Goal: Information Seeking & Learning: Check status

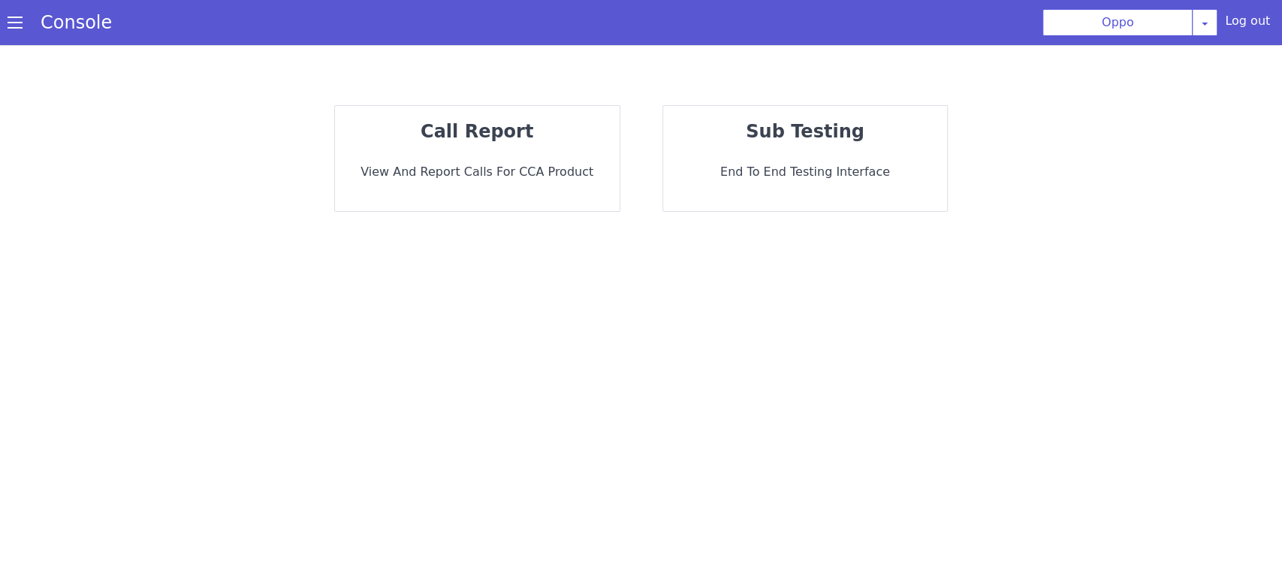
click at [506, 159] on div "call report View and report calls for CCA Product" at bounding box center [477, 158] width 285 height 105
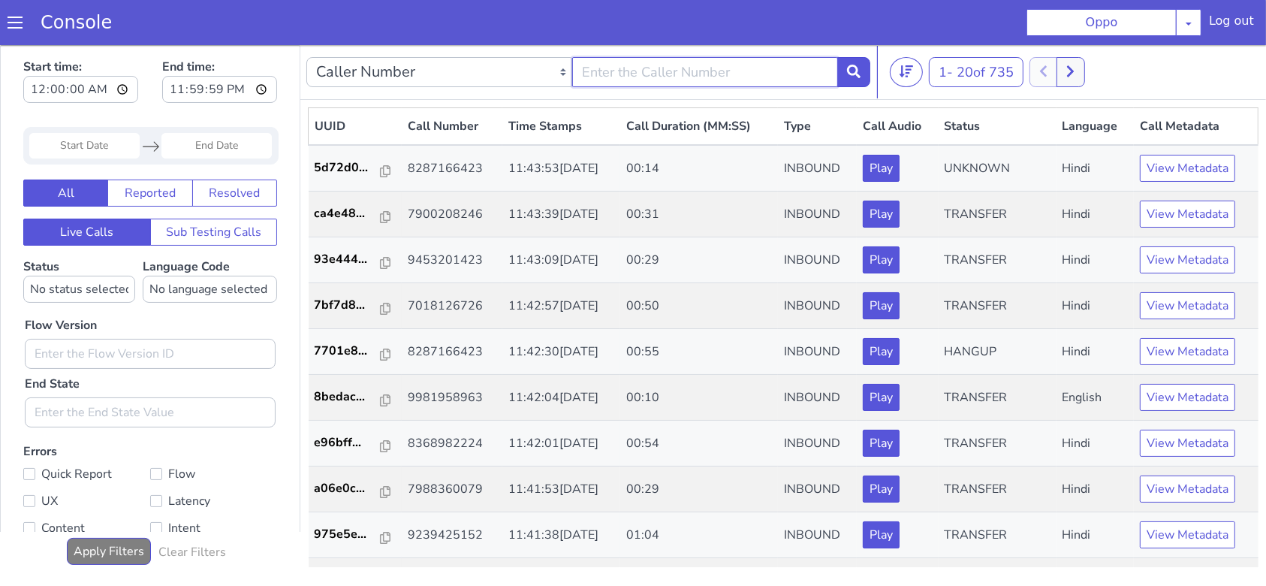
click at [648, 74] on input "text" at bounding box center [705, 71] width 266 height 30
type input "8"
type input "9110104254"
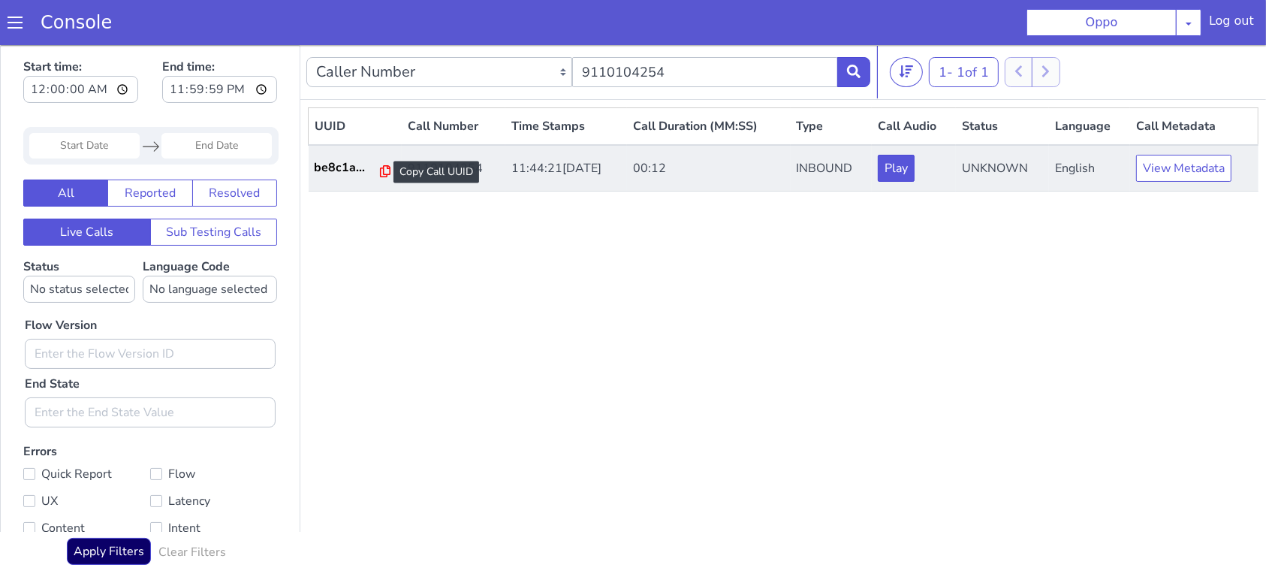
click at [380, 167] on icon at bounding box center [385, 170] width 11 height 12
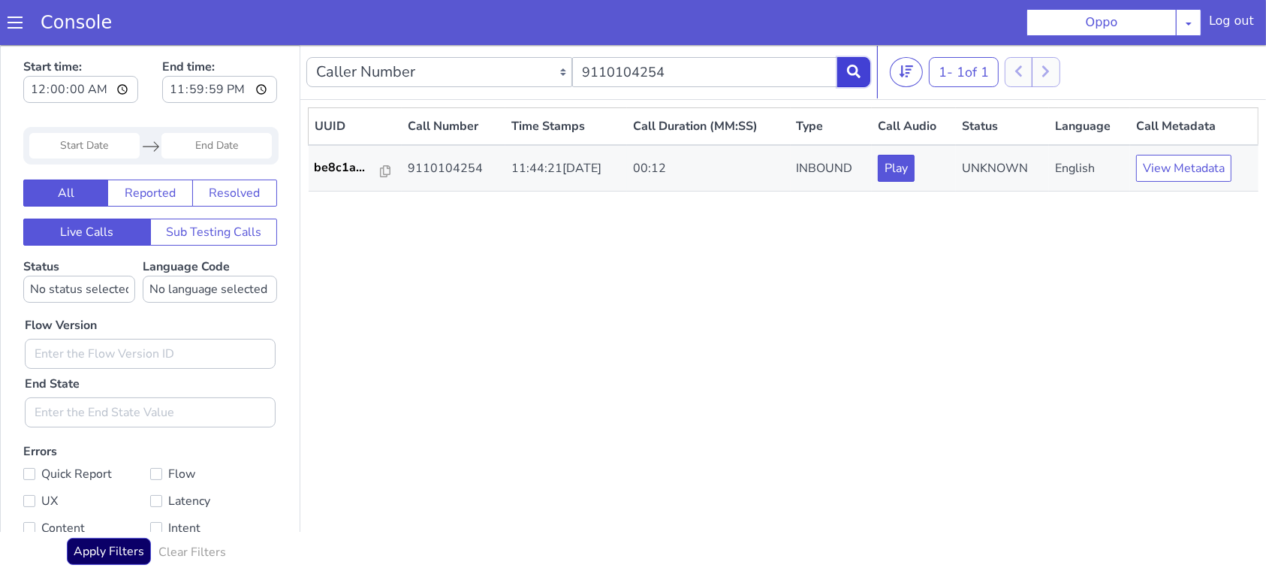
click at [857, 67] on icon at bounding box center [854, 71] width 14 height 14
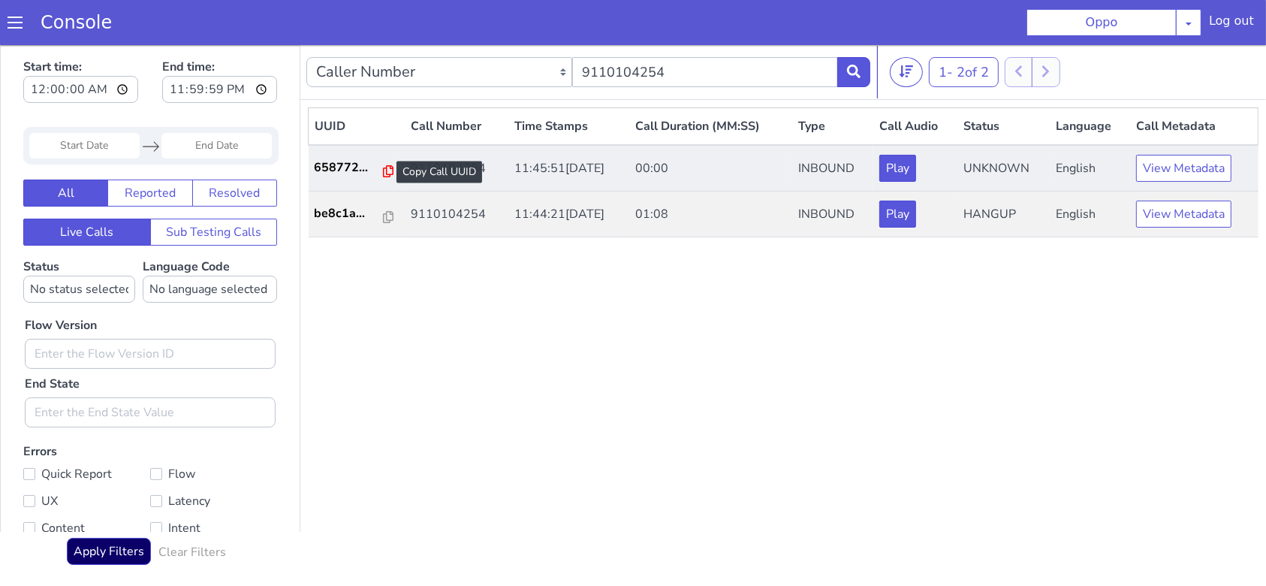
click at [383, 170] on icon at bounding box center [388, 170] width 11 height 12
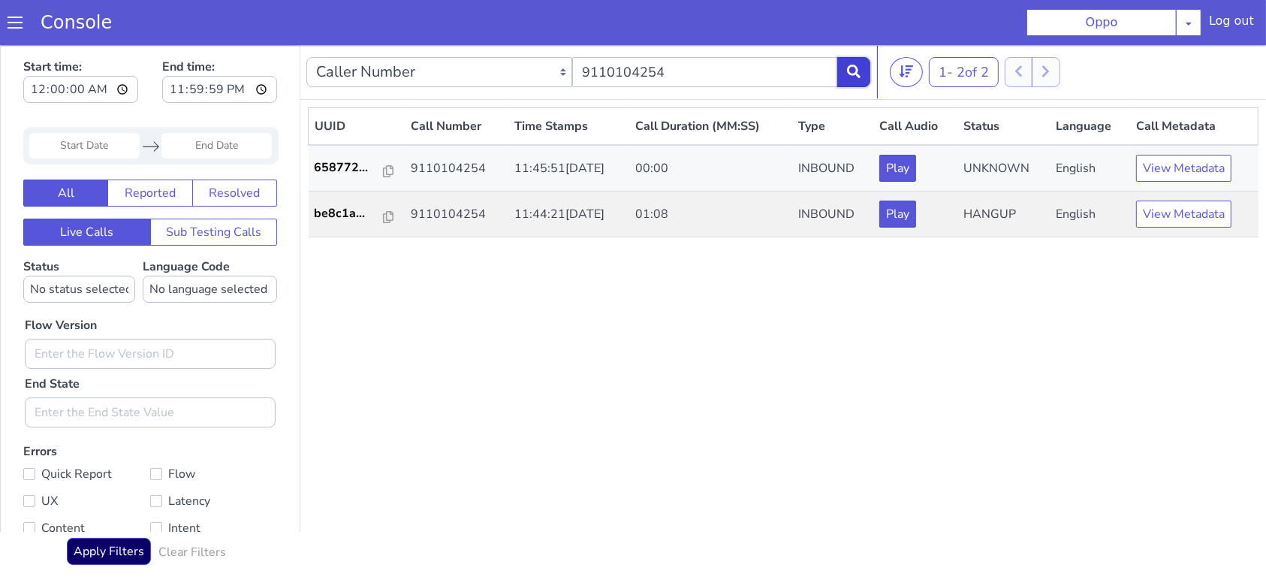
click at [850, 74] on icon at bounding box center [854, 71] width 14 height 14
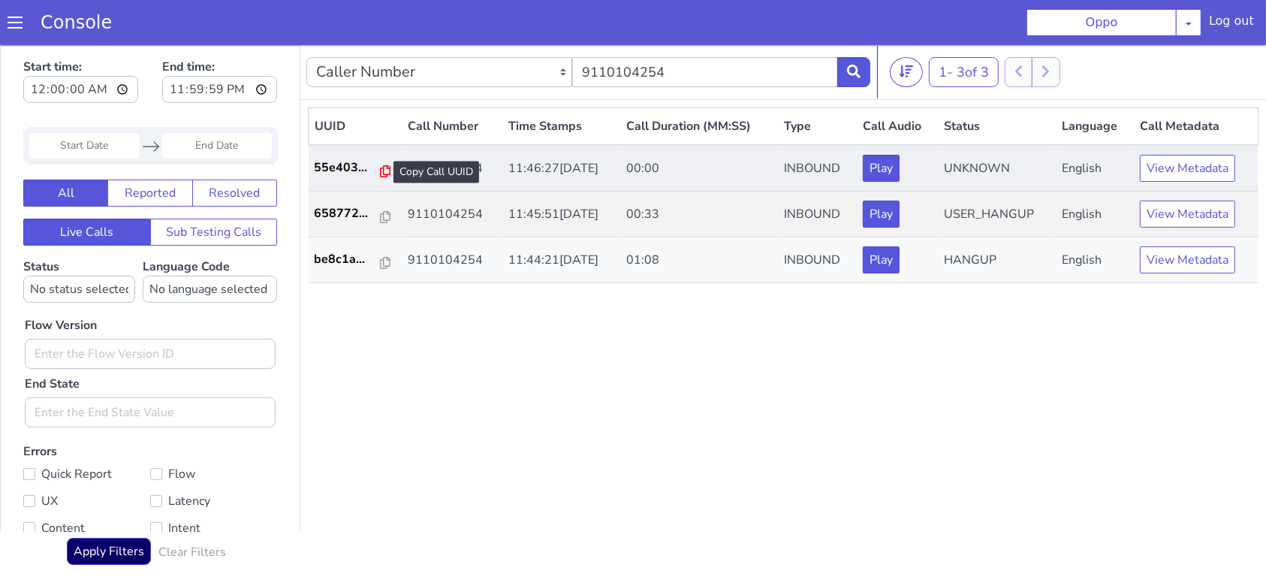
click at [380, 170] on icon at bounding box center [385, 170] width 11 height 12
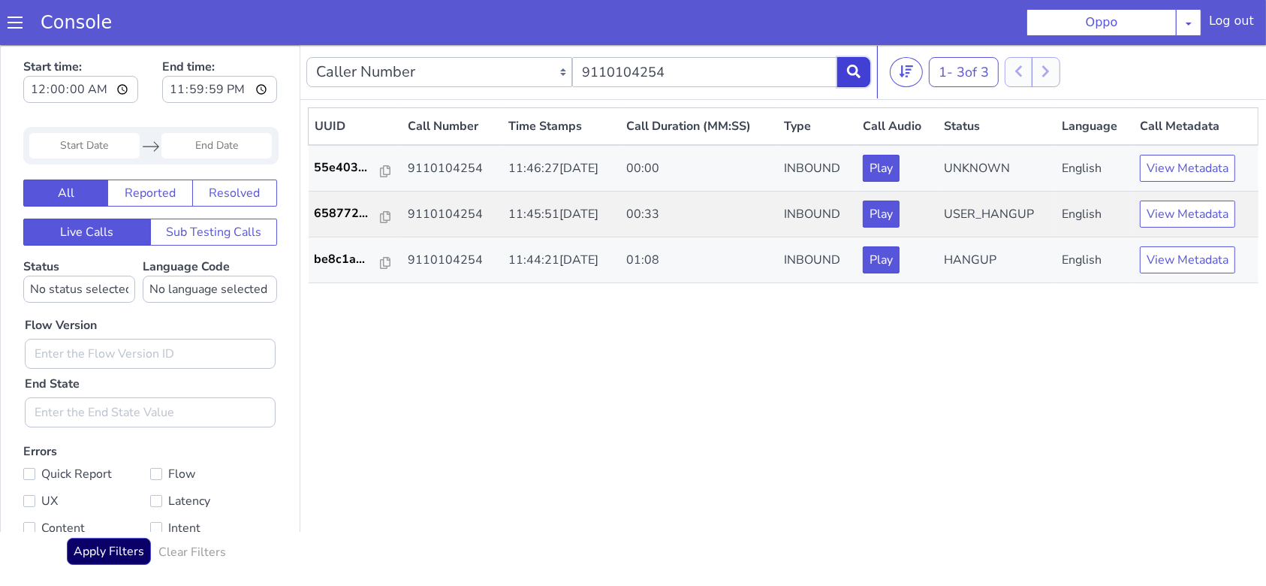
click at [864, 68] on button at bounding box center [853, 71] width 33 height 30
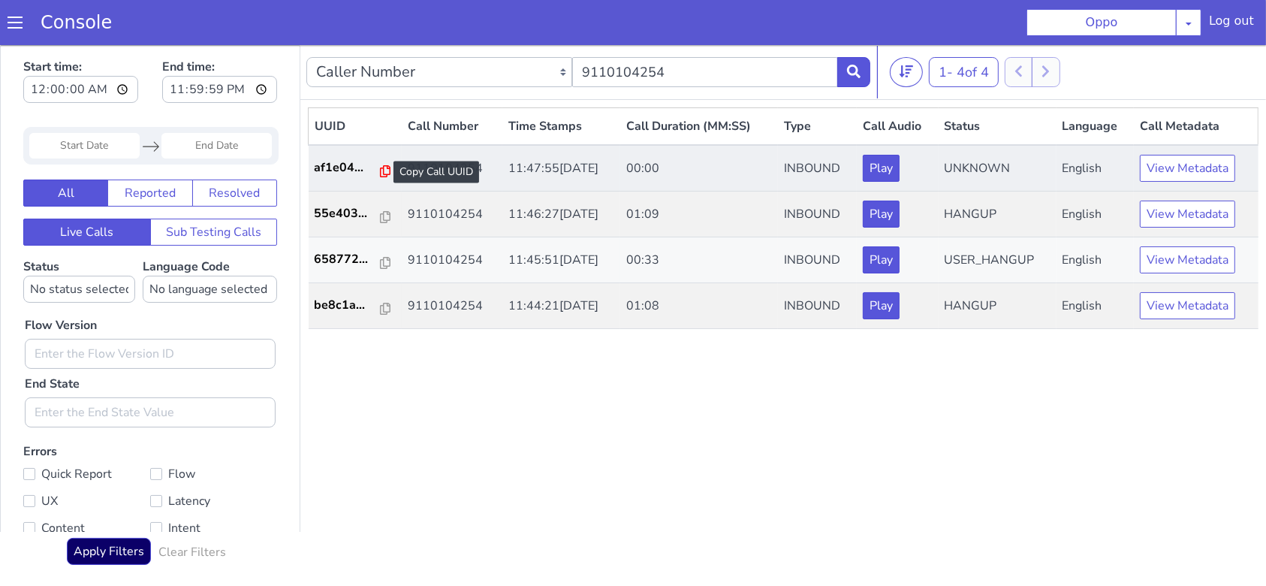
click at [380, 170] on icon at bounding box center [385, 170] width 11 height 12
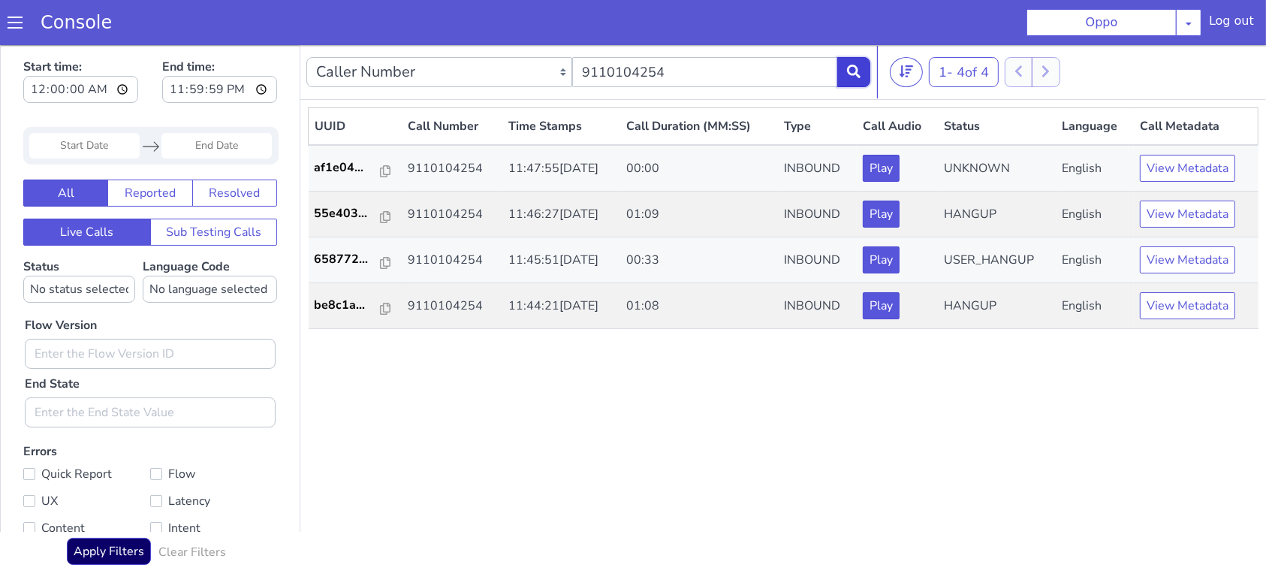
click at [856, 66] on icon at bounding box center [854, 71] width 14 height 14
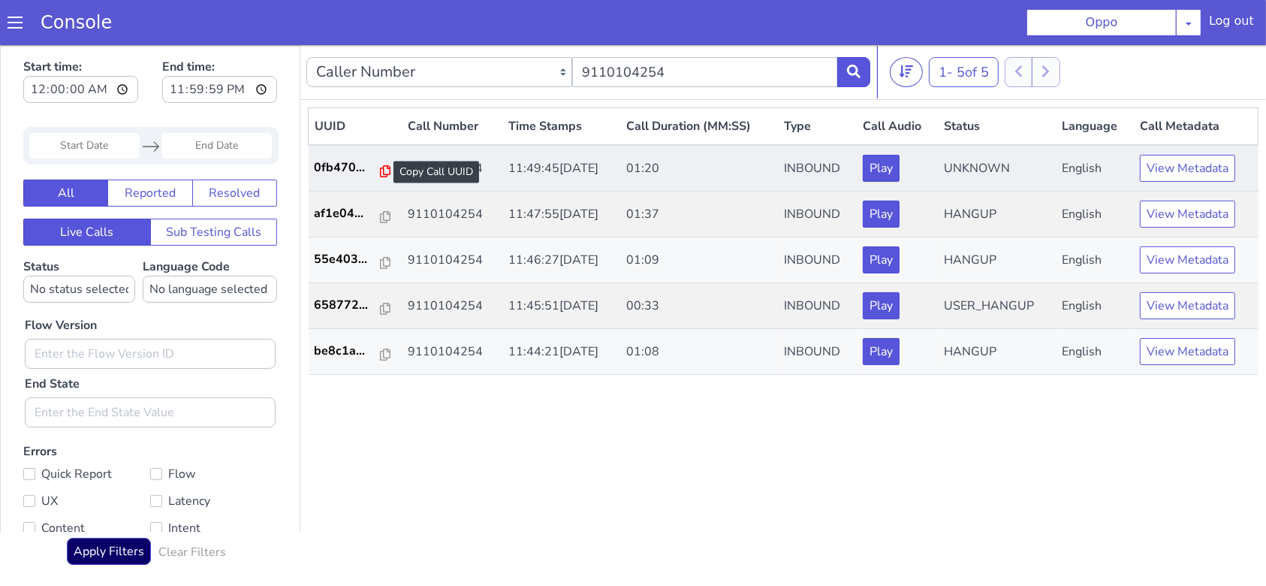
click at [380, 173] on icon at bounding box center [385, 170] width 11 height 12
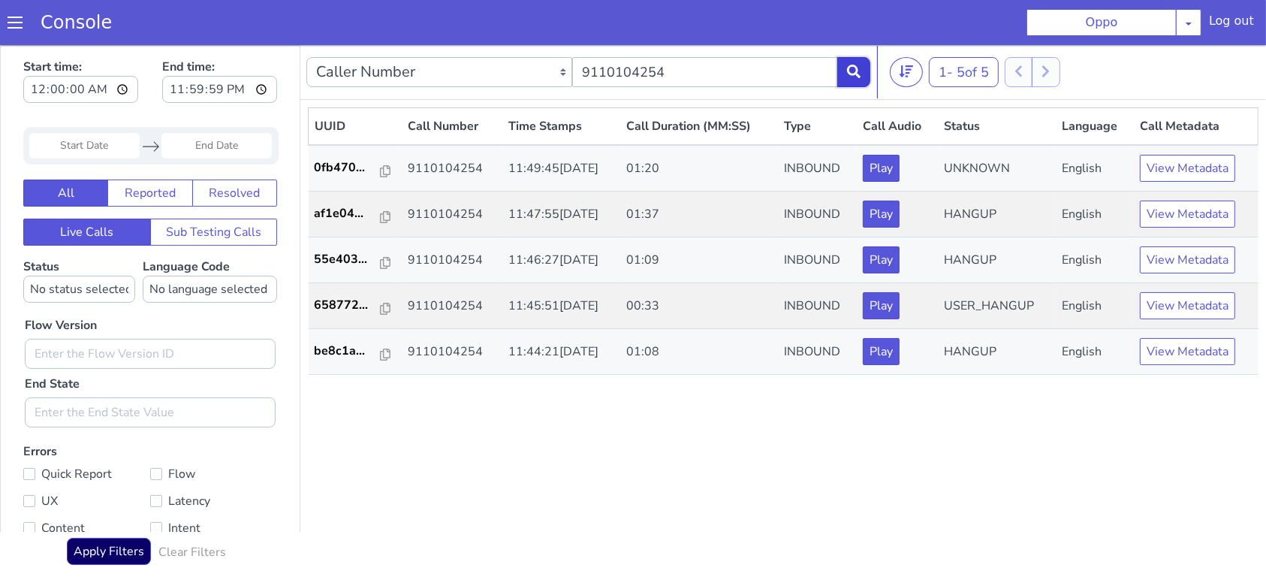
click at [843, 67] on button at bounding box center [853, 71] width 33 height 30
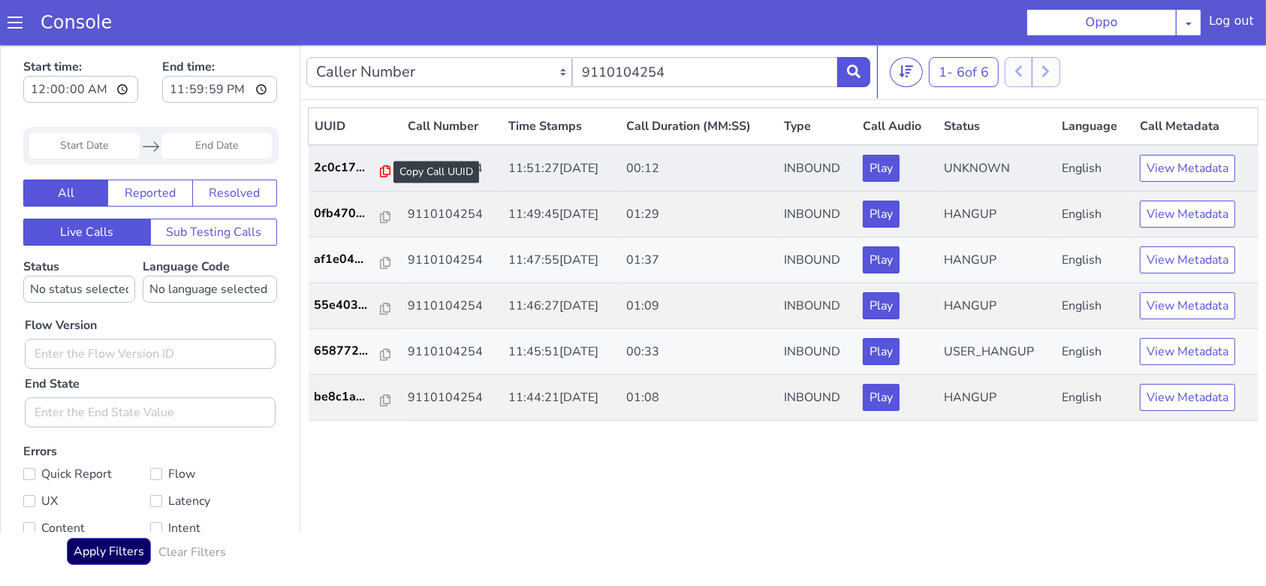
click at [380, 173] on icon at bounding box center [385, 170] width 11 height 12
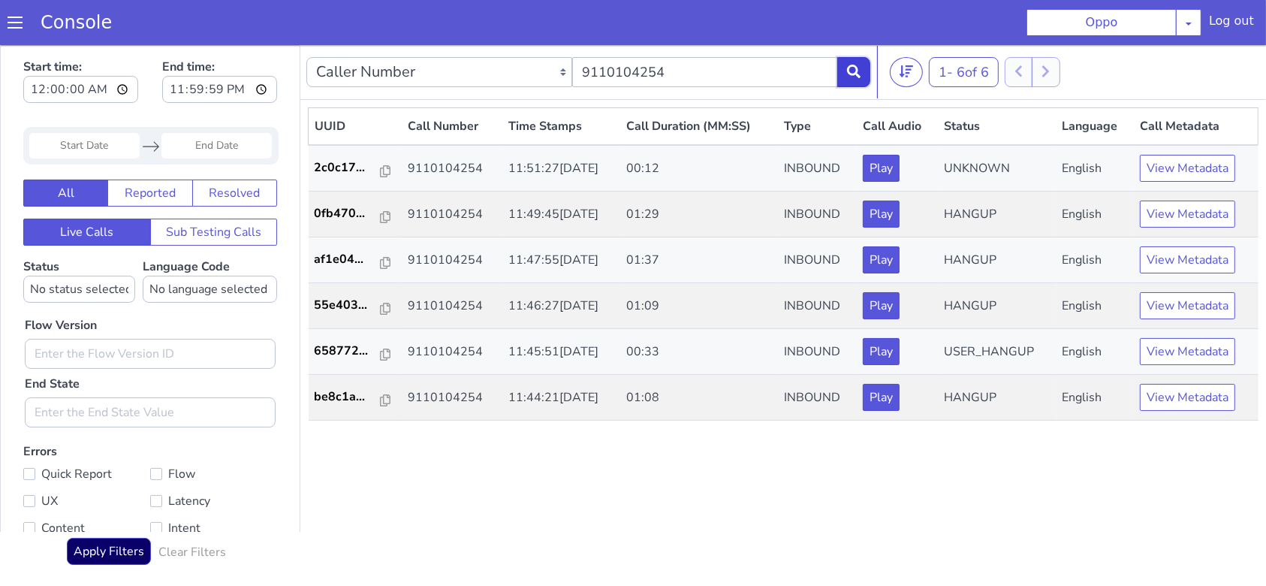
click at [849, 71] on icon at bounding box center [854, 71] width 14 height 14
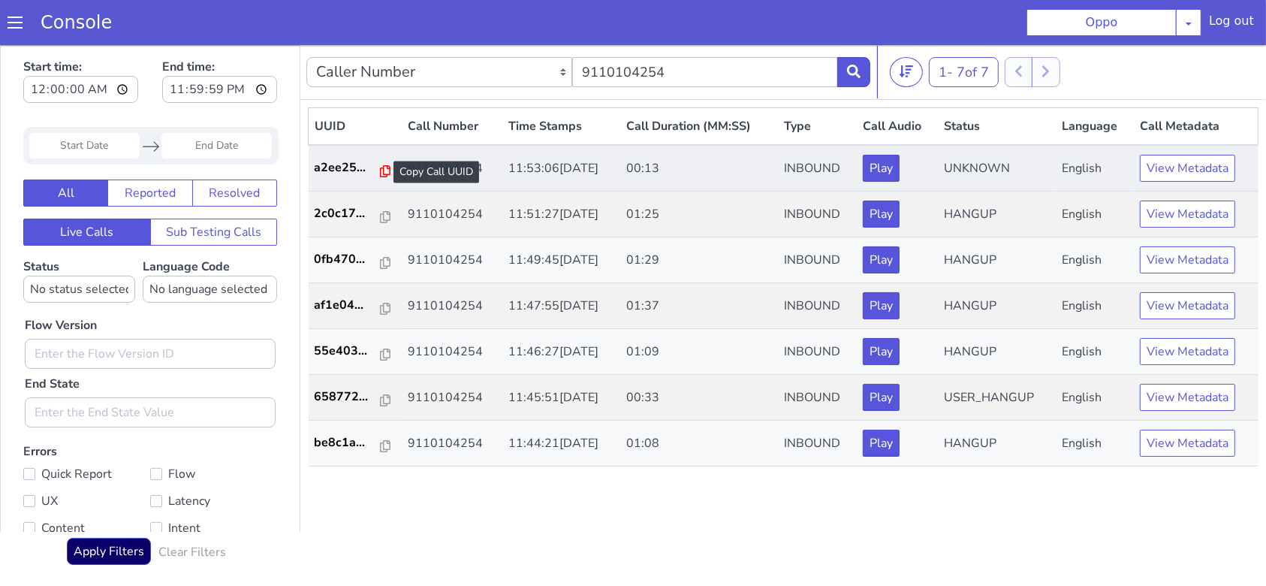
click at [380, 173] on icon at bounding box center [385, 170] width 11 height 12
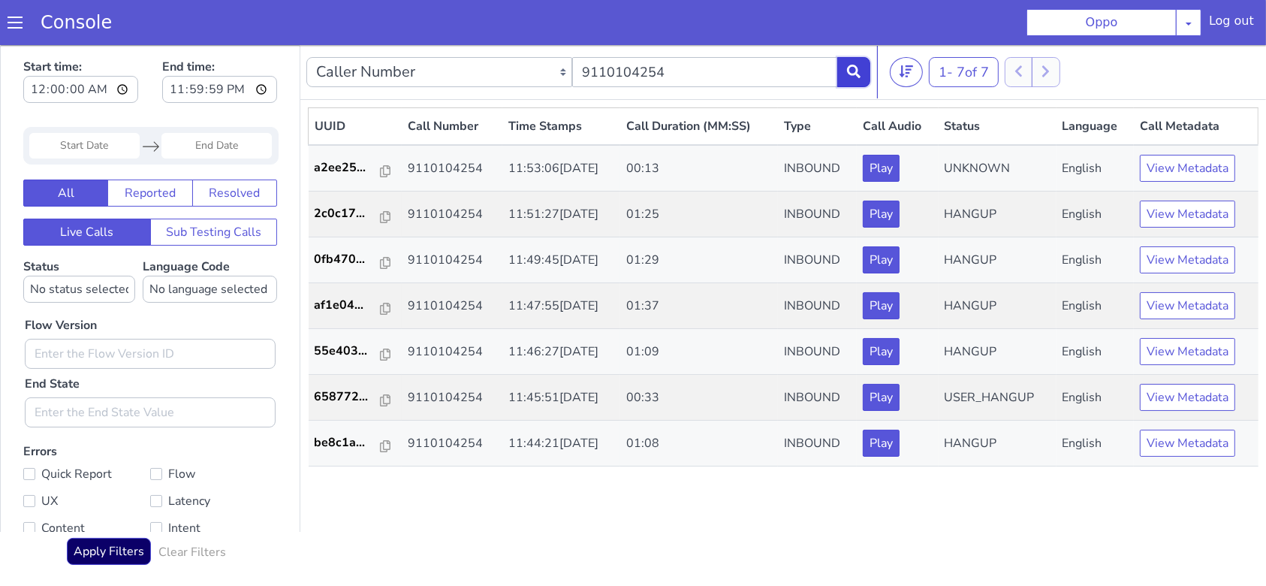
click at [855, 72] on icon at bounding box center [854, 71] width 14 height 14
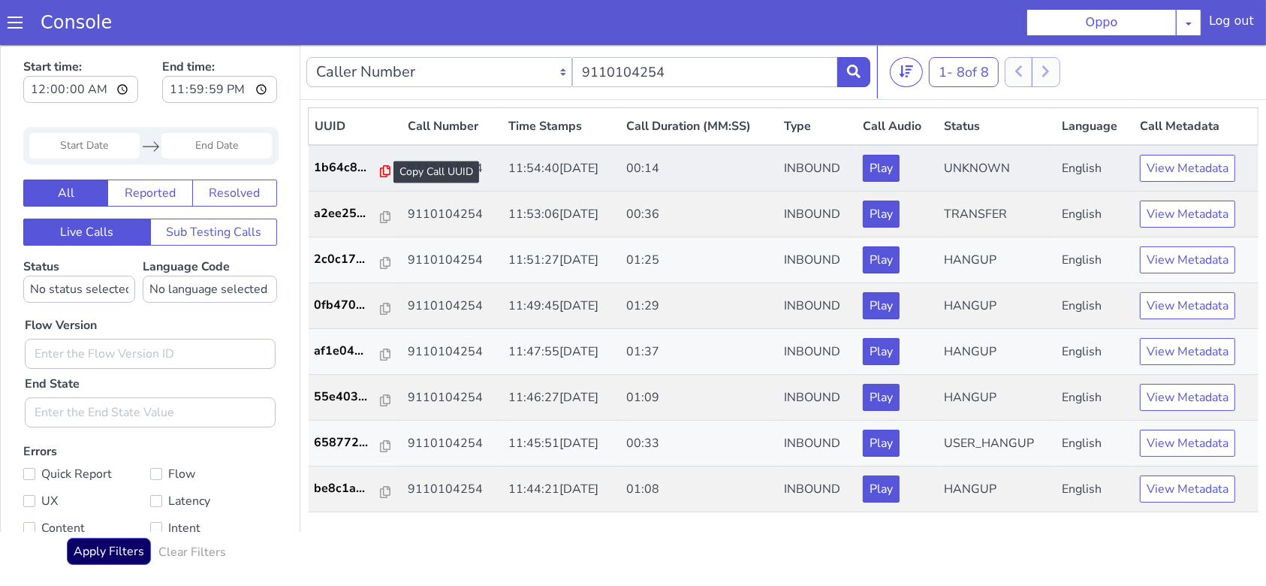
click at [380, 171] on icon at bounding box center [385, 170] width 11 height 12
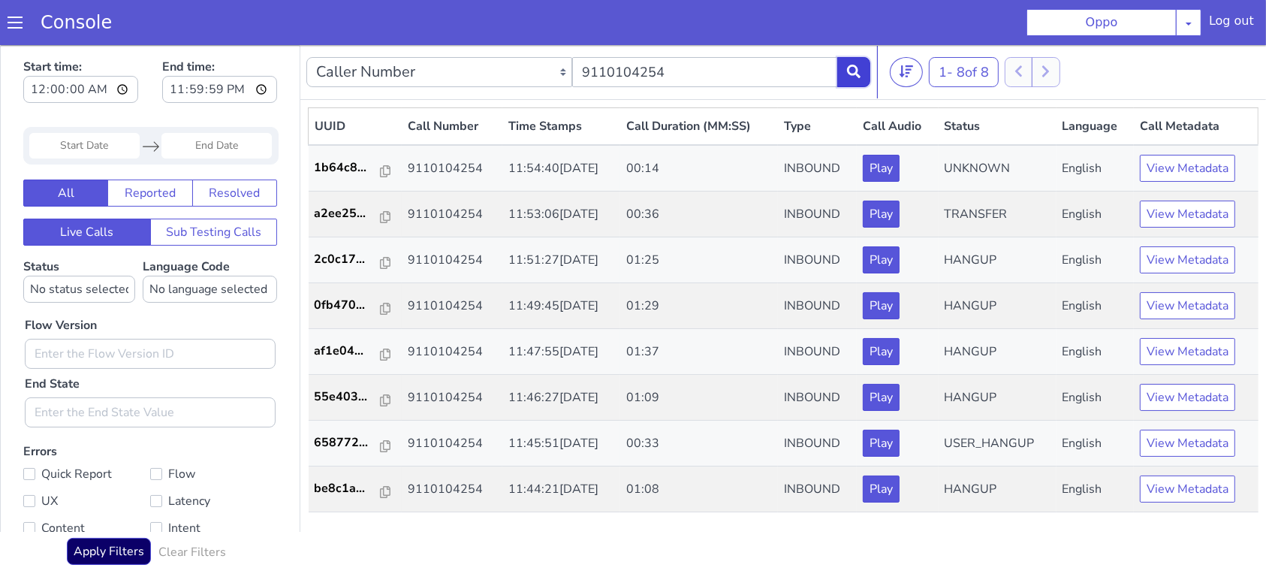
click at [861, 80] on button at bounding box center [853, 71] width 33 height 30
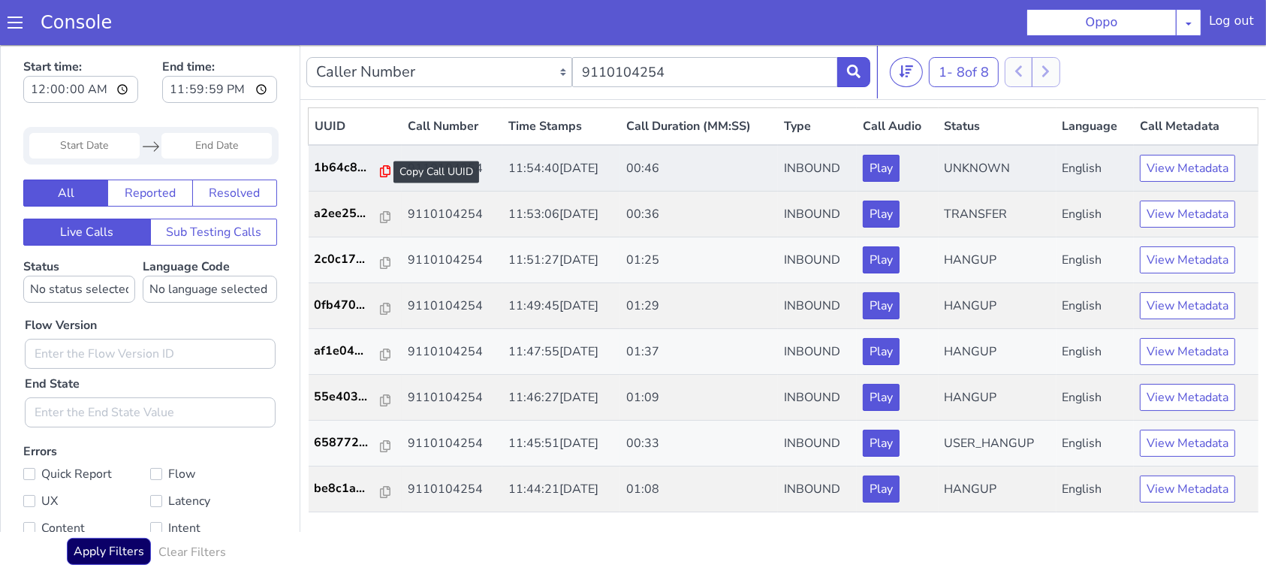
click at [380, 168] on icon at bounding box center [385, 170] width 11 height 12
click at [380, 171] on icon at bounding box center [385, 170] width 11 height 12
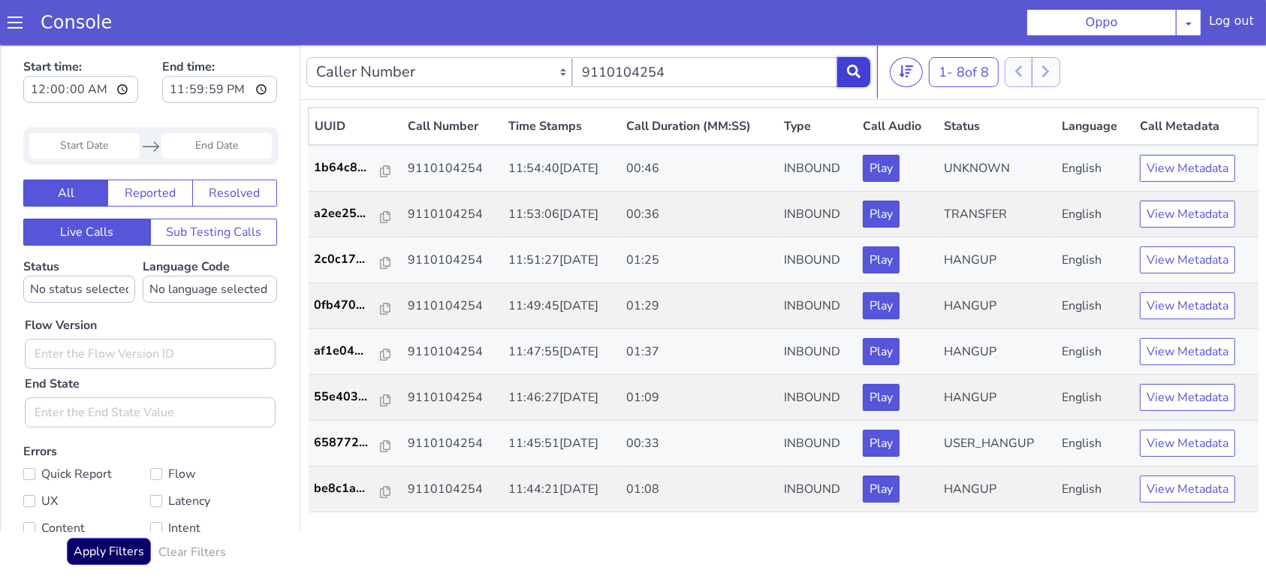
click at [861, 80] on button at bounding box center [853, 71] width 33 height 30
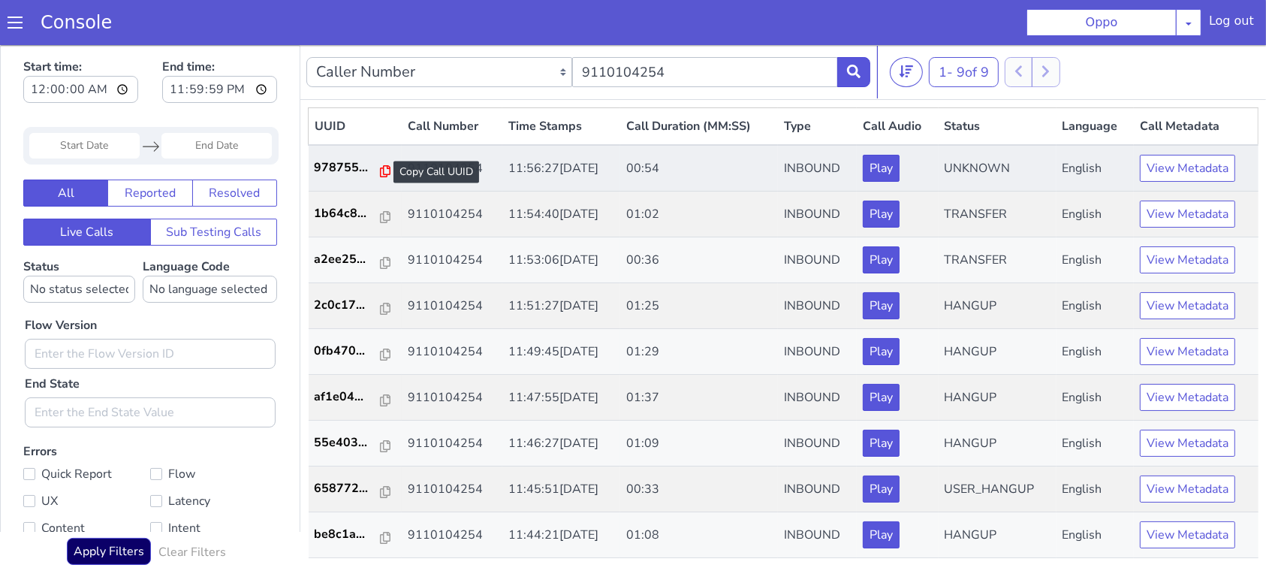
click at [380, 172] on icon at bounding box center [385, 170] width 11 height 12
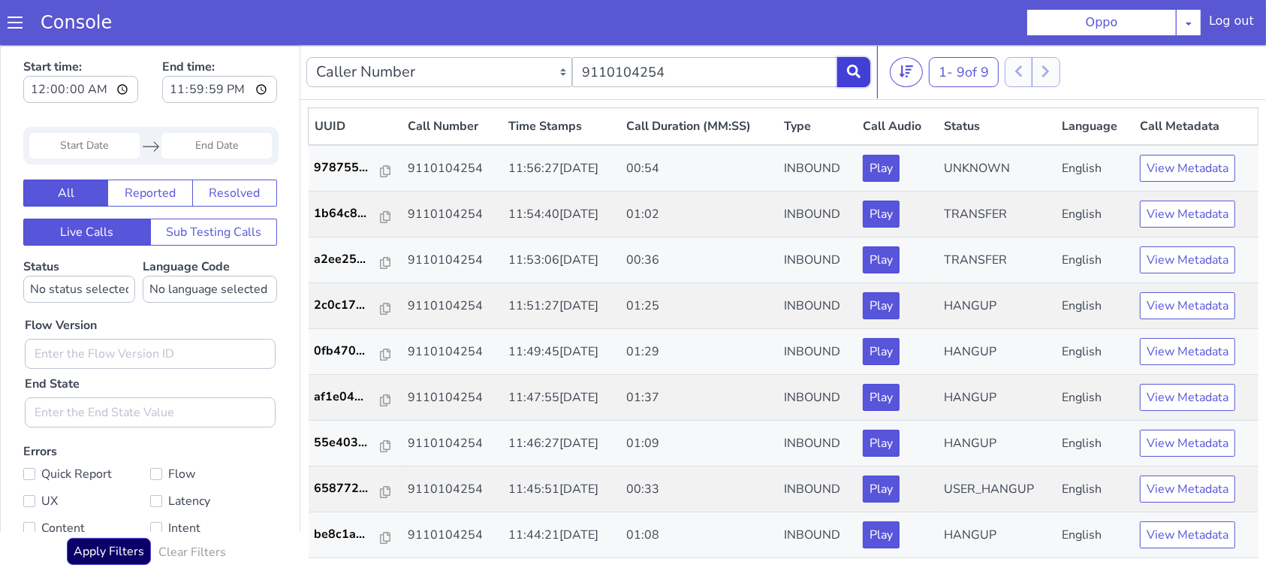
click at [847, 69] on icon at bounding box center [854, 71] width 14 height 14
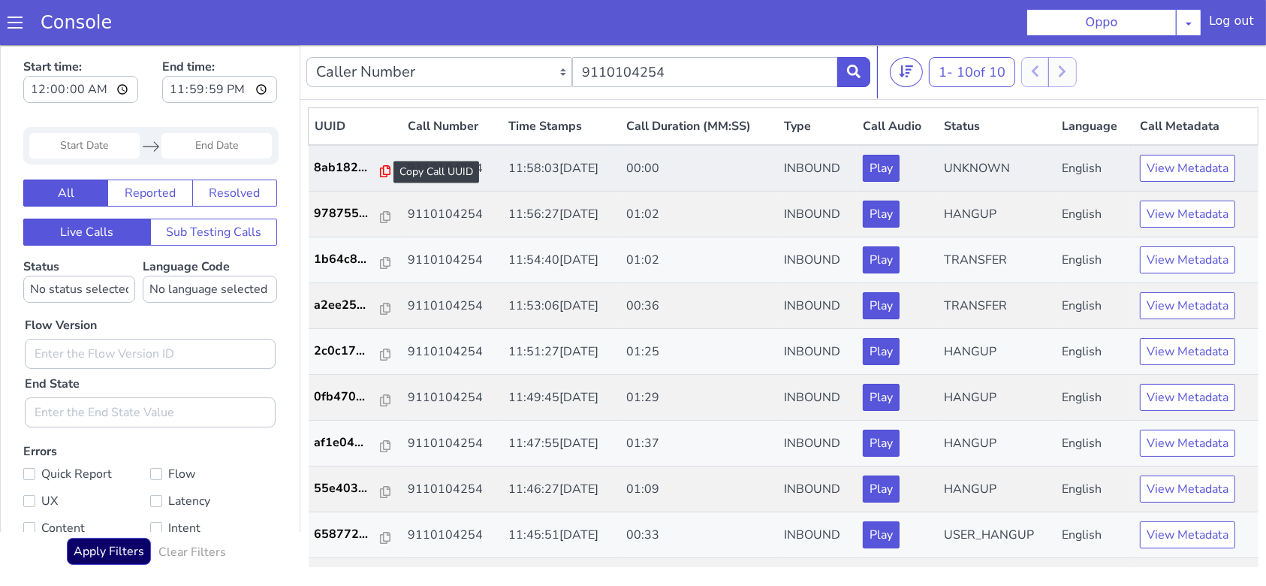
click at [380, 170] on icon at bounding box center [385, 170] width 11 height 12
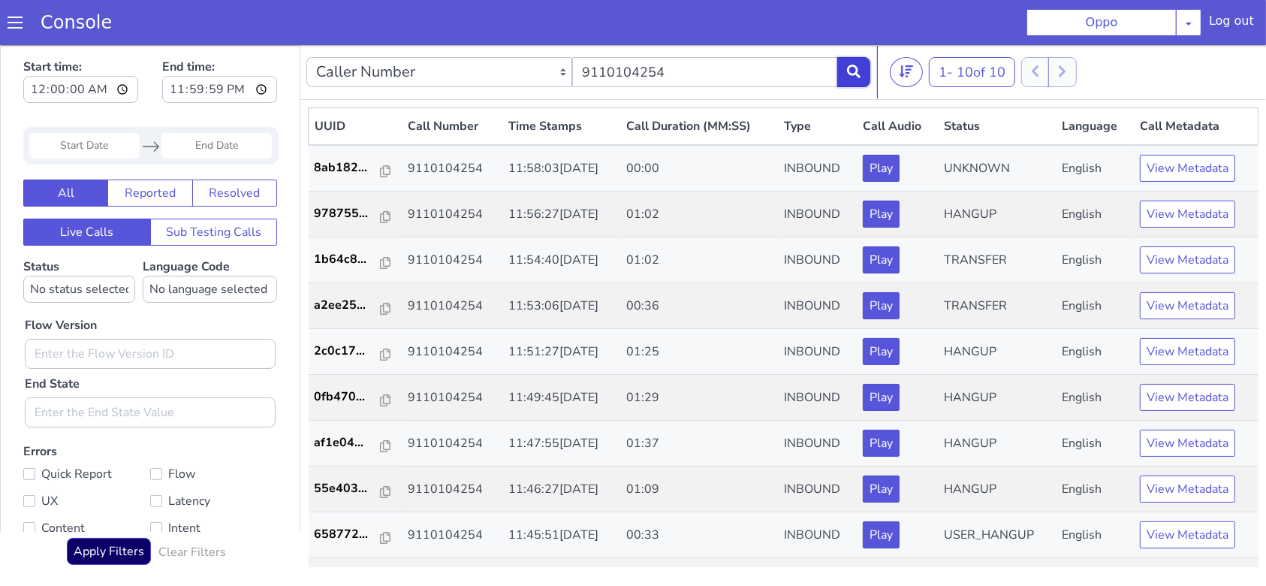
click at [844, 68] on button at bounding box center [853, 71] width 33 height 30
click at [846, 76] on button at bounding box center [853, 71] width 33 height 30
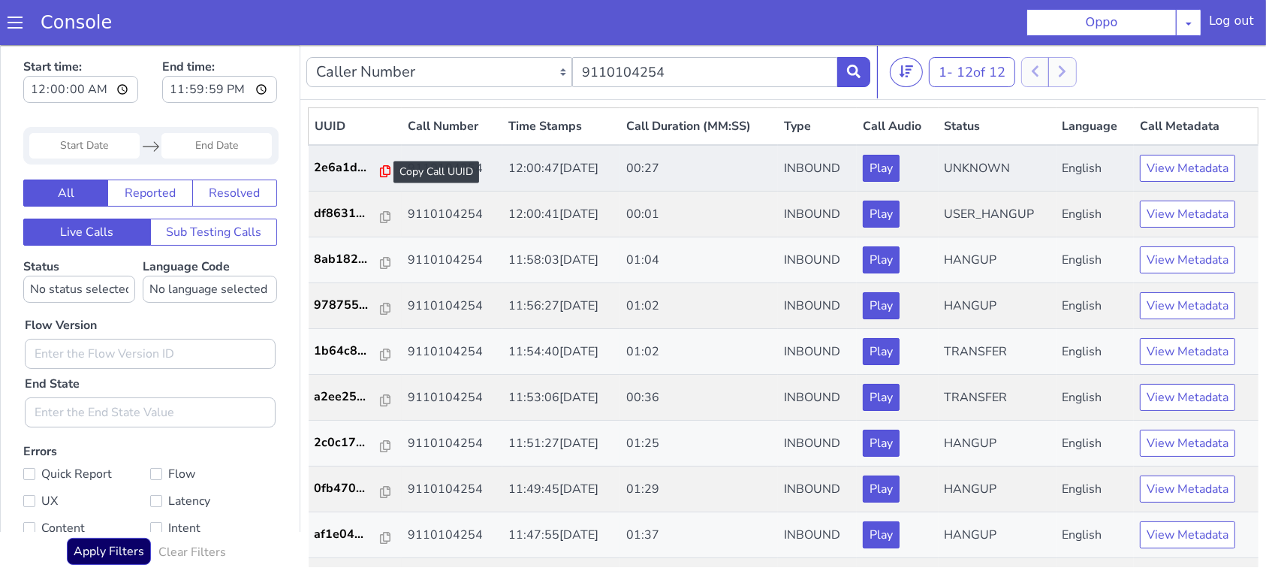
click at [380, 170] on icon at bounding box center [385, 170] width 11 height 12
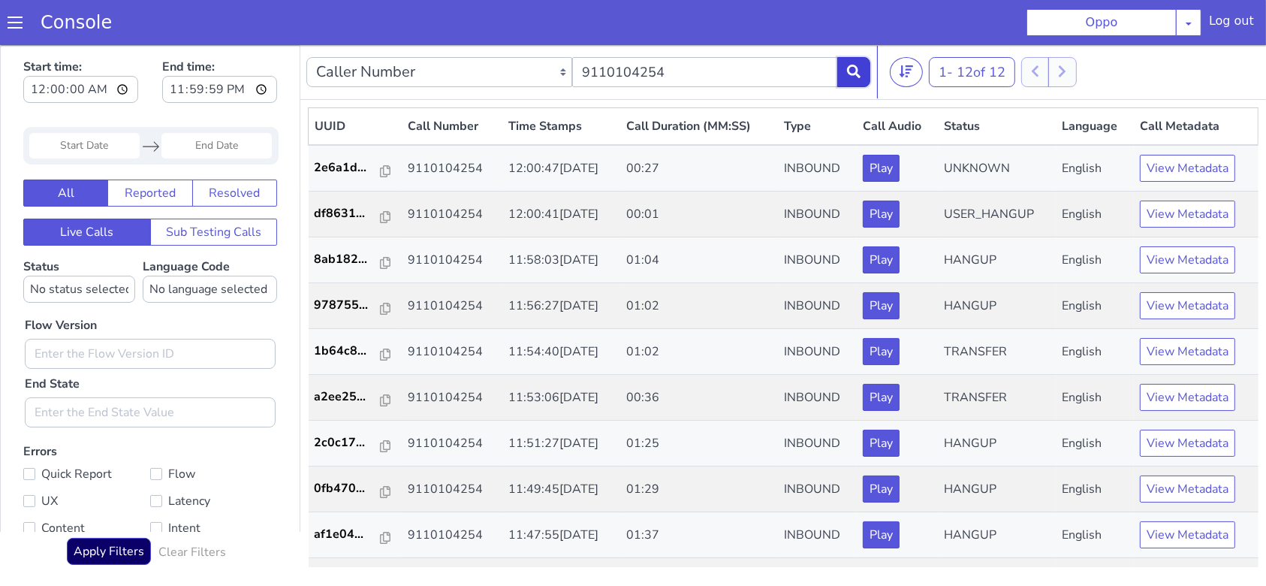
click at [858, 71] on icon at bounding box center [854, 71] width 14 height 14
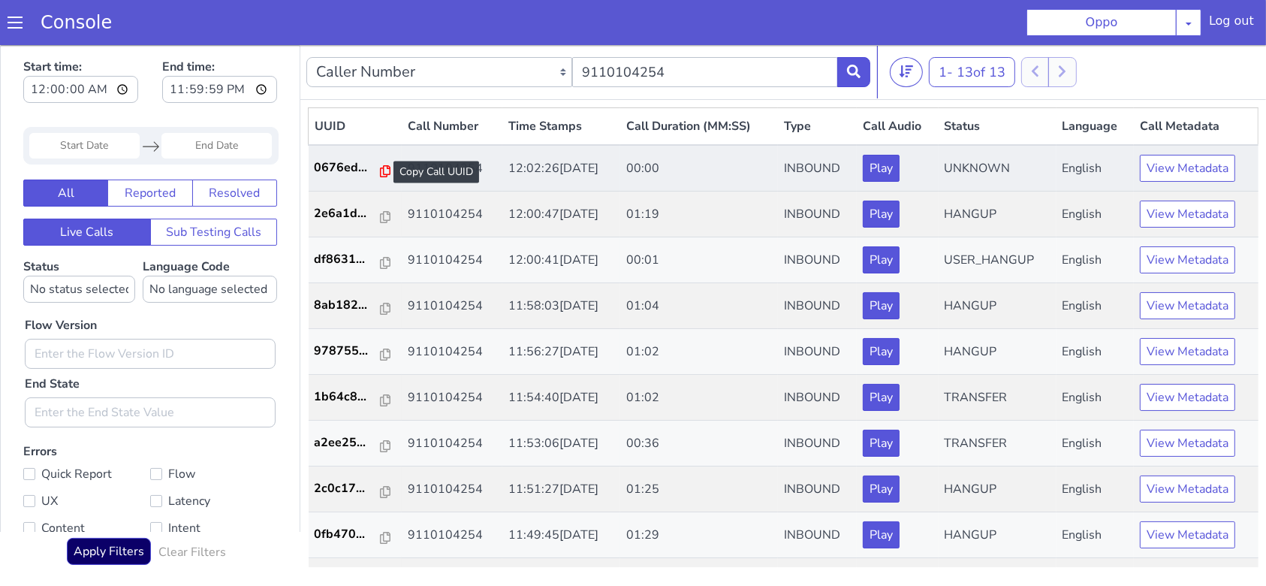
click at [380, 170] on icon at bounding box center [385, 170] width 11 height 12
click at [342, 164] on p "0676ed..." at bounding box center [348, 167] width 67 height 18
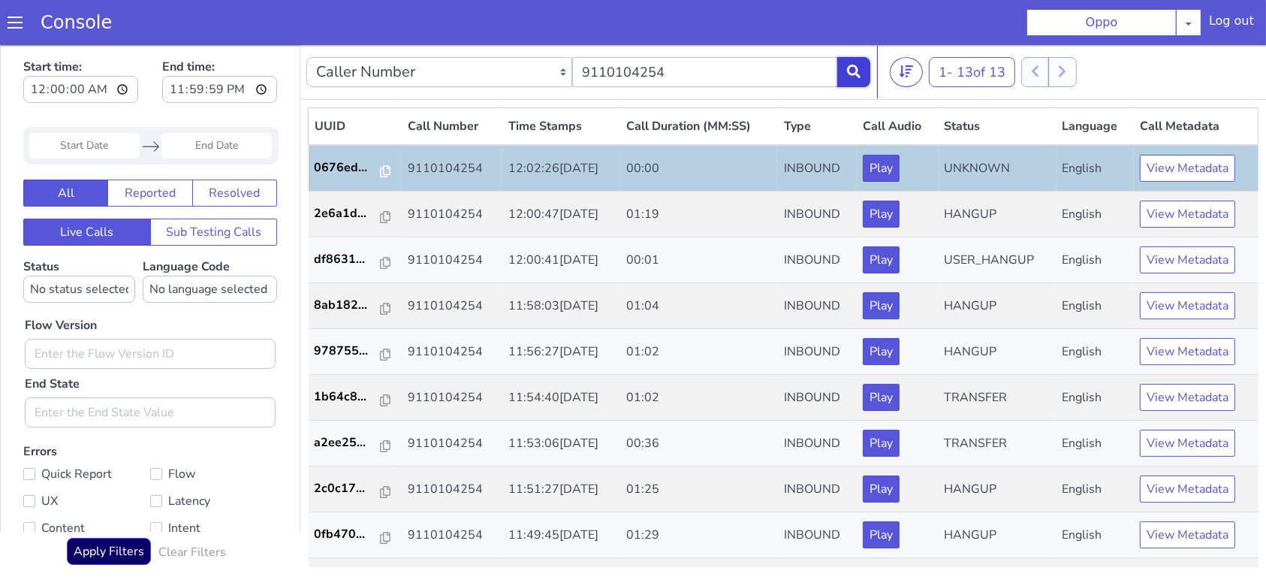
click at [847, 72] on icon at bounding box center [854, 71] width 14 height 14
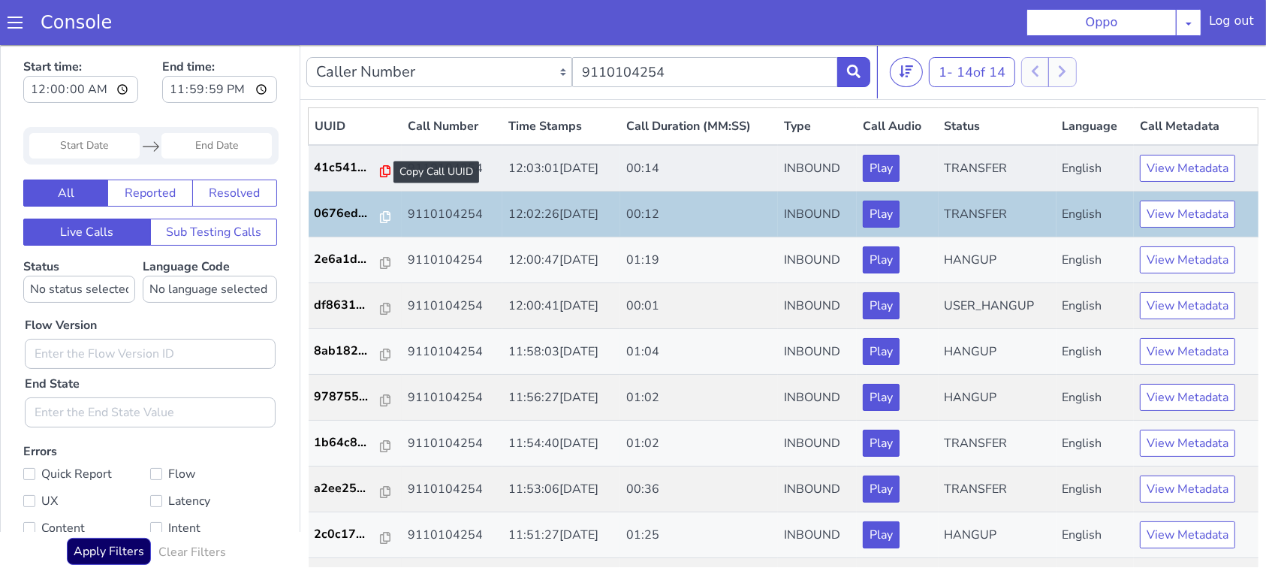
click at [380, 172] on icon at bounding box center [385, 170] width 11 height 12
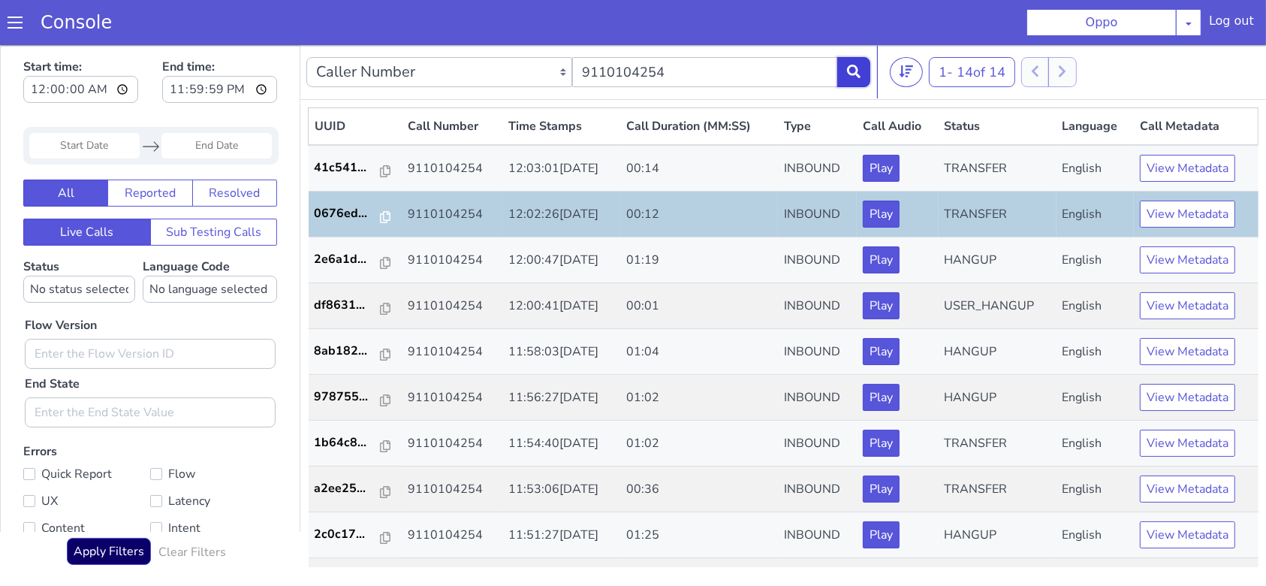
click at [856, 71] on icon at bounding box center [854, 71] width 14 height 14
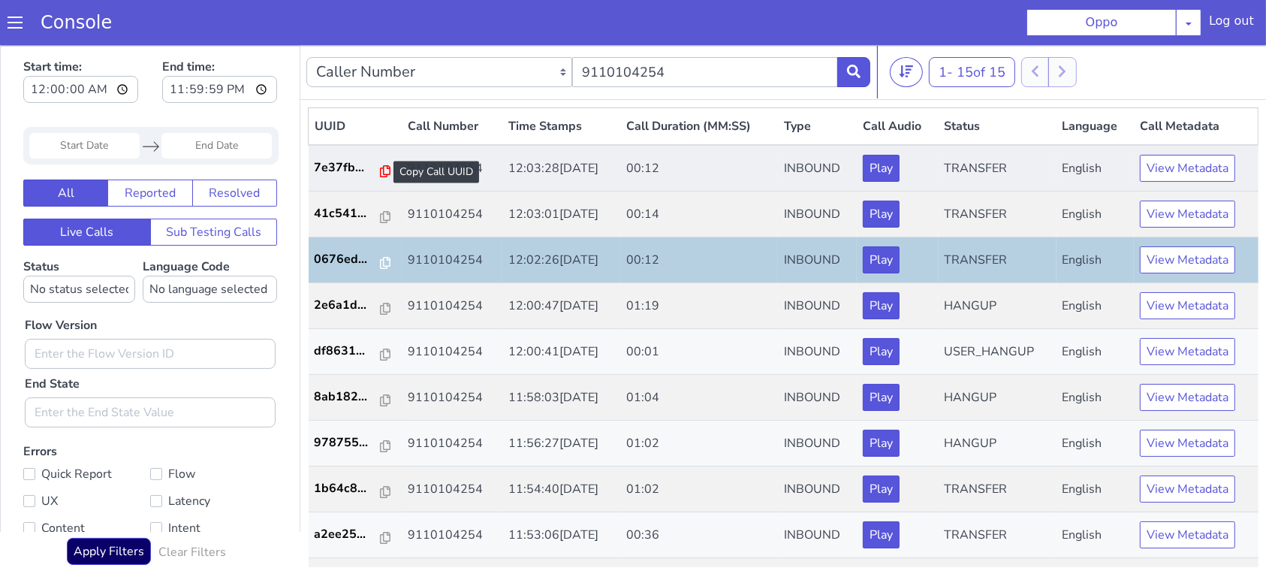
click at [380, 168] on icon at bounding box center [385, 170] width 11 height 12
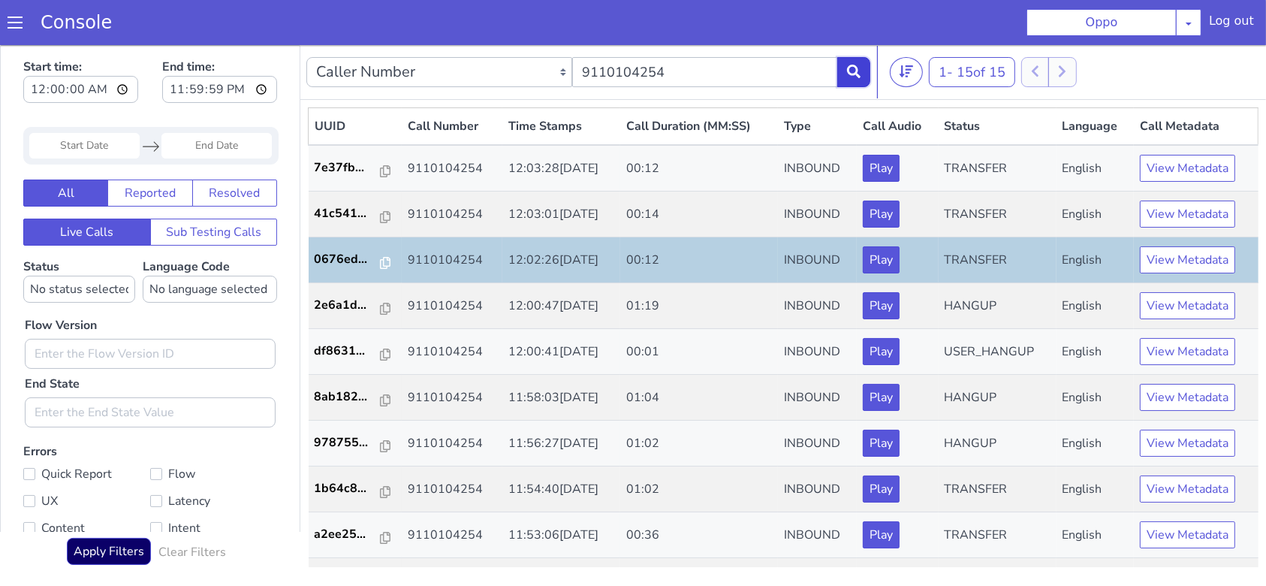
click at [847, 68] on icon at bounding box center [854, 71] width 14 height 14
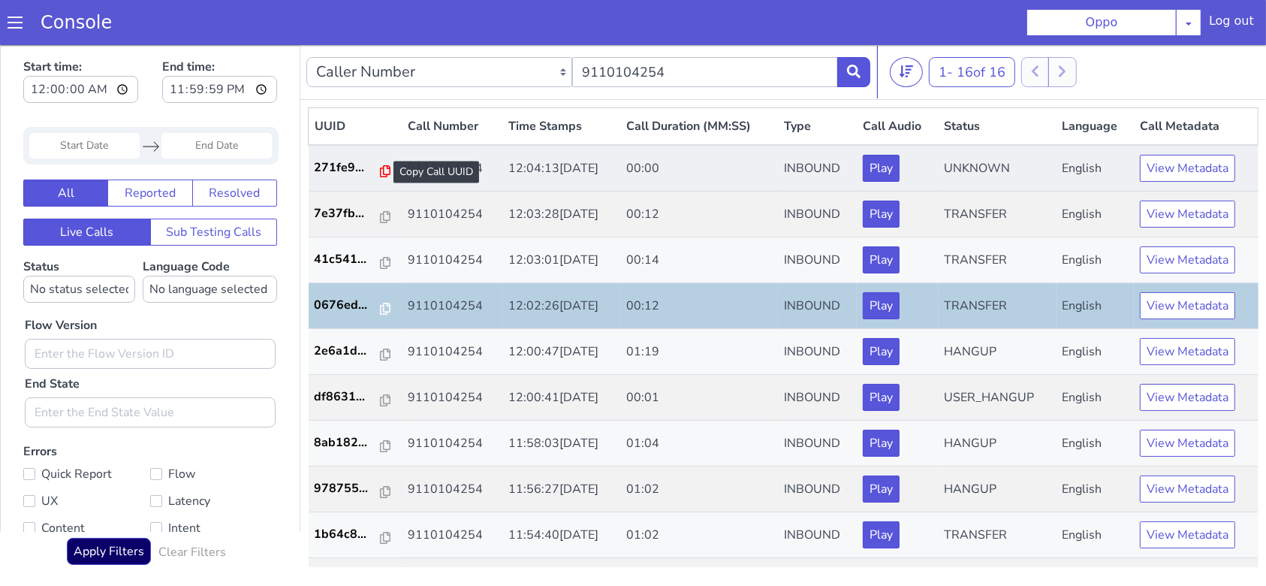
click at [380, 170] on icon at bounding box center [385, 170] width 11 height 12
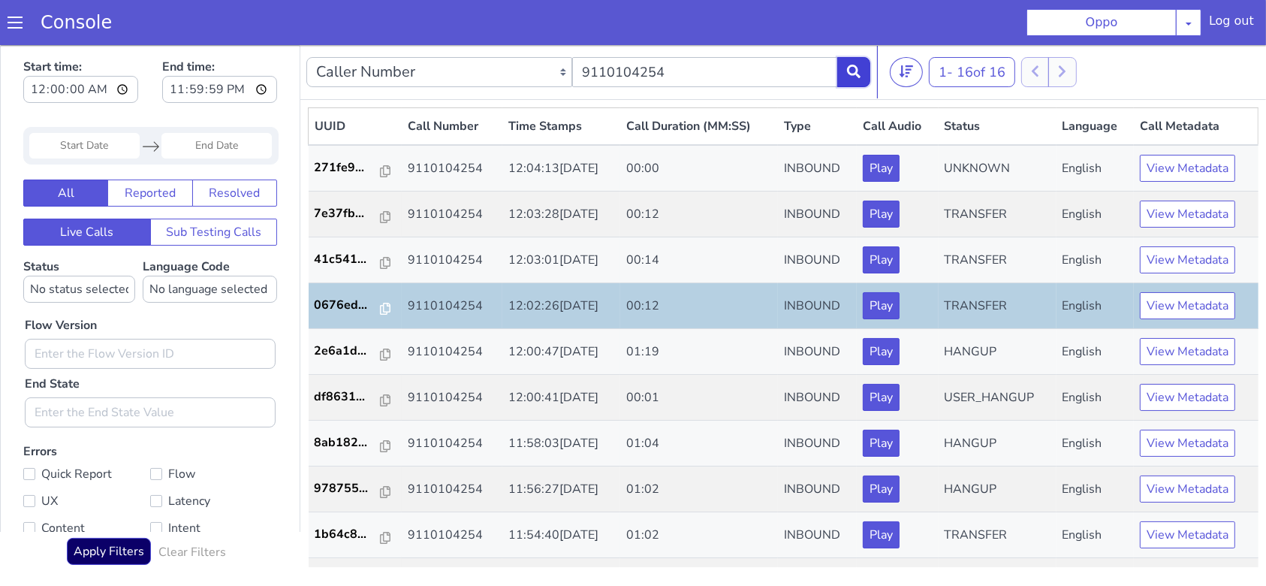
click at [855, 74] on icon at bounding box center [854, 71] width 14 height 14
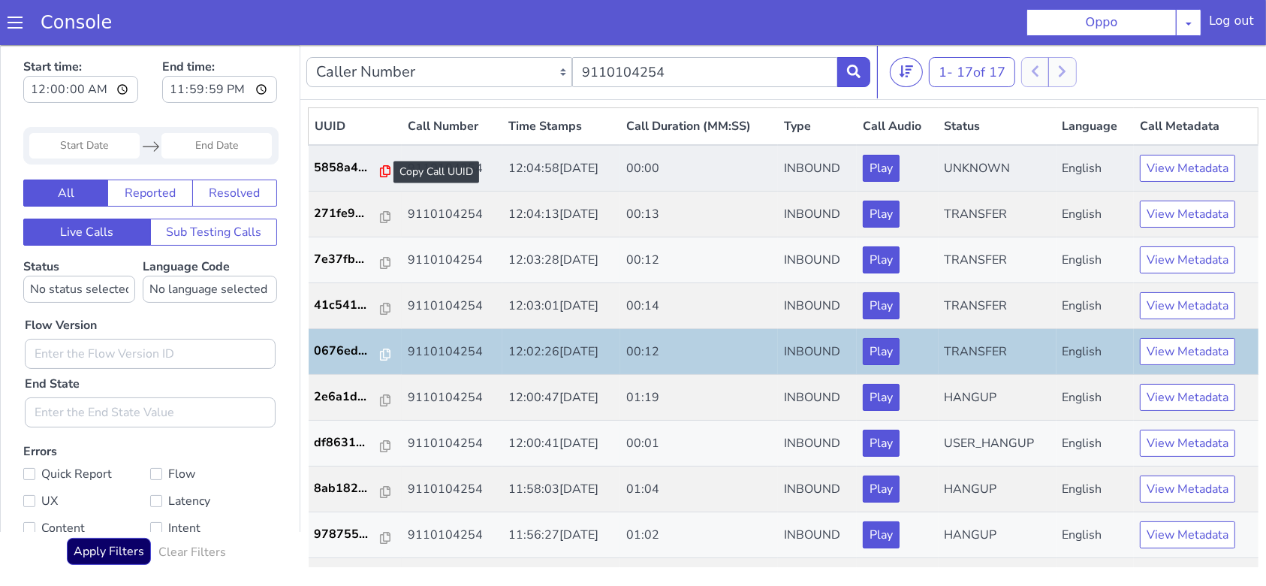
click at [380, 168] on icon at bounding box center [385, 170] width 11 height 12
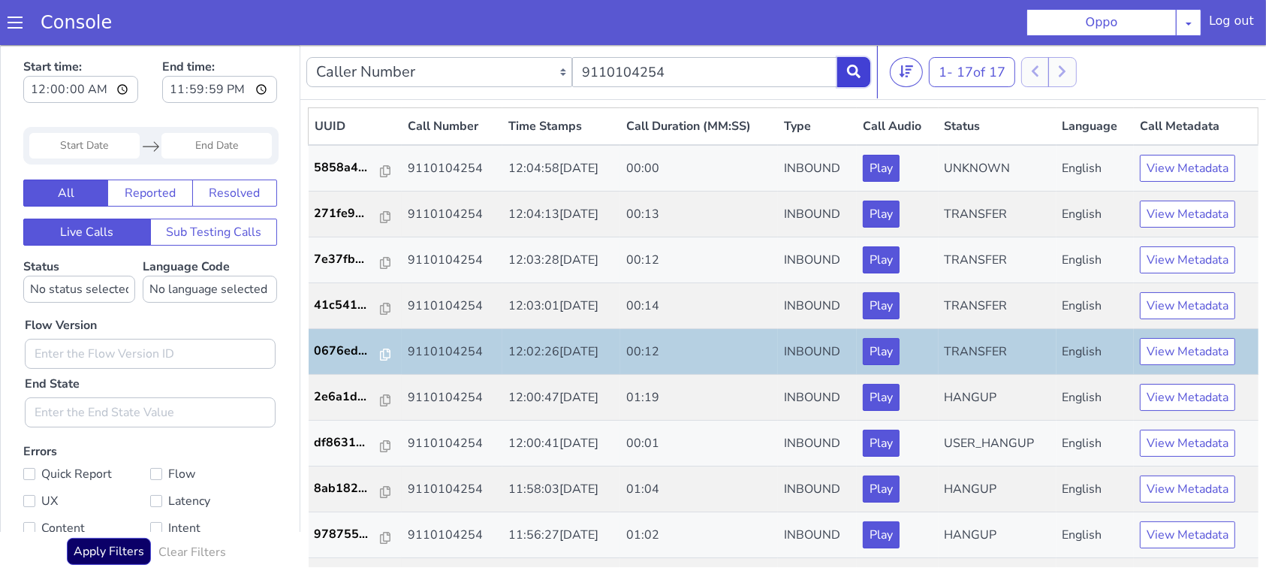
click at [843, 73] on button at bounding box center [853, 71] width 33 height 30
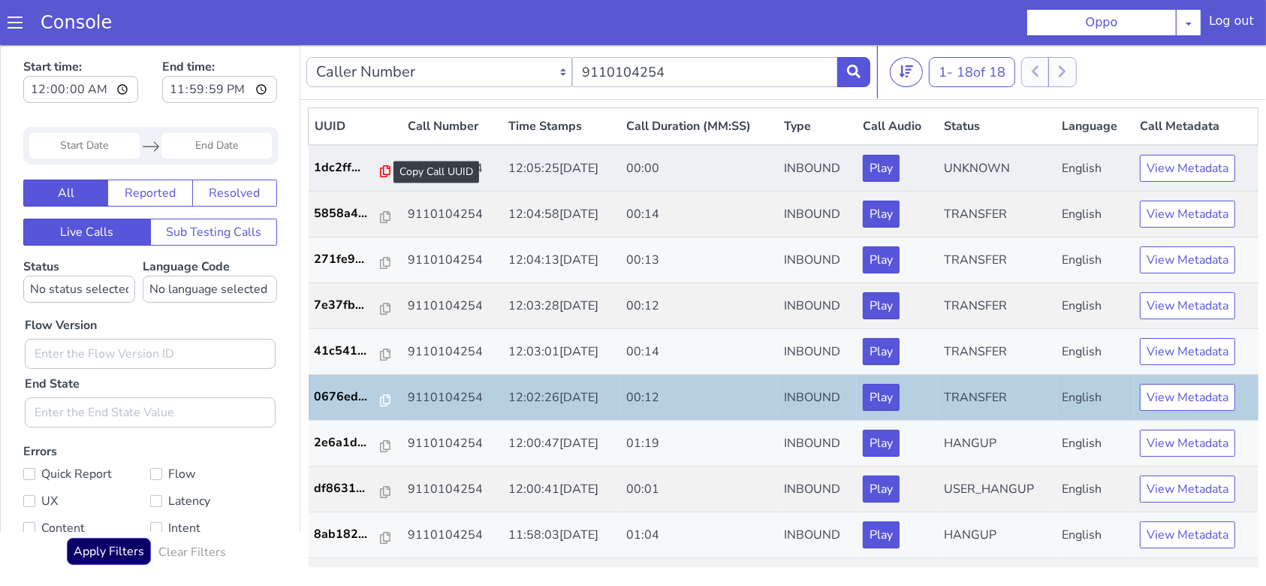
click at [382, 169] on icon at bounding box center [385, 170] width 11 height 12
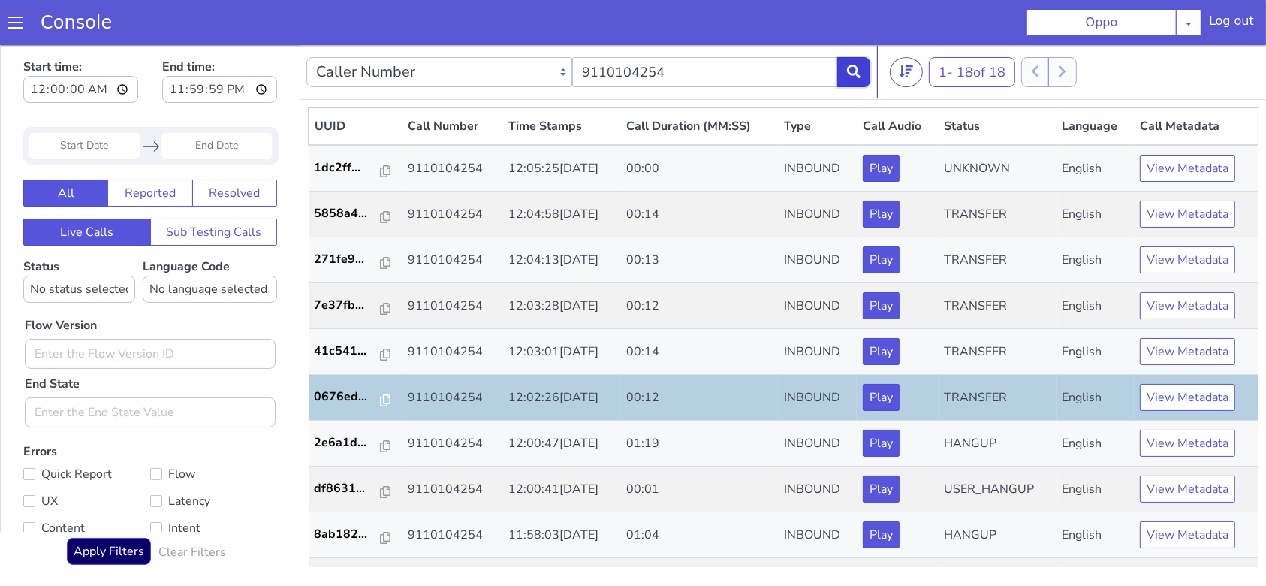
click at [864, 68] on button at bounding box center [853, 71] width 33 height 30
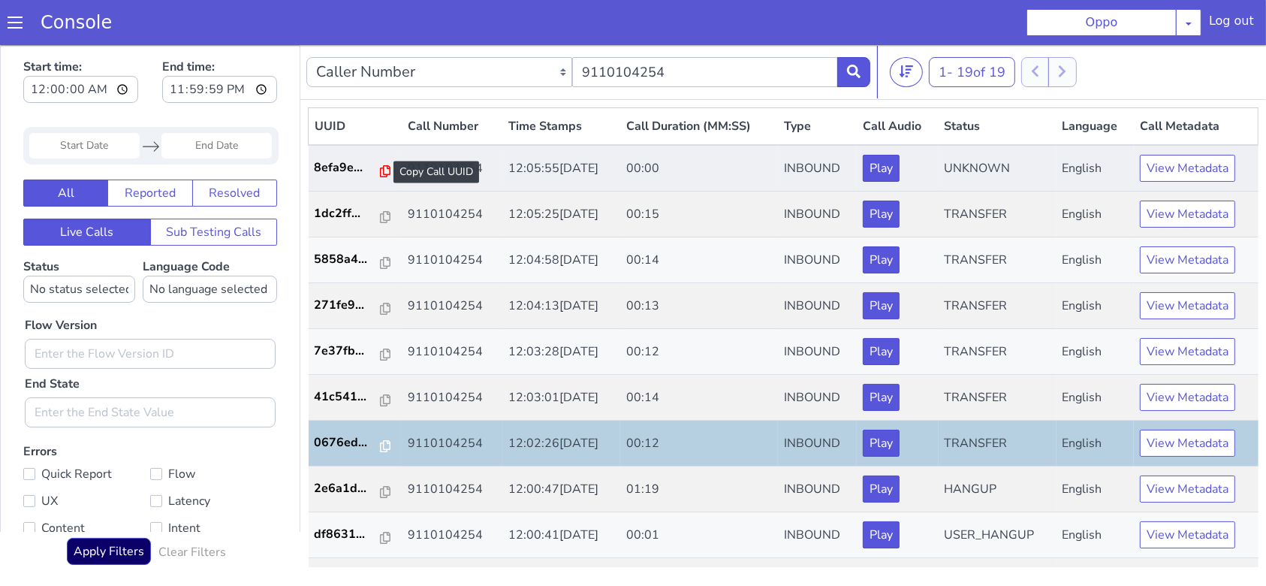
click at [380, 170] on icon at bounding box center [385, 170] width 11 height 12
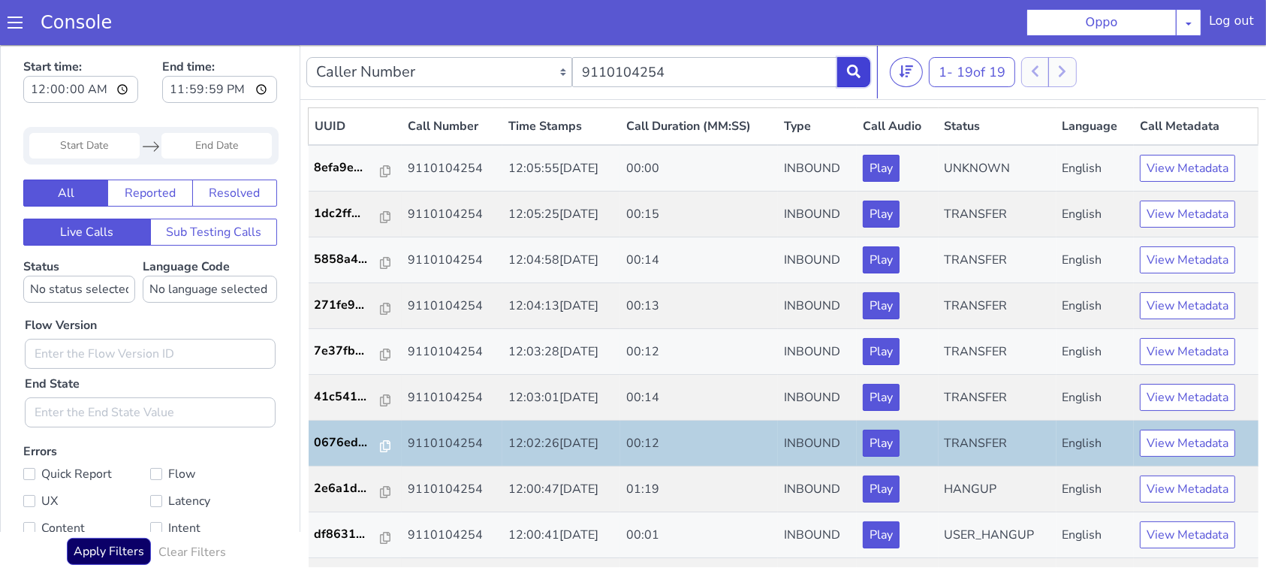
click at [852, 73] on icon at bounding box center [854, 71] width 14 height 14
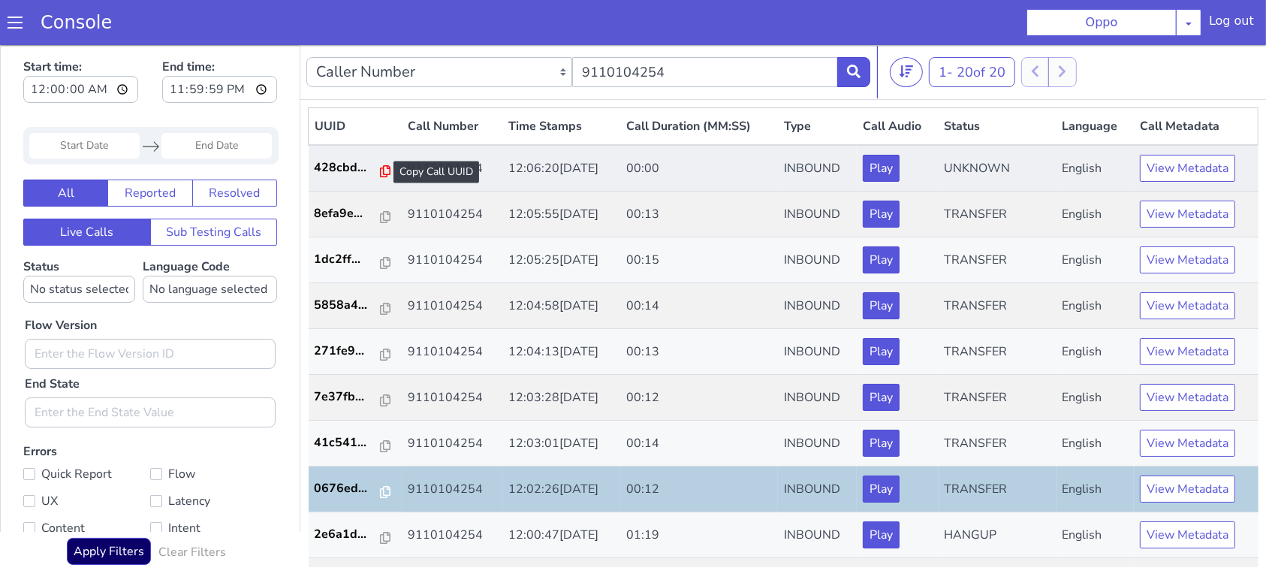
click at [380, 170] on icon at bounding box center [385, 170] width 11 height 12
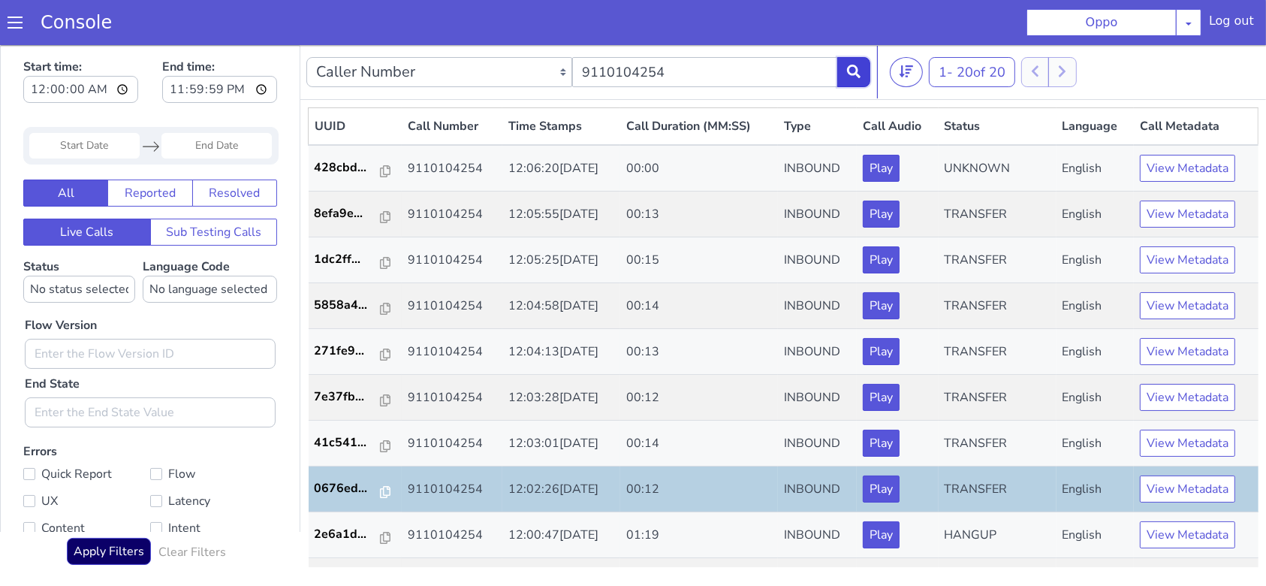
click at [849, 69] on icon at bounding box center [854, 71] width 14 height 14
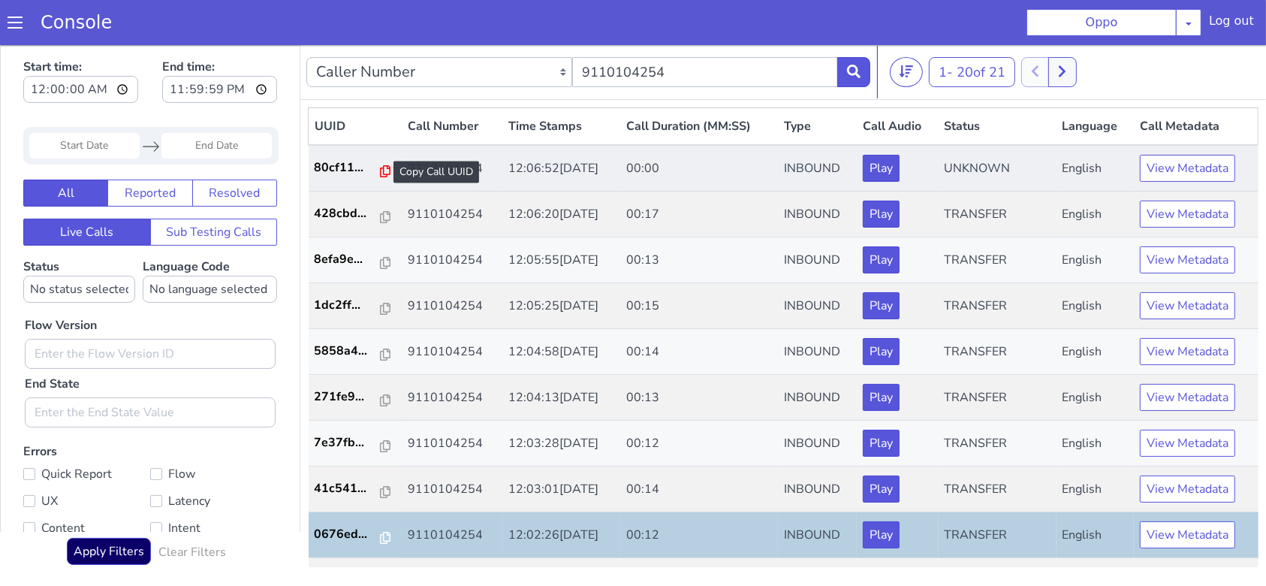
click at [380, 168] on icon at bounding box center [385, 170] width 11 height 12
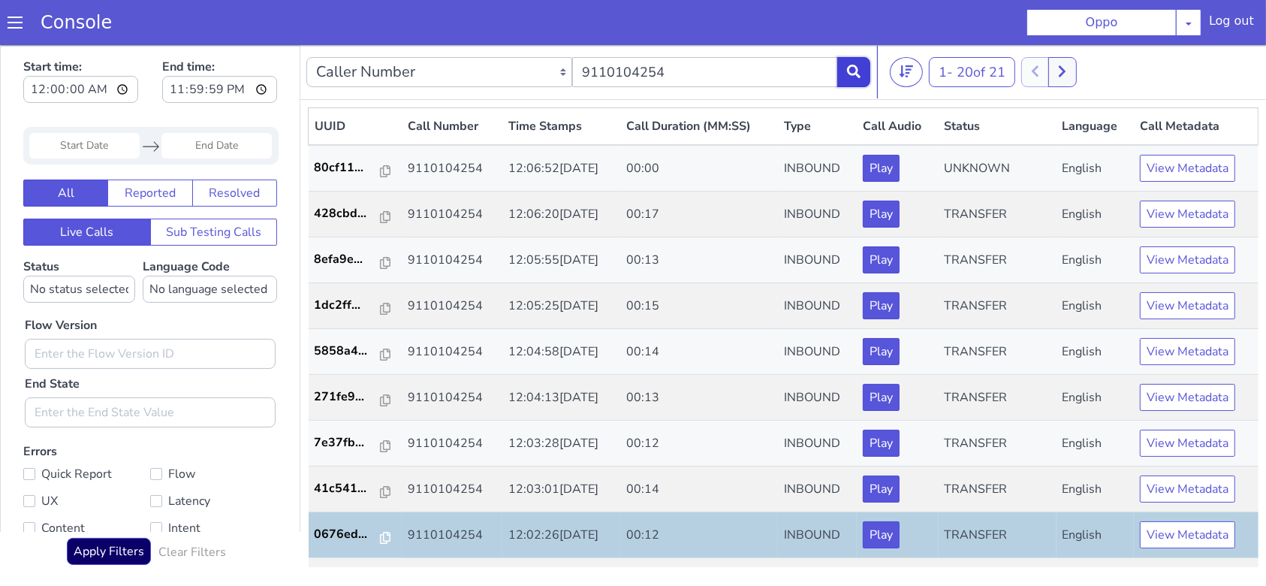
click at [861, 66] on button at bounding box center [853, 71] width 33 height 30
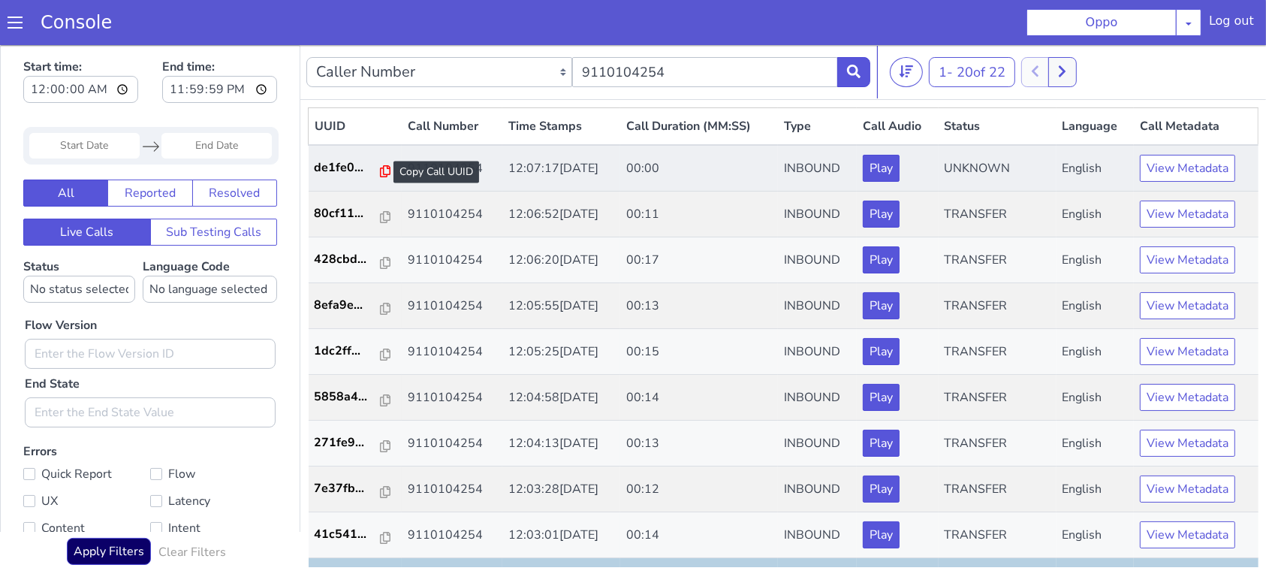
click at [380, 173] on icon at bounding box center [385, 170] width 11 height 12
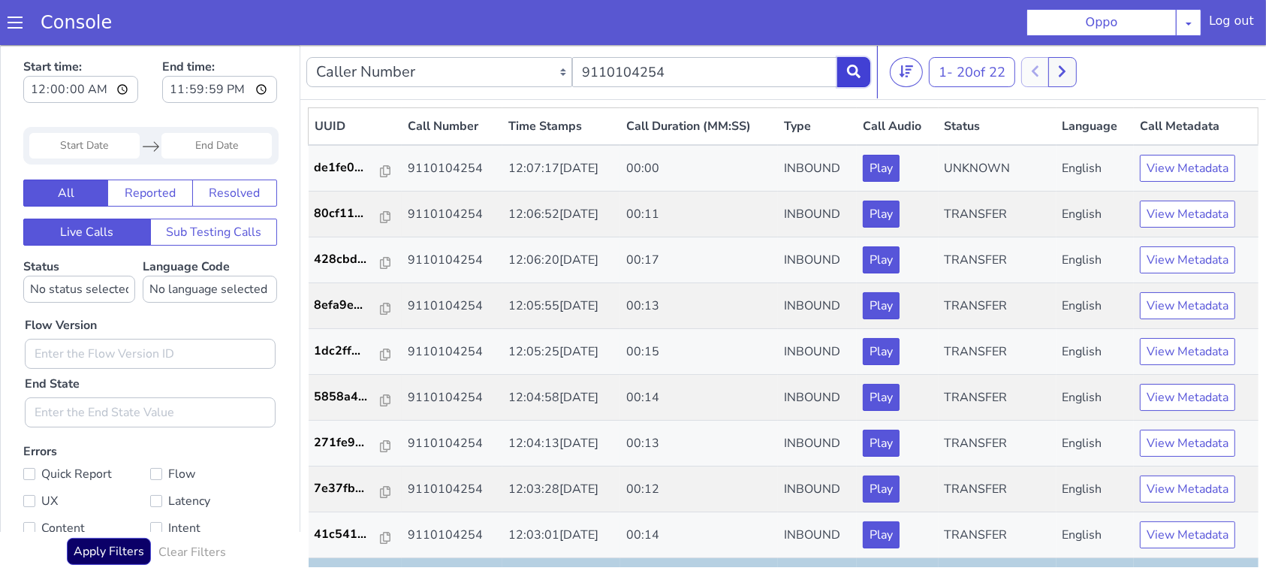
click at [842, 62] on button at bounding box center [853, 71] width 33 height 30
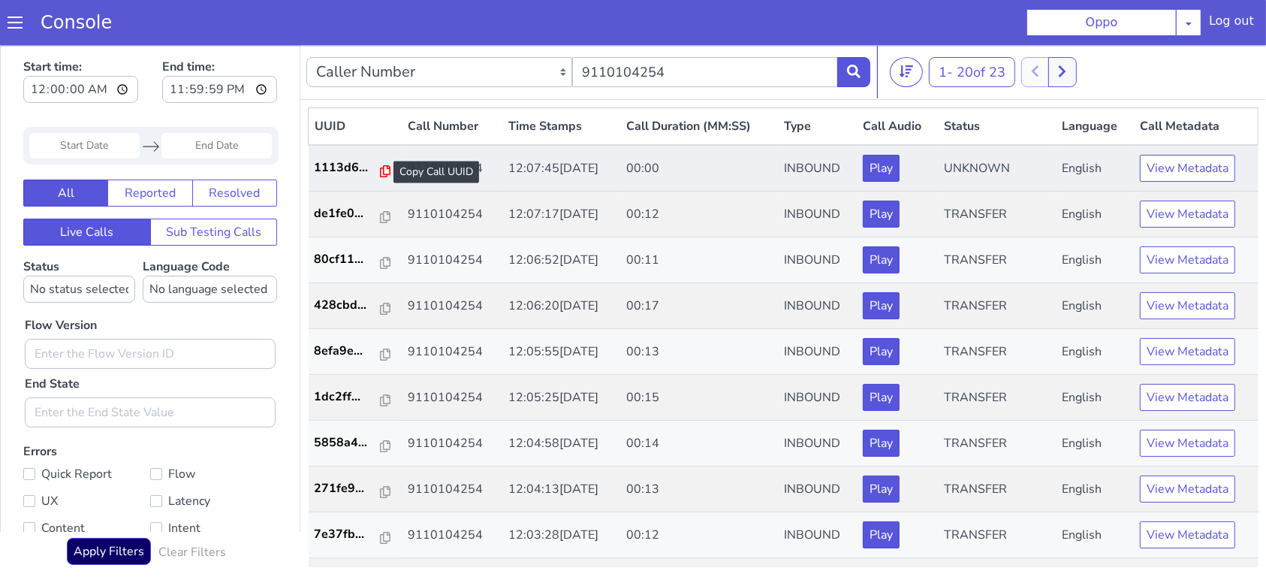
click at [380, 169] on icon at bounding box center [385, 170] width 11 height 12
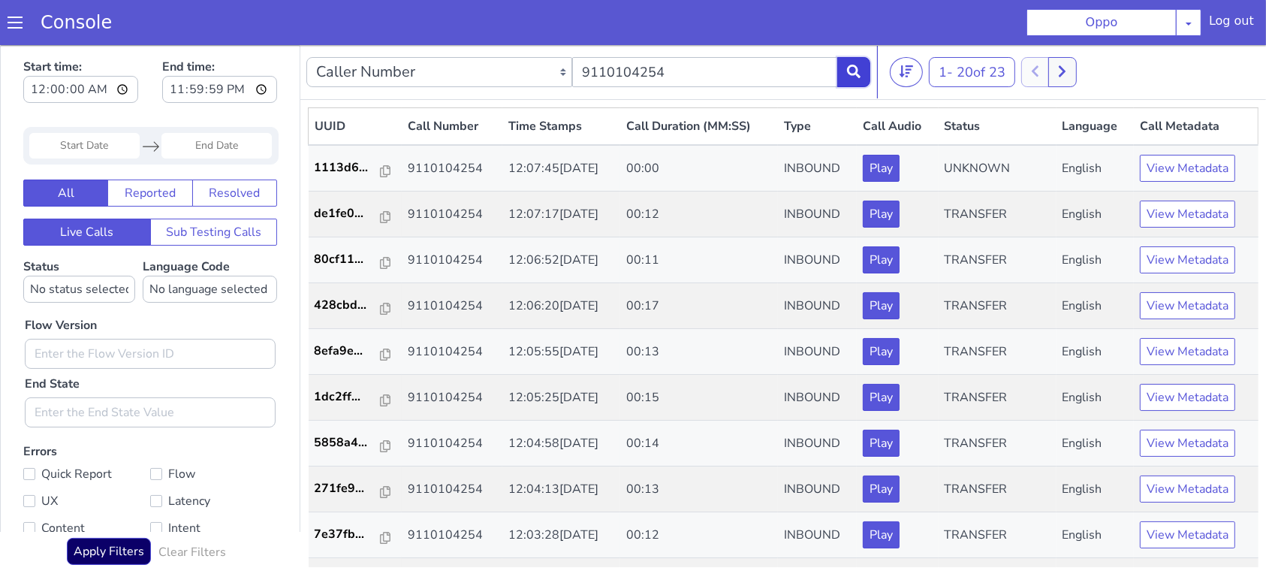
click at [858, 75] on icon at bounding box center [854, 71] width 14 height 14
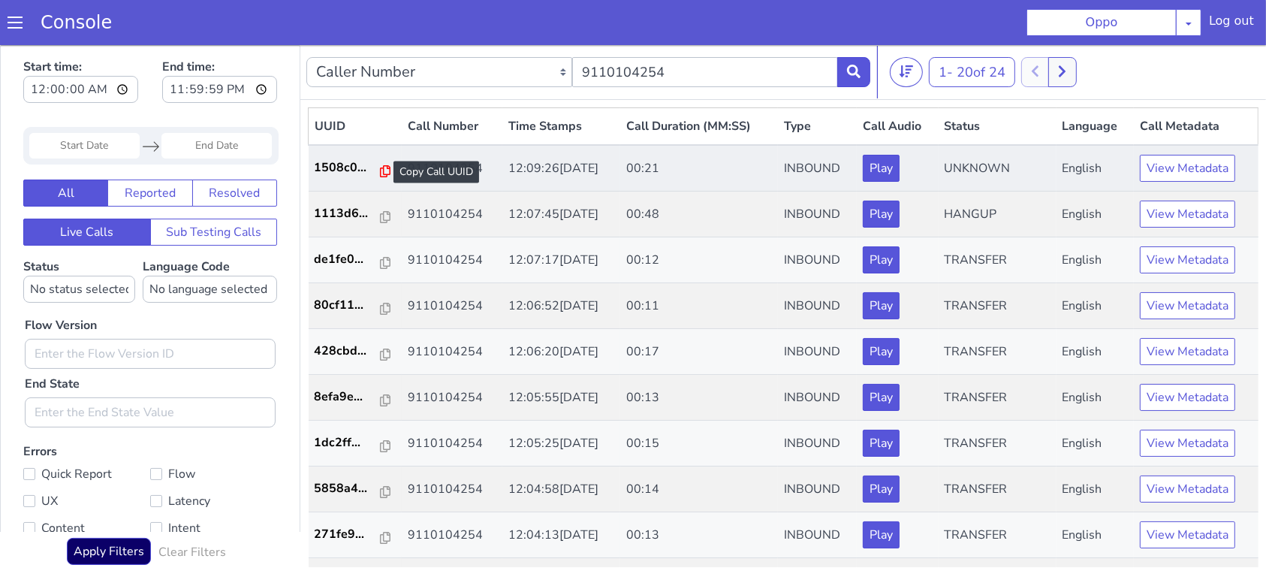
click at [381, 173] on icon at bounding box center [385, 170] width 11 height 12
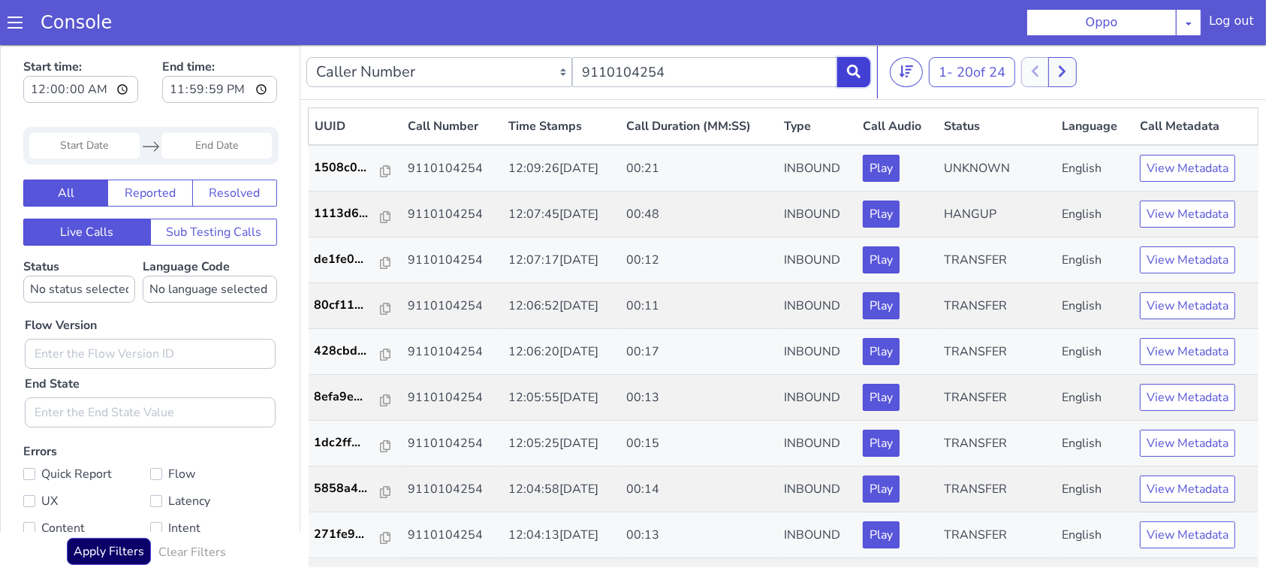
click at [848, 72] on icon at bounding box center [854, 71] width 14 height 14
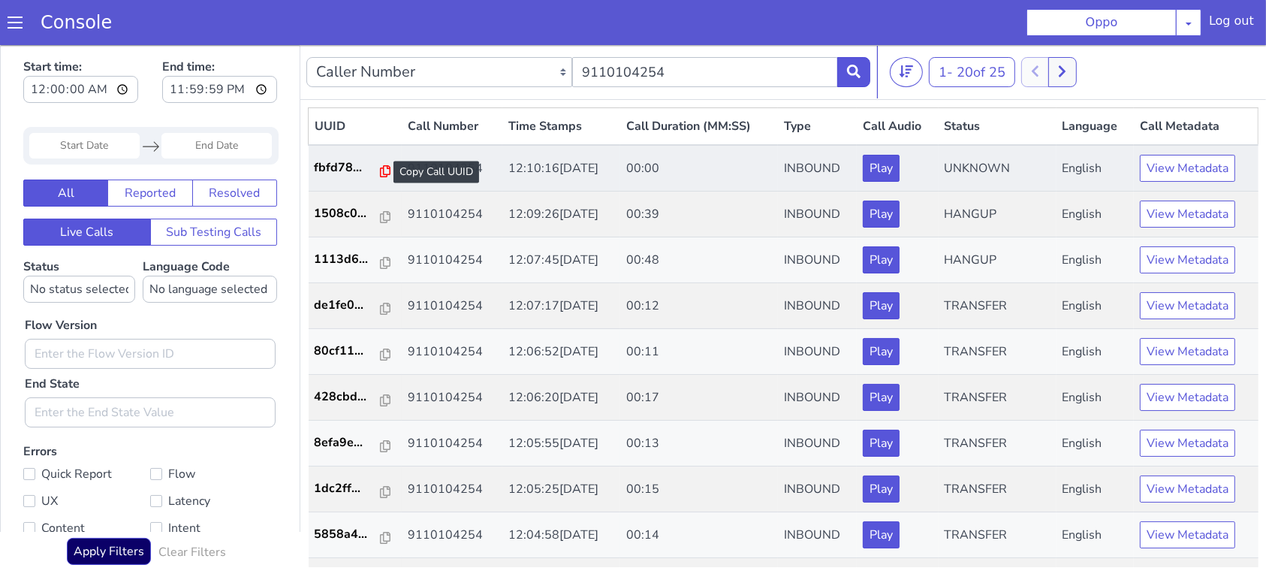
click at [380, 167] on icon at bounding box center [385, 170] width 11 height 12
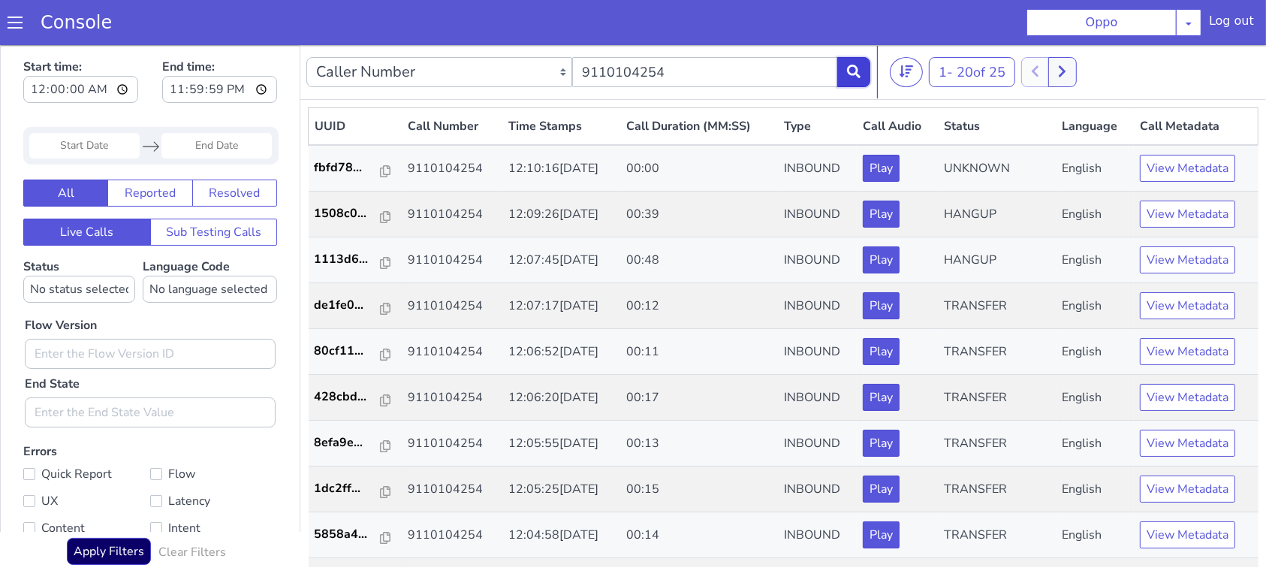
click at [849, 68] on icon at bounding box center [854, 71] width 14 height 14
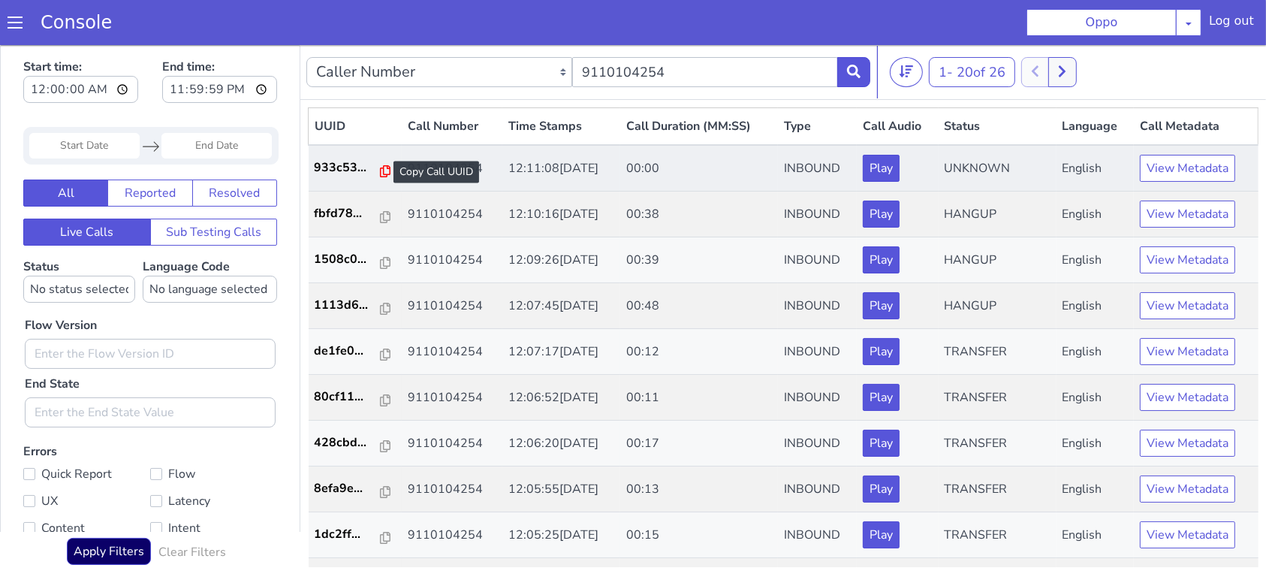
click at [380, 169] on icon at bounding box center [385, 170] width 11 height 12
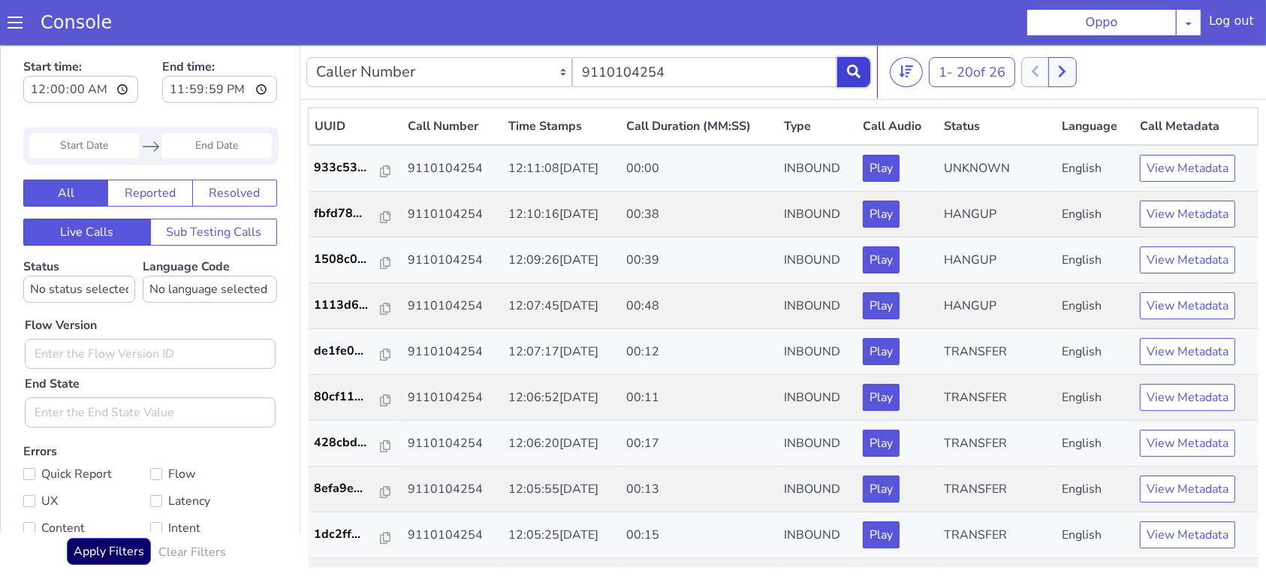
click at [852, 69] on icon at bounding box center [854, 71] width 14 height 14
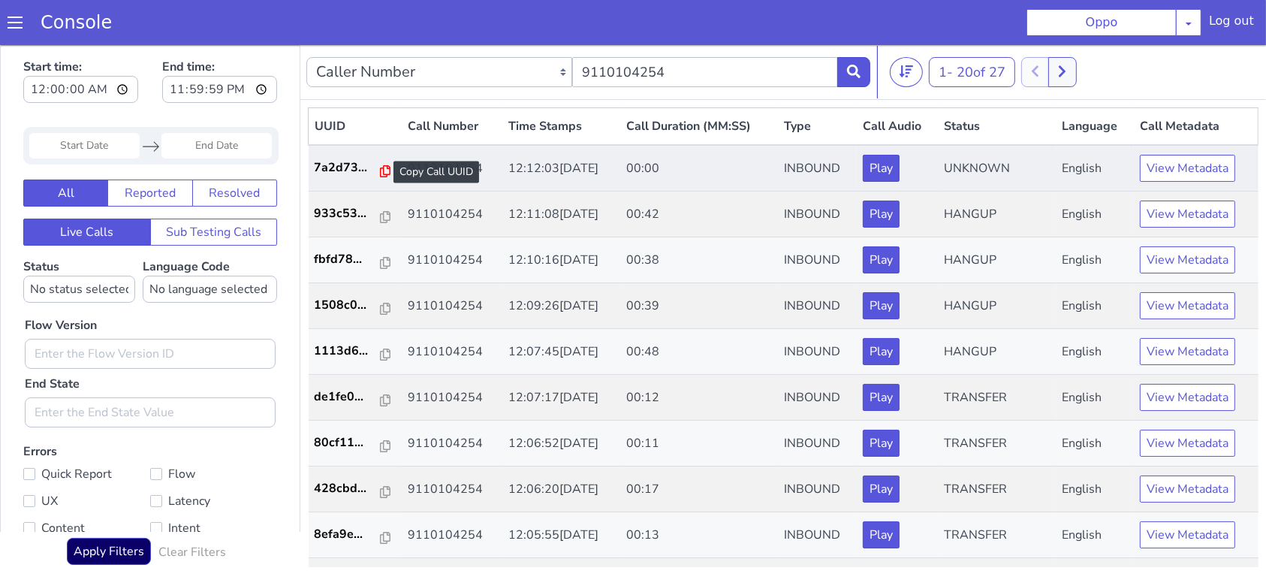
click at [380, 174] on icon at bounding box center [385, 170] width 11 height 12
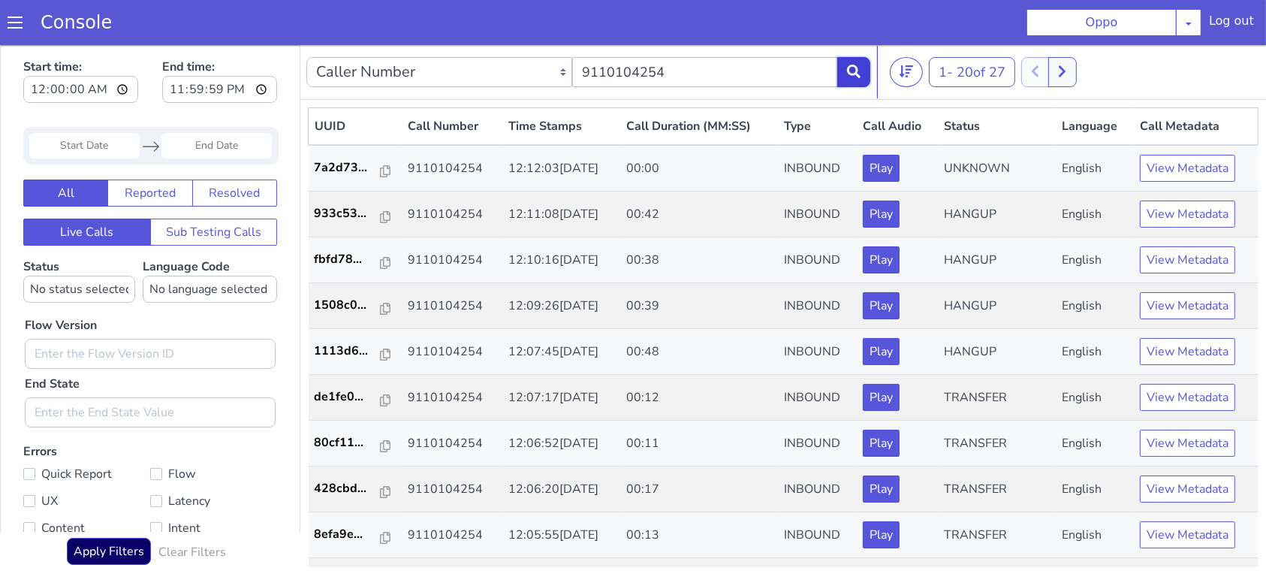
click at [865, 74] on button at bounding box center [853, 71] width 33 height 30
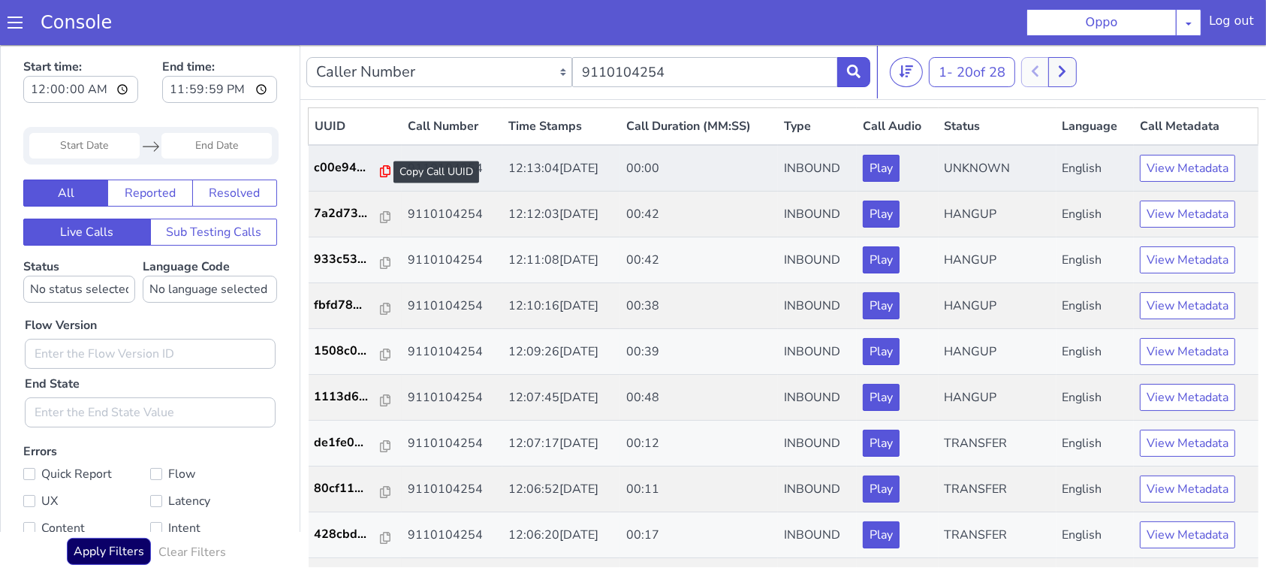
click at [382, 170] on icon at bounding box center [385, 170] width 11 height 12
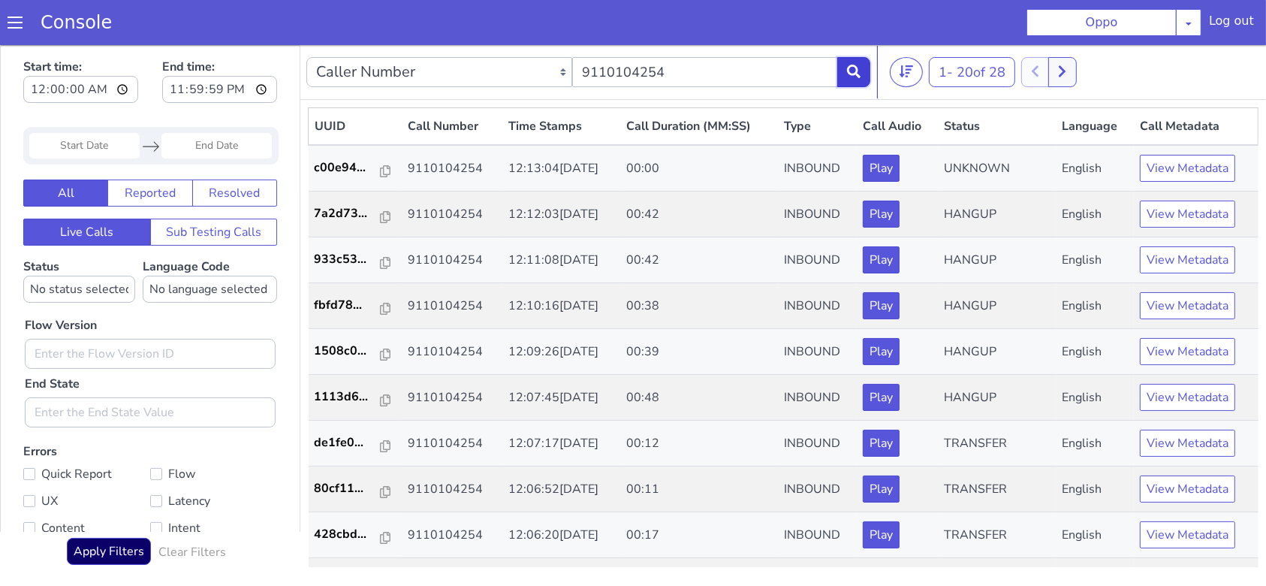
click at [845, 67] on button at bounding box center [853, 71] width 33 height 30
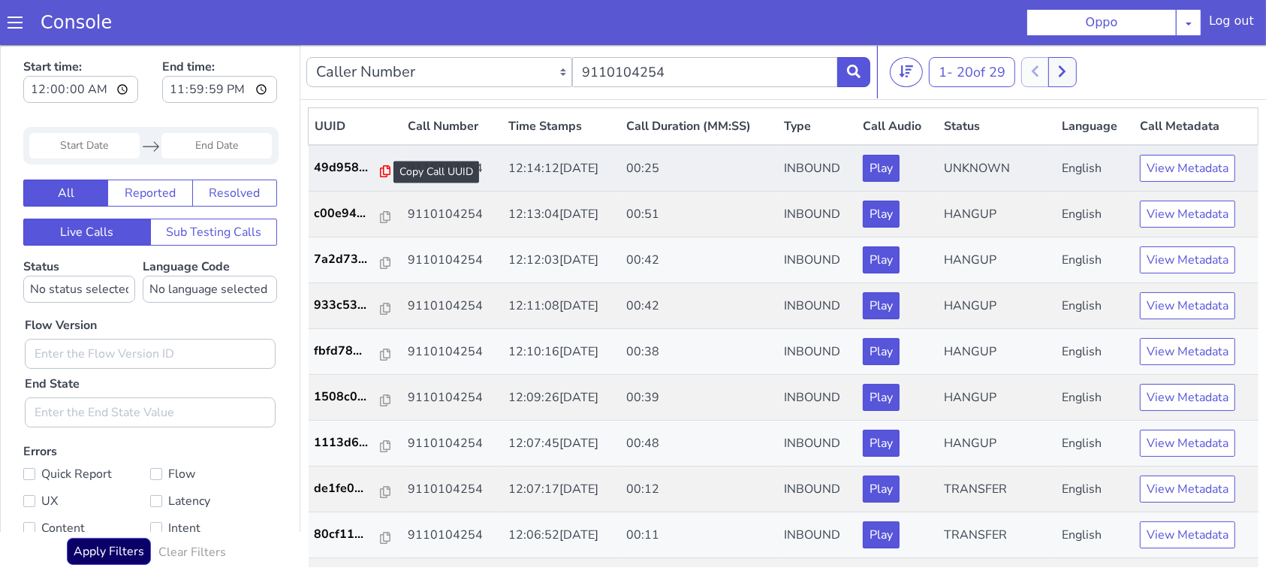
click at [380, 173] on icon at bounding box center [385, 170] width 11 height 12
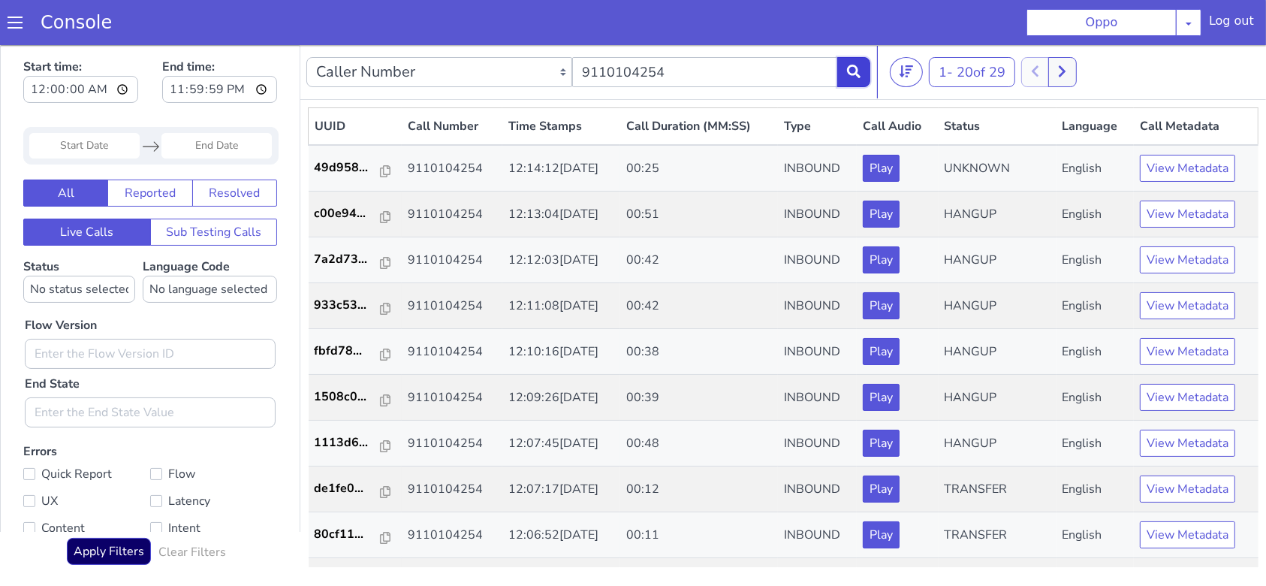
click at [852, 73] on icon at bounding box center [854, 71] width 14 height 14
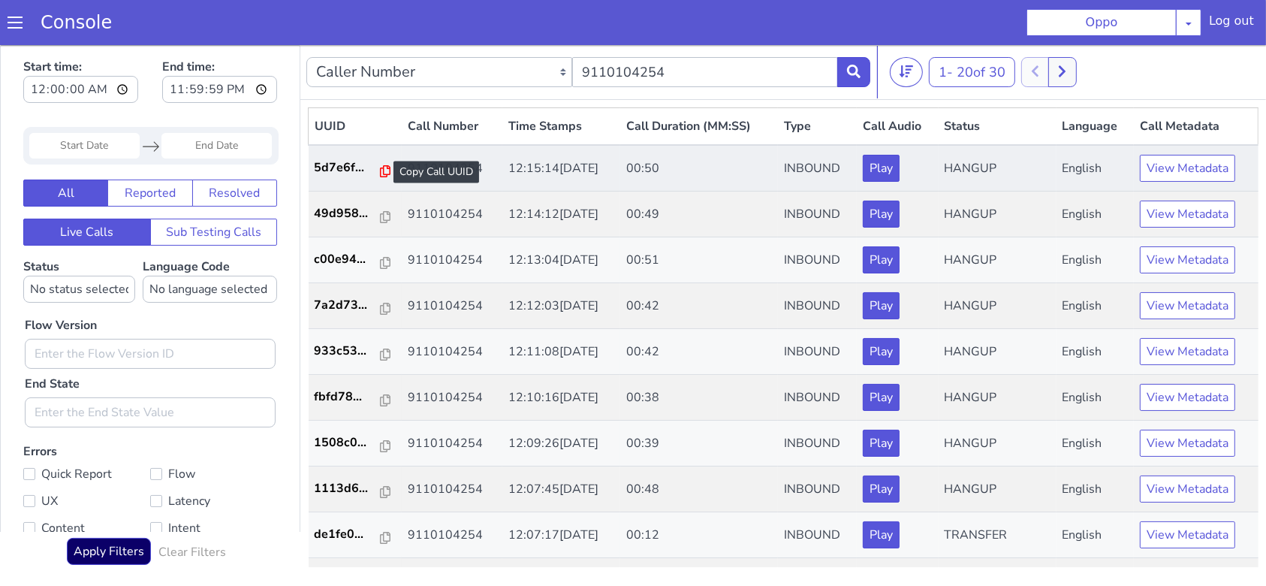
click at [380, 170] on icon at bounding box center [385, 170] width 11 height 12
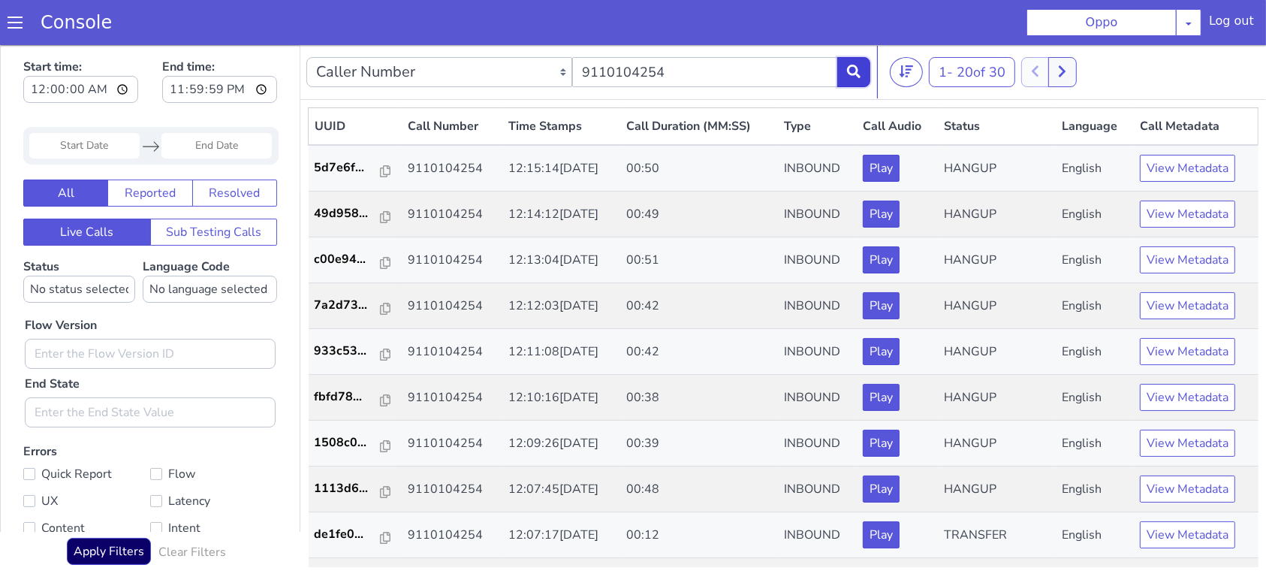
click at [847, 74] on icon at bounding box center [854, 71] width 14 height 14
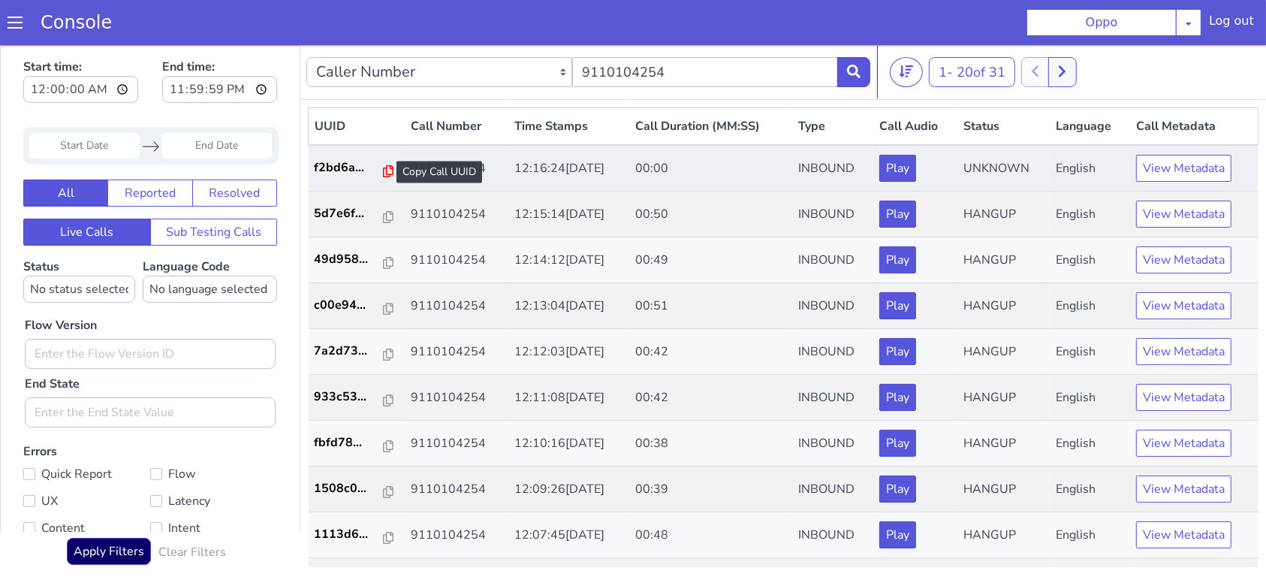
click at [383, 170] on icon at bounding box center [388, 170] width 11 height 12
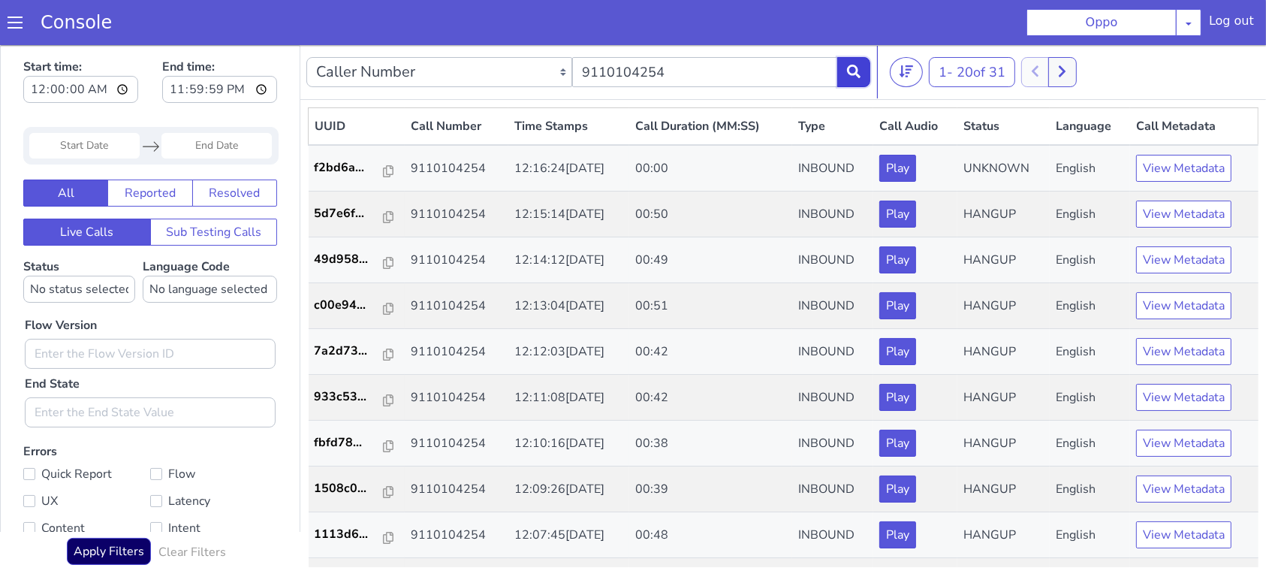
click at [854, 74] on icon at bounding box center [854, 71] width 14 height 14
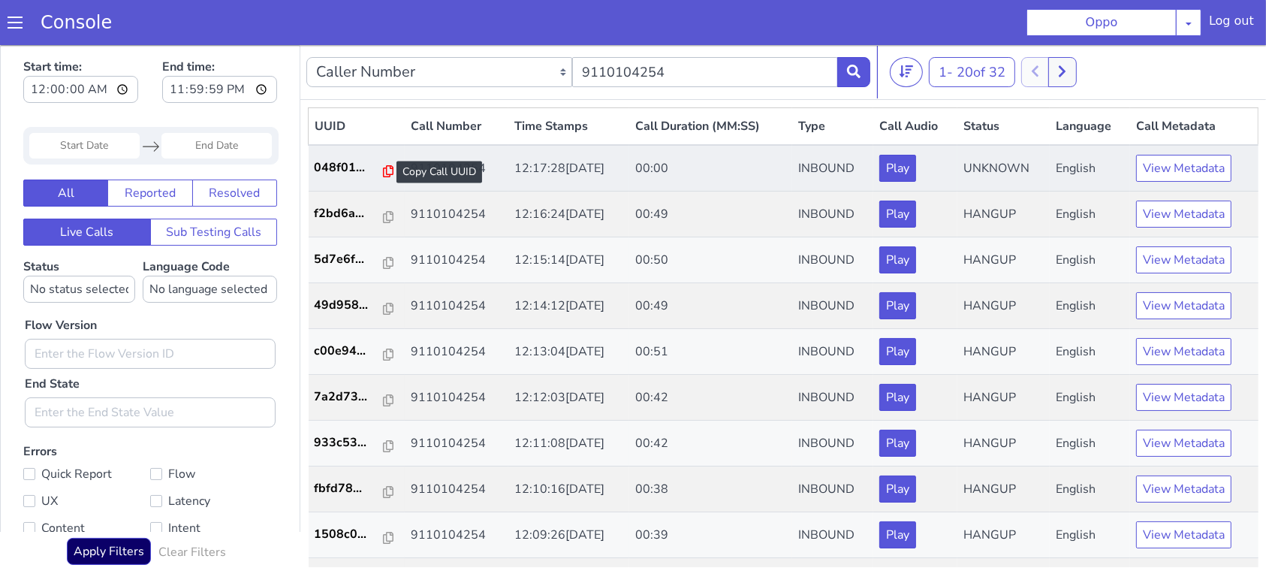
click at [383, 174] on icon at bounding box center [388, 170] width 11 height 12
click at [344, 164] on p "048f01..." at bounding box center [349, 167] width 69 height 18
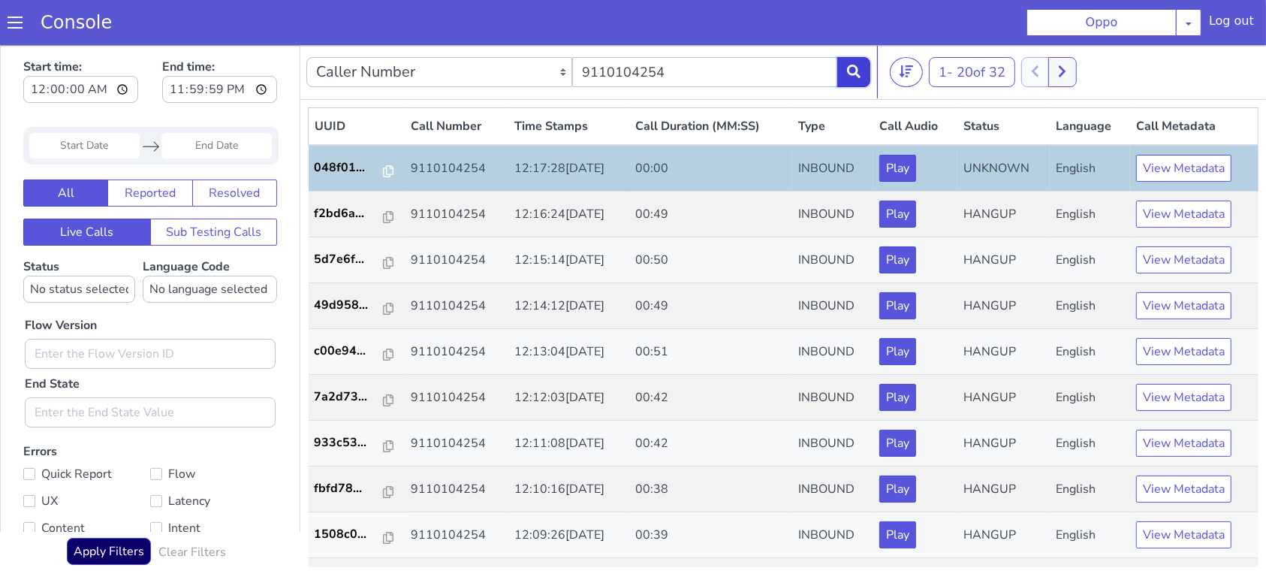
click at [857, 74] on icon at bounding box center [854, 71] width 14 height 14
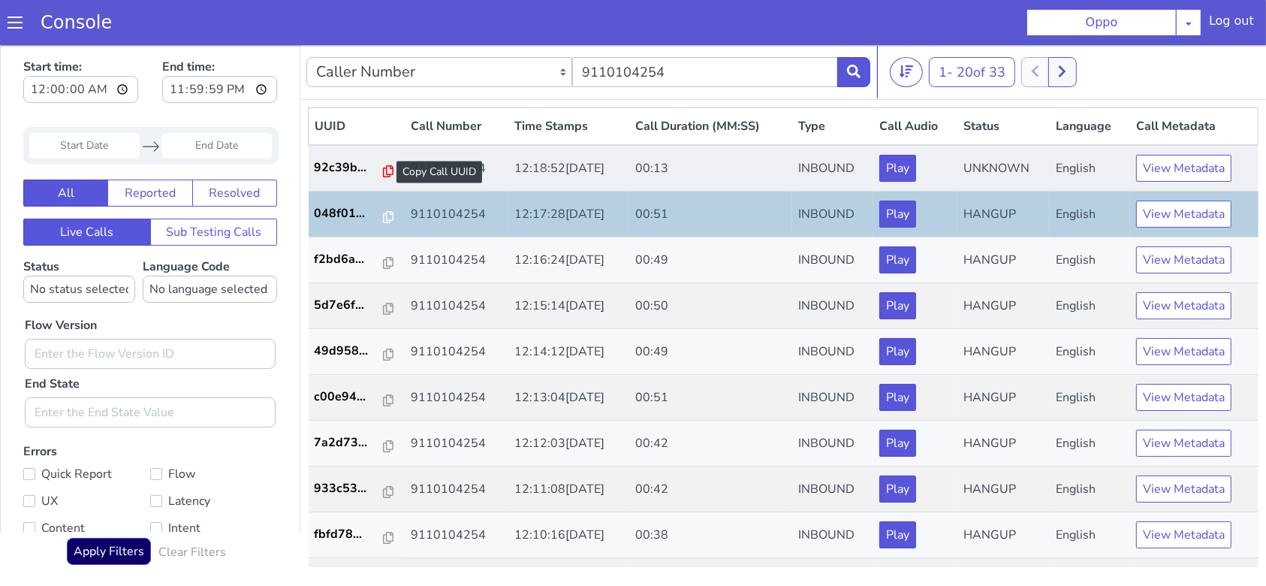
click at [383, 167] on icon at bounding box center [388, 170] width 11 height 12
click at [383, 170] on icon at bounding box center [388, 170] width 11 height 12
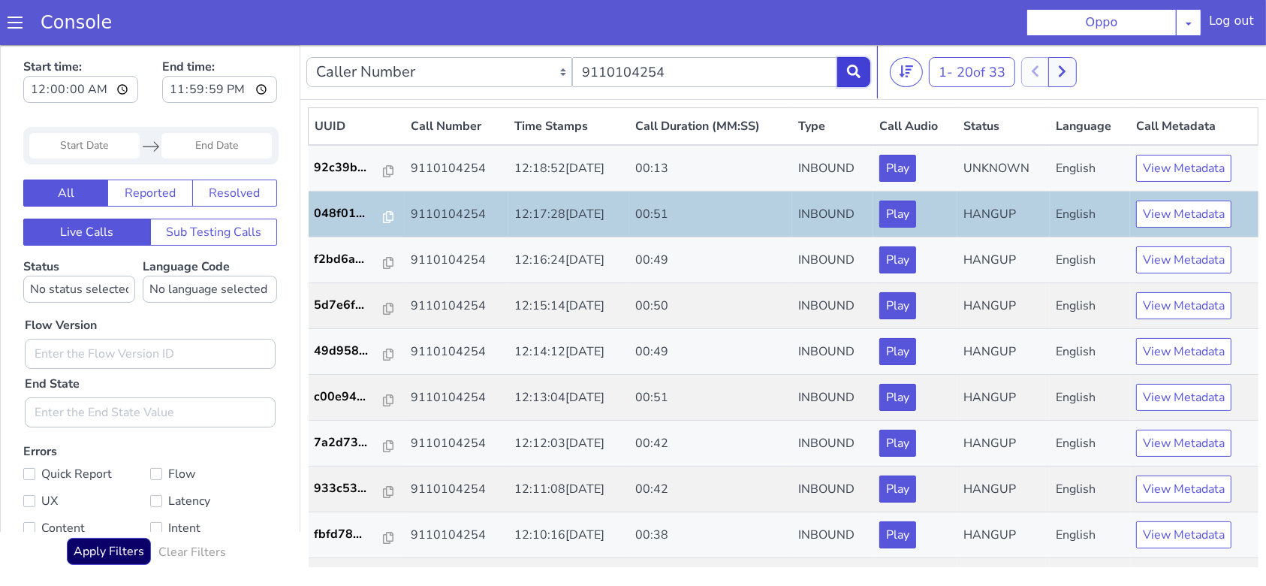
click at [847, 74] on icon at bounding box center [854, 71] width 14 height 14
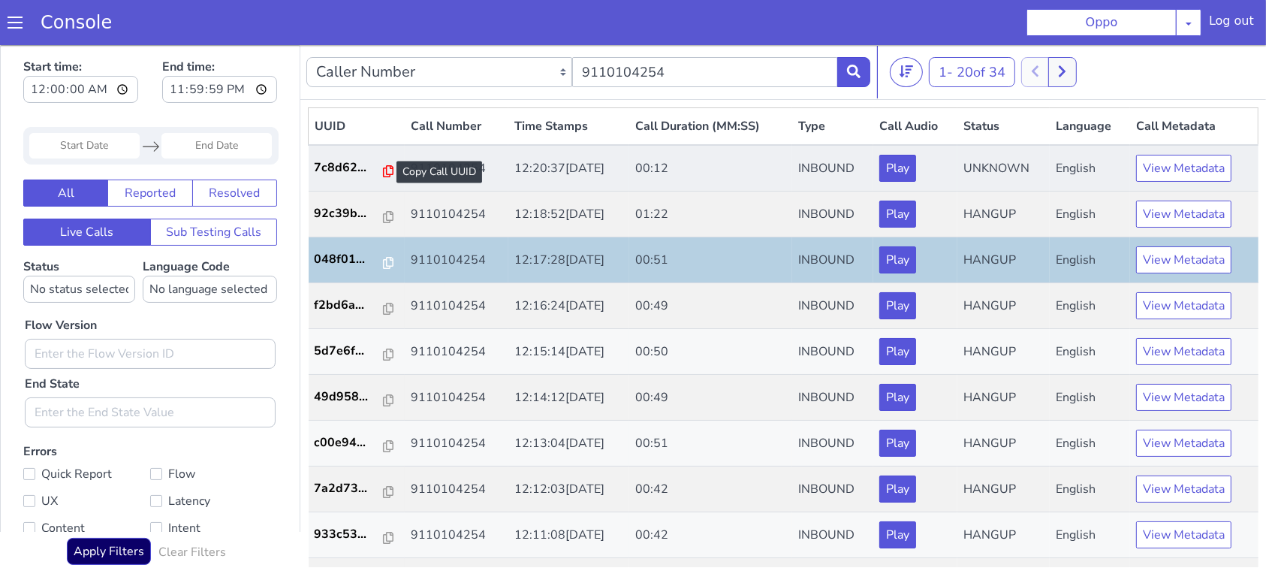
click at [383, 164] on icon at bounding box center [388, 170] width 11 height 12
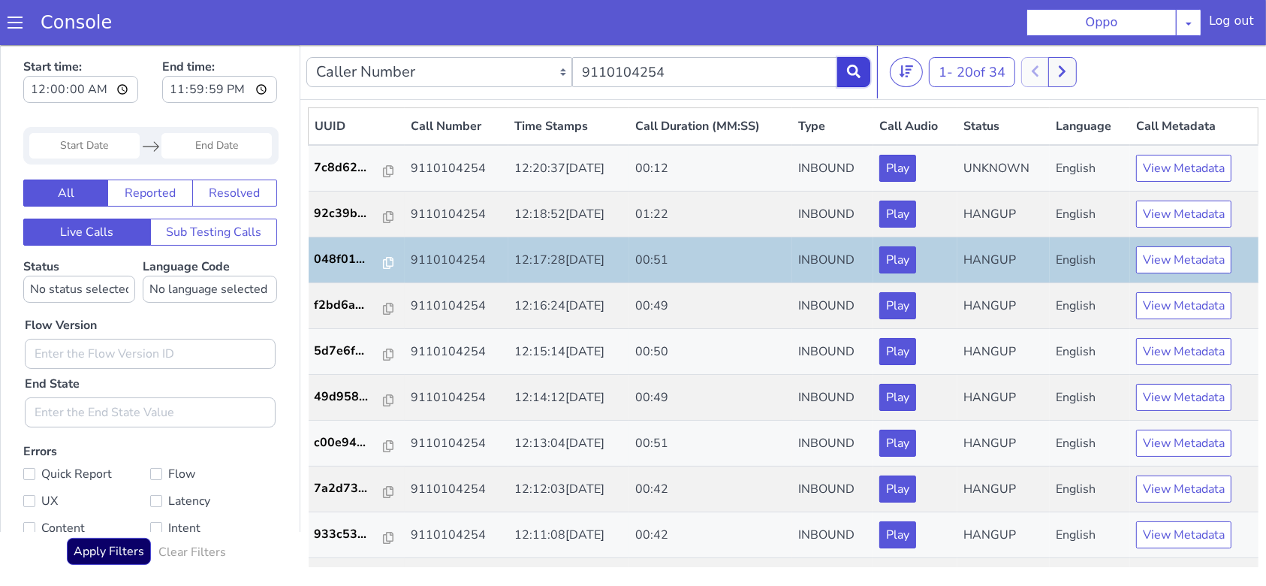
click at [849, 68] on icon at bounding box center [854, 71] width 14 height 14
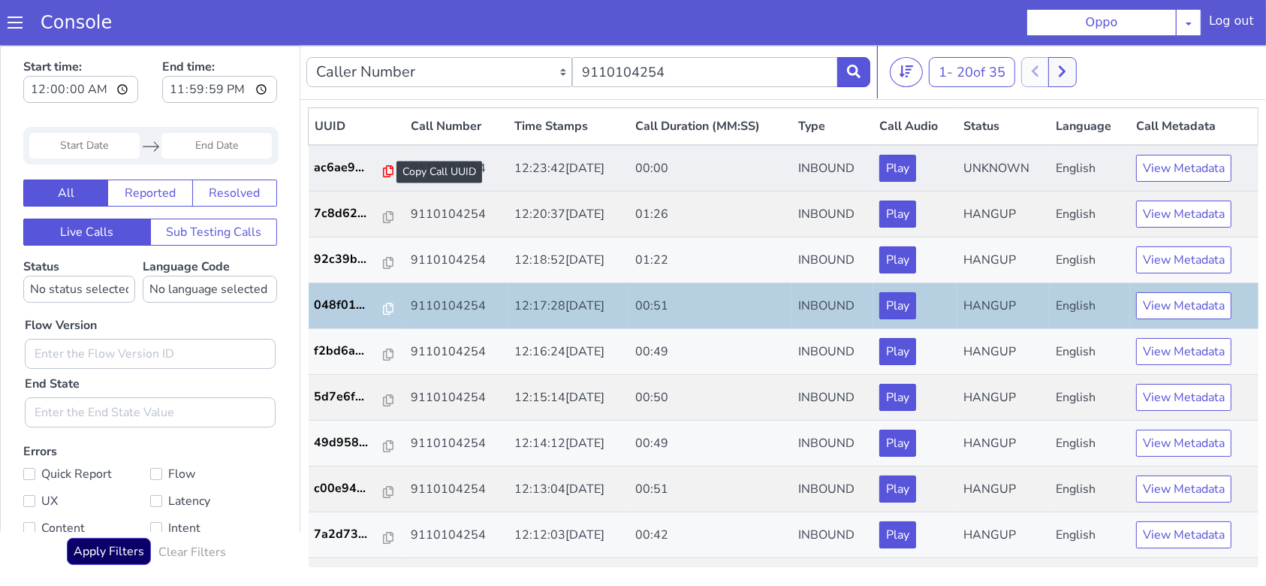
click at [383, 170] on icon at bounding box center [388, 170] width 11 height 12
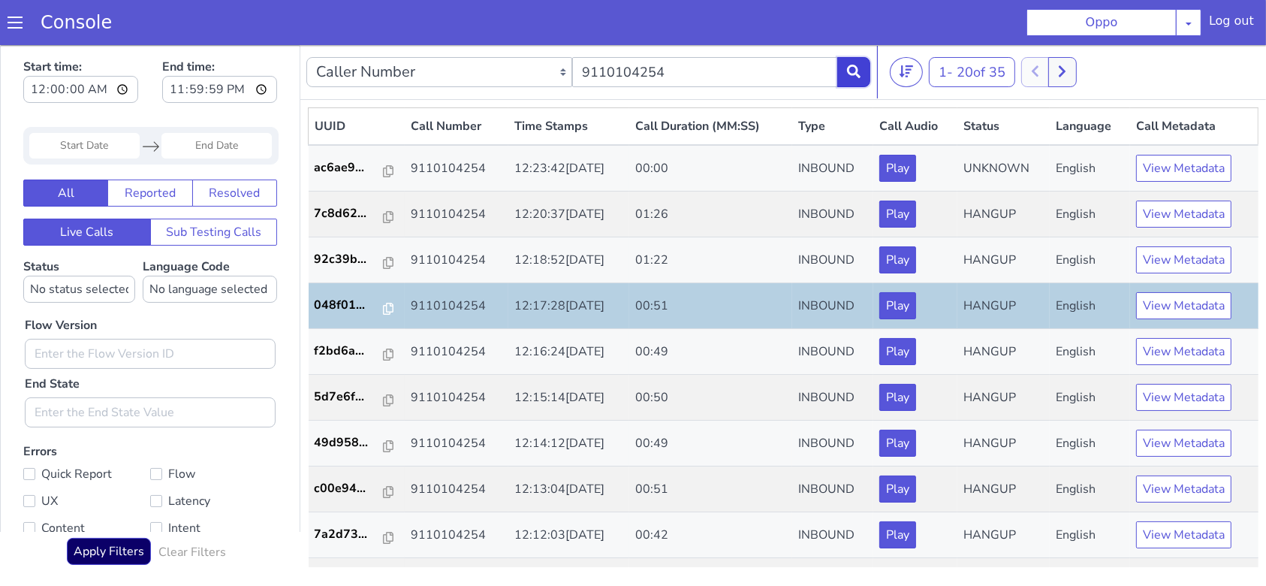
click at [853, 70] on icon at bounding box center [854, 71] width 14 height 14
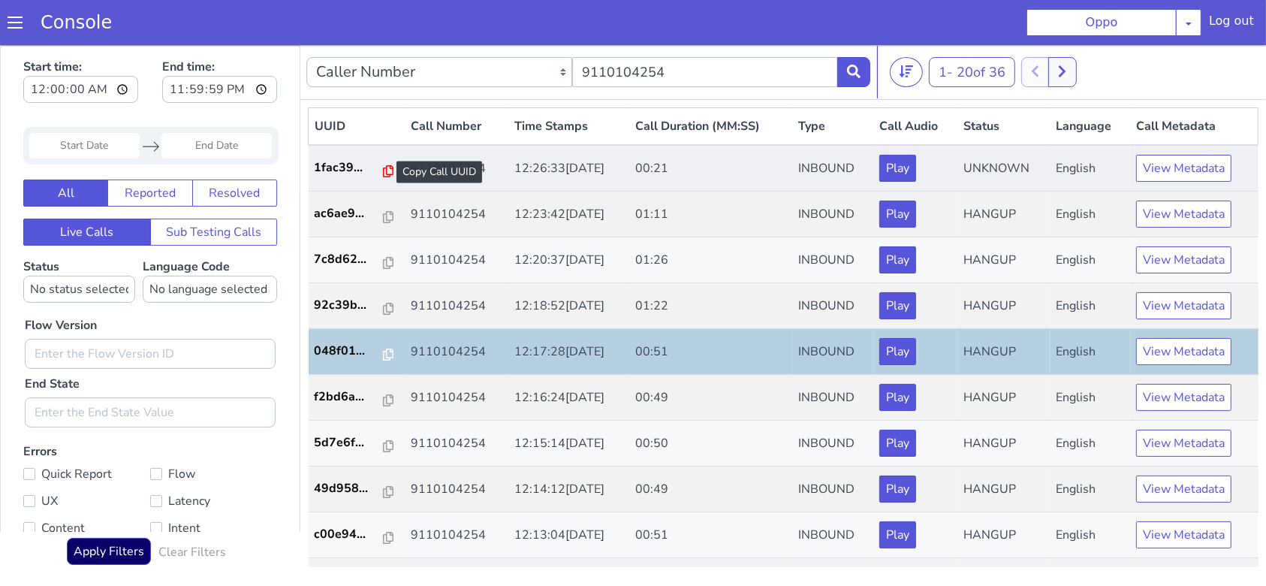
click at [383, 169] on icon at bounding box center [388, 170] width 11 height 12
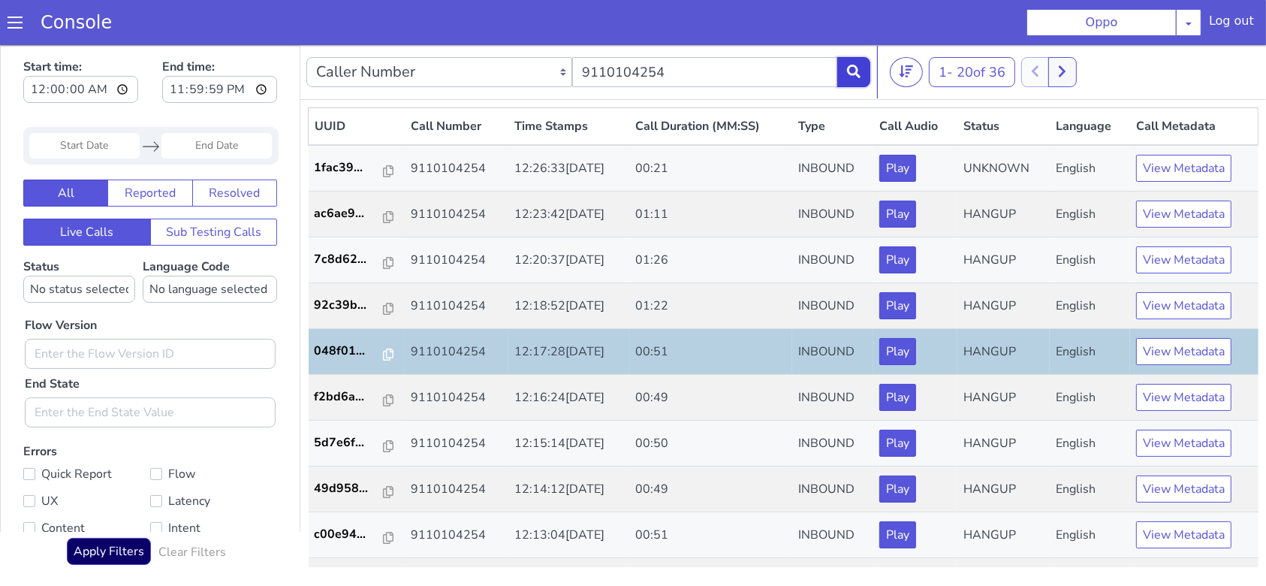
click at [852, 70] on icon at bounding box center [854, 71] width 14 height 14
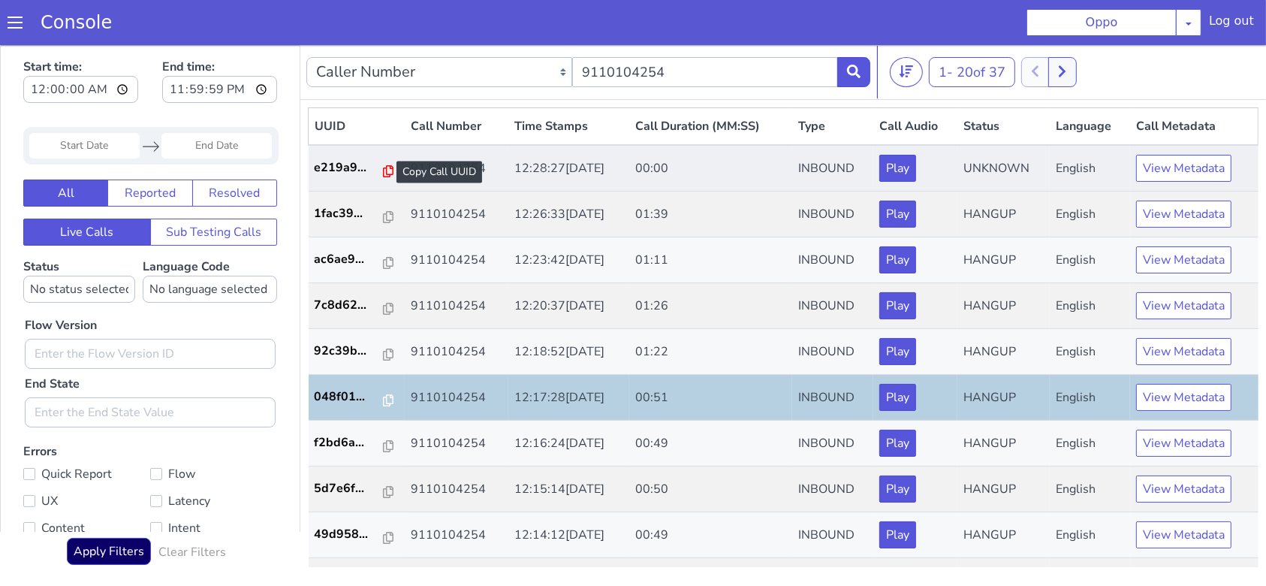
click at [383, 170] on icon at bounding box center [388, 170] width 11 height 12
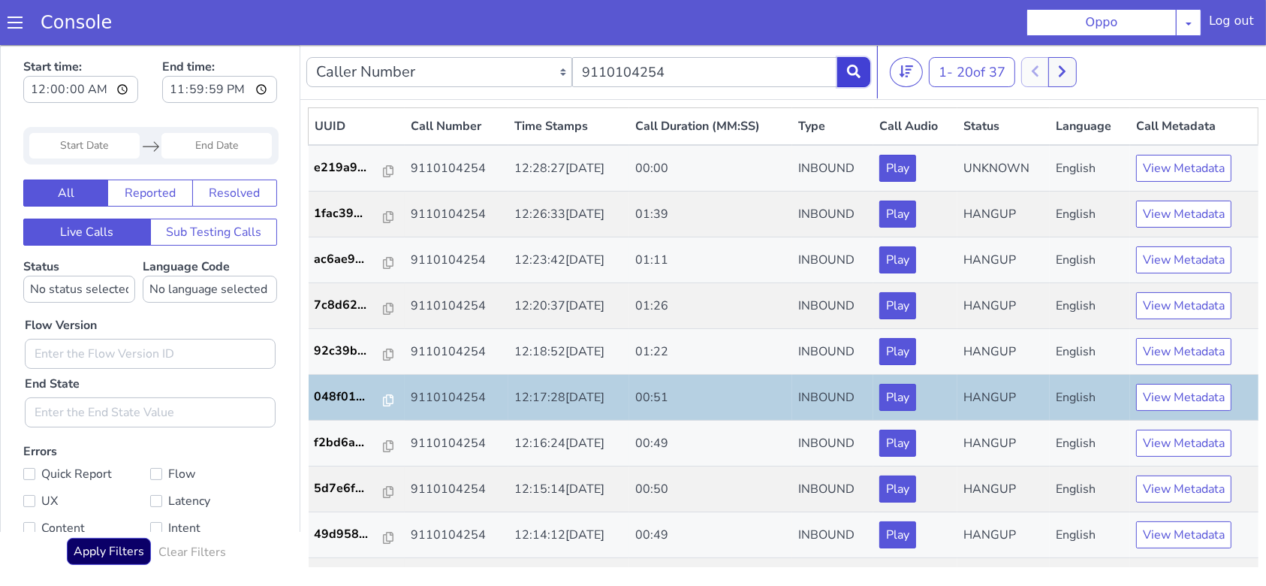
click at [855, 77] on icon at bounding box center [854, 71] width 14 height 14
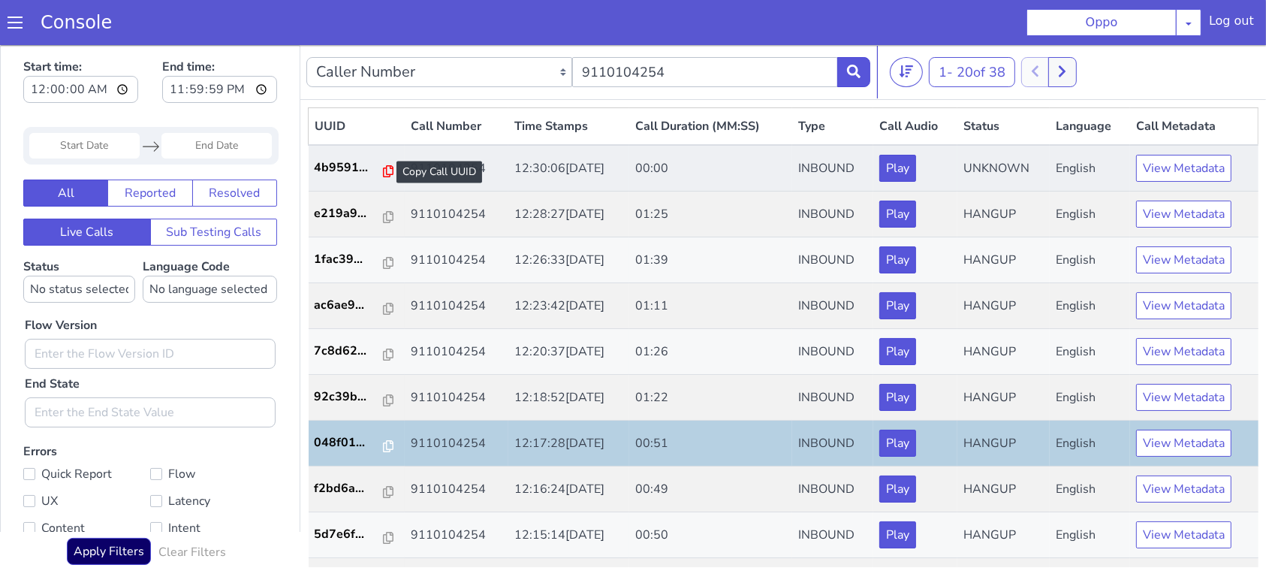
click at [383, 169] on icon at bounding box center [388, 170] width 11 height 12
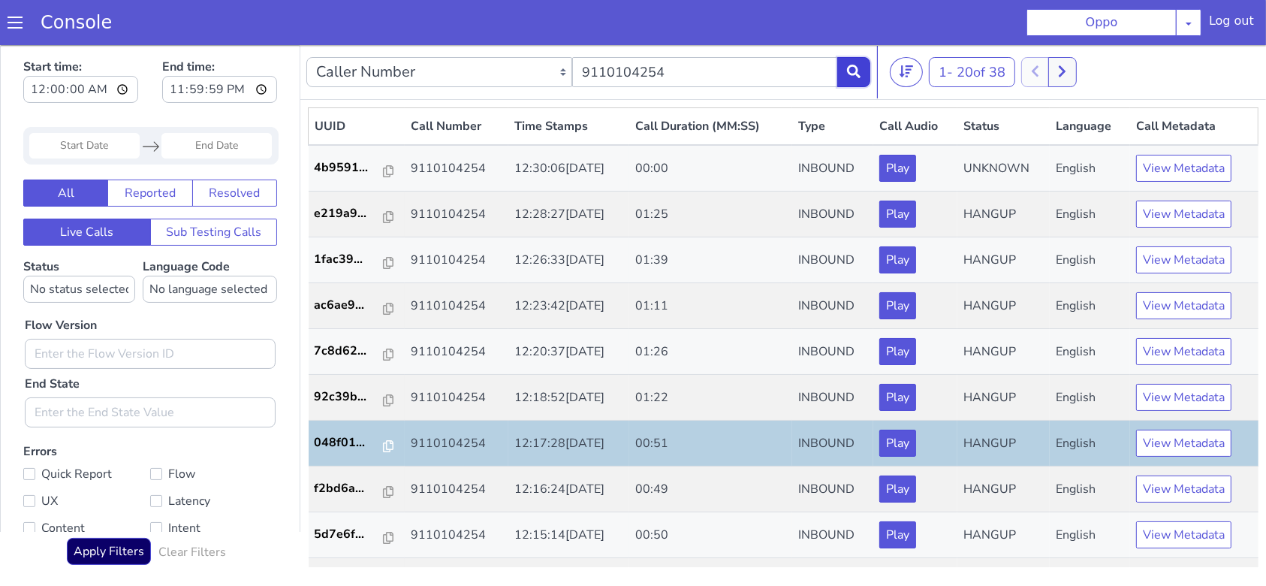
click at [850, 69] on icon at bounding box center [854, 71] width 14 height 14
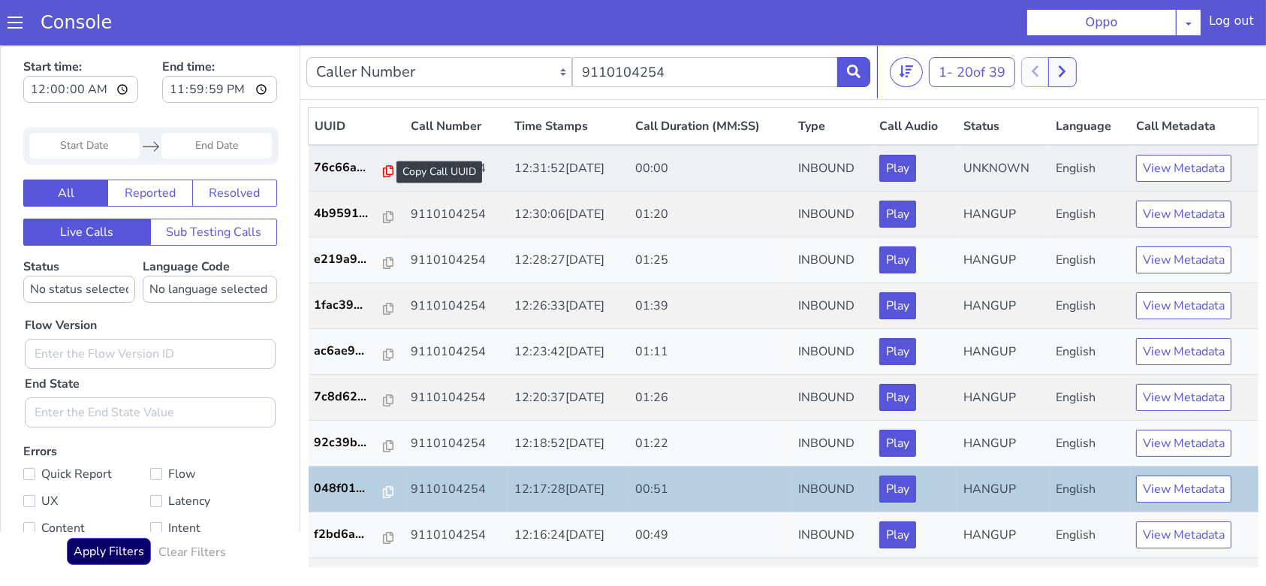
click at [383, 175] on icon at bounding box center [388, 170] width 11 height 12
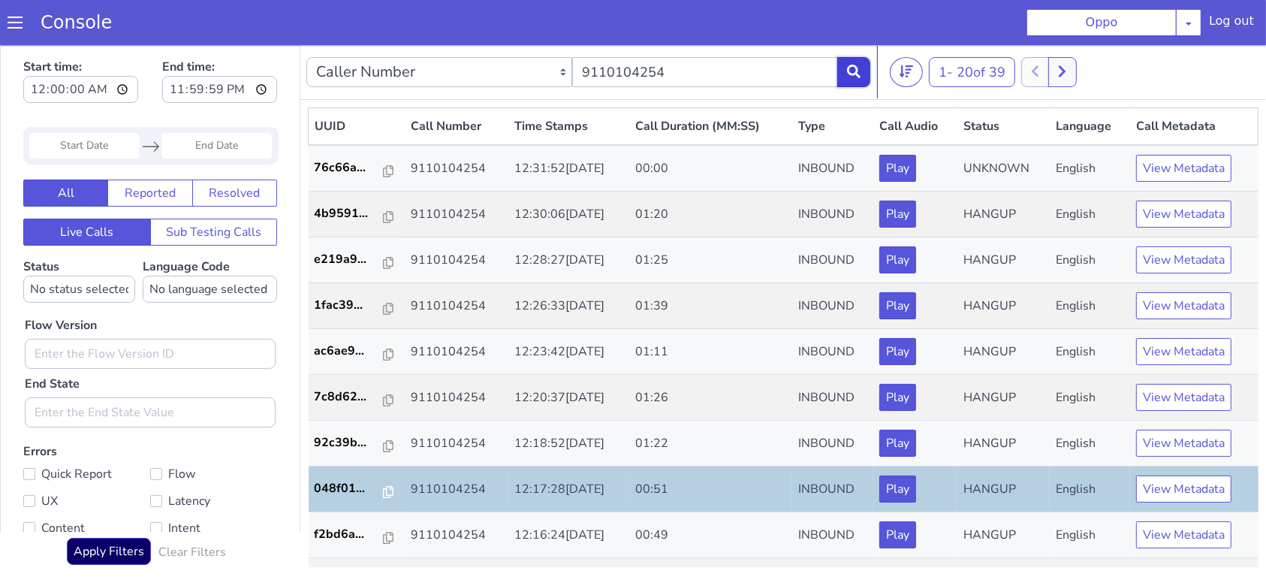
click at [847, 83] on button at bounding box center [853, 71] width 33 height 30
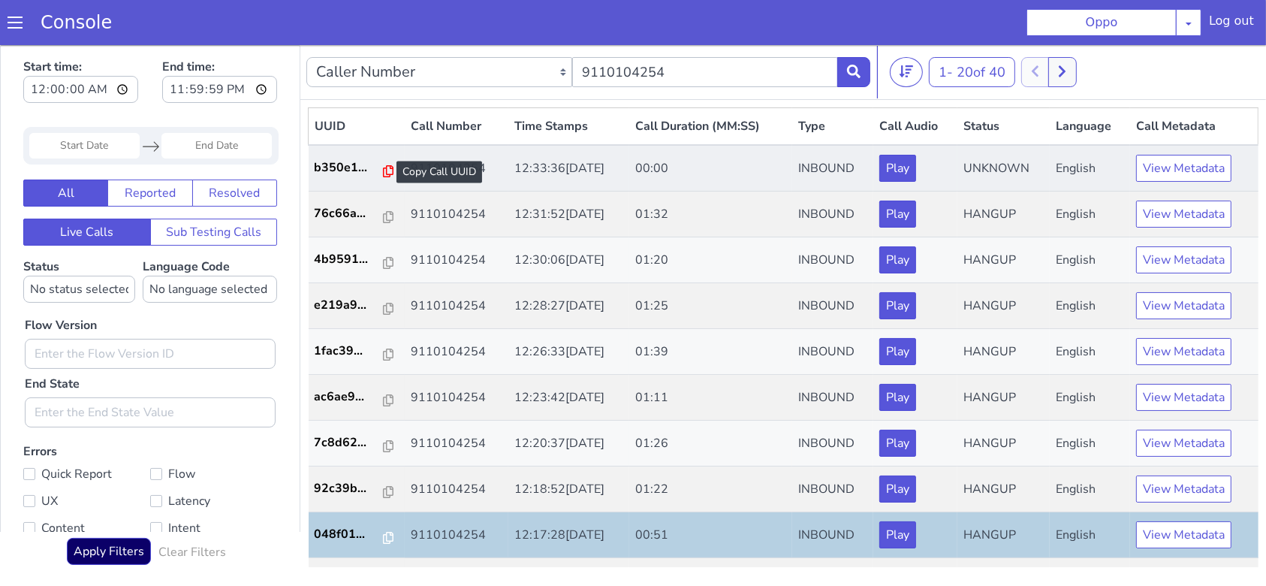
click at [383, 164] on icon at bounding box center [388, 170] width 11 height 12
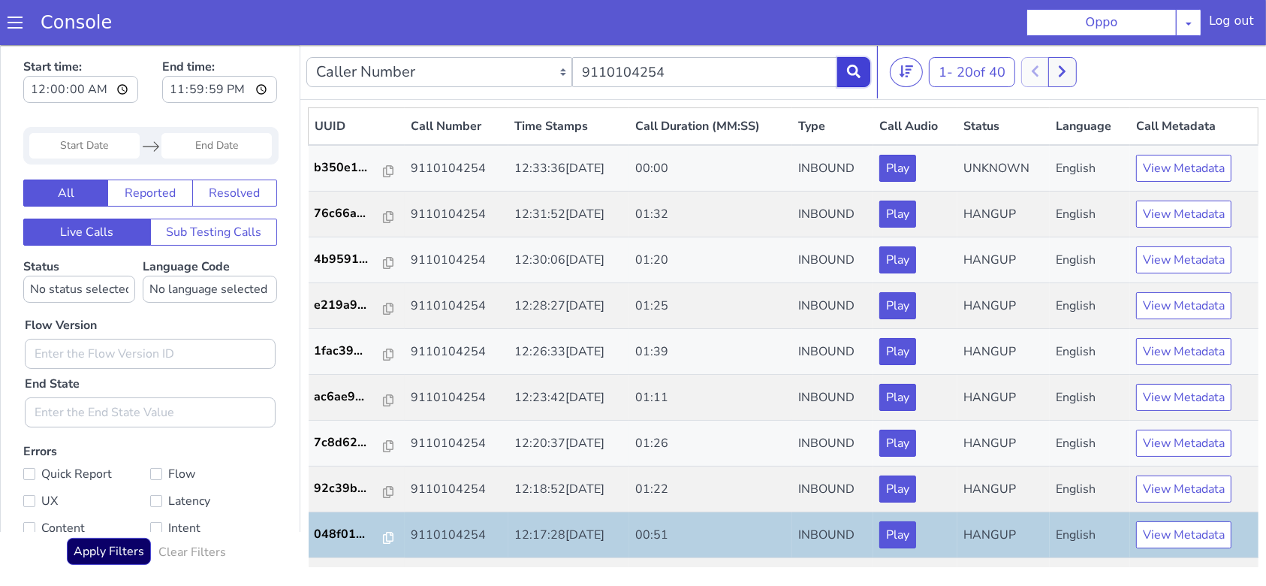
click at [858, 62] on button at bounding box center [853, 71] width 33 height 30
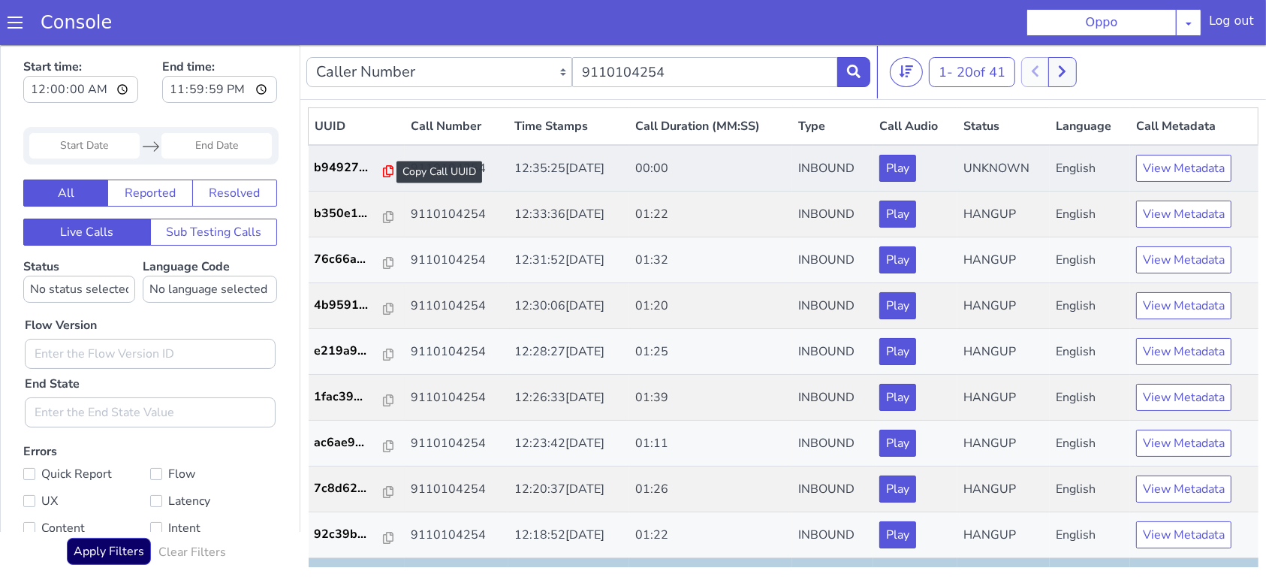
click at [383, 170] on icon at bounding box center [388, 170] width 11 height 12
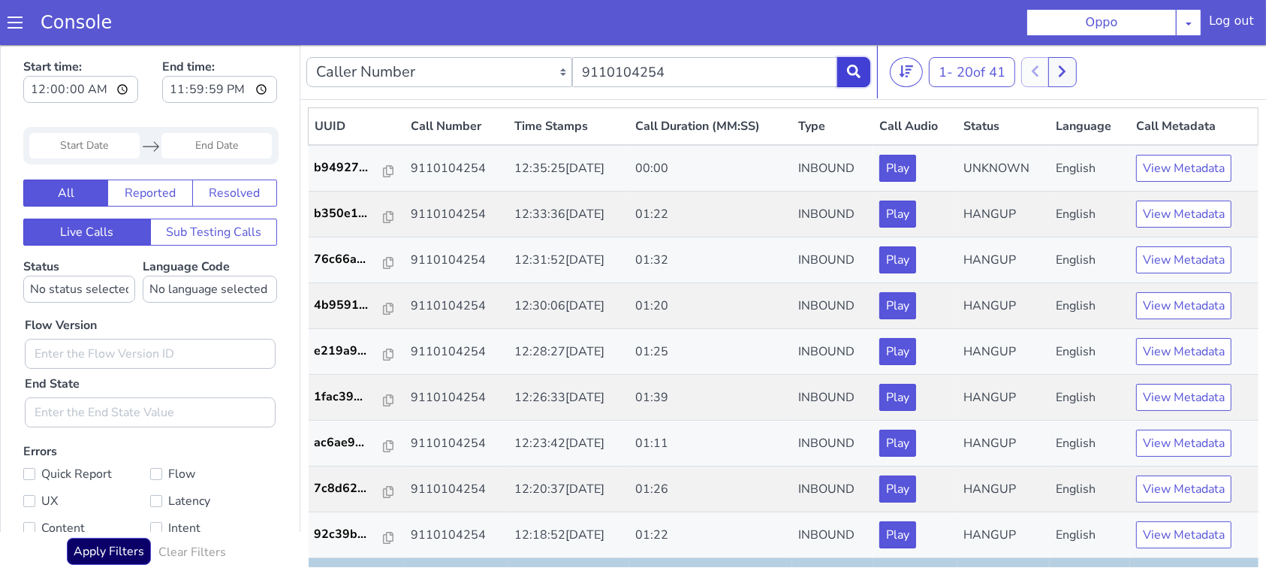
click at [849, 73] on icon at bounding box center [854, 71] width 14 height 14
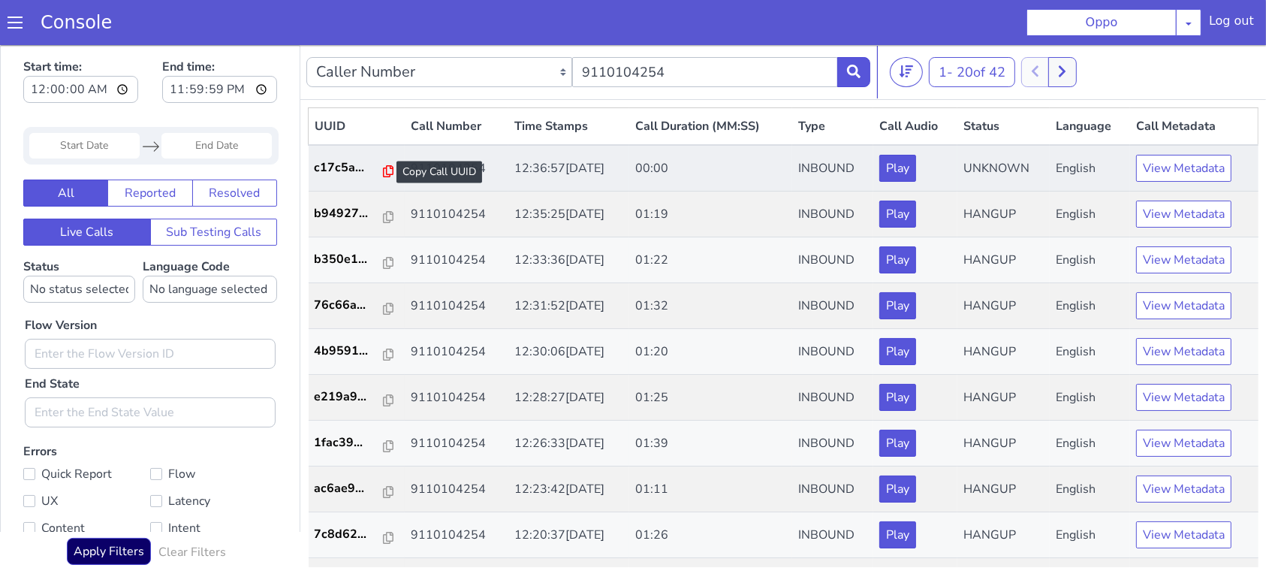
click at [383, 164] on icon at bounding box center [388, 170] width 11 height 12
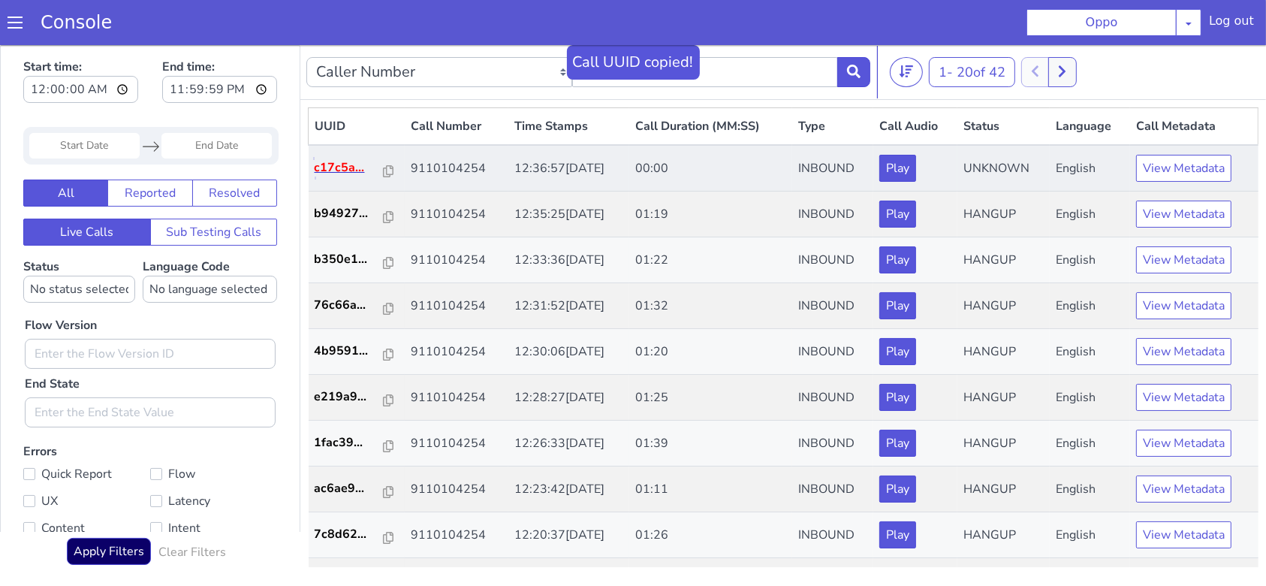
click at [326, 166] on p "c17c5a..." at bounding box center [349, 167] width 69 height 18
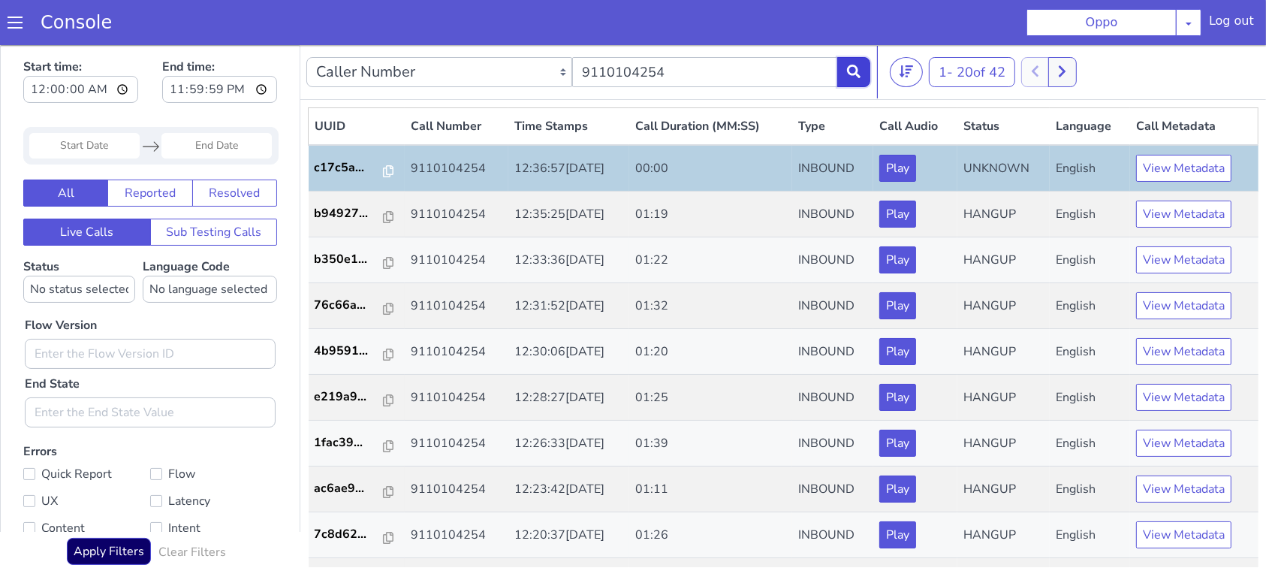
click at [854, 68] on icon at bounding box center [854, 71] width 14 height 14
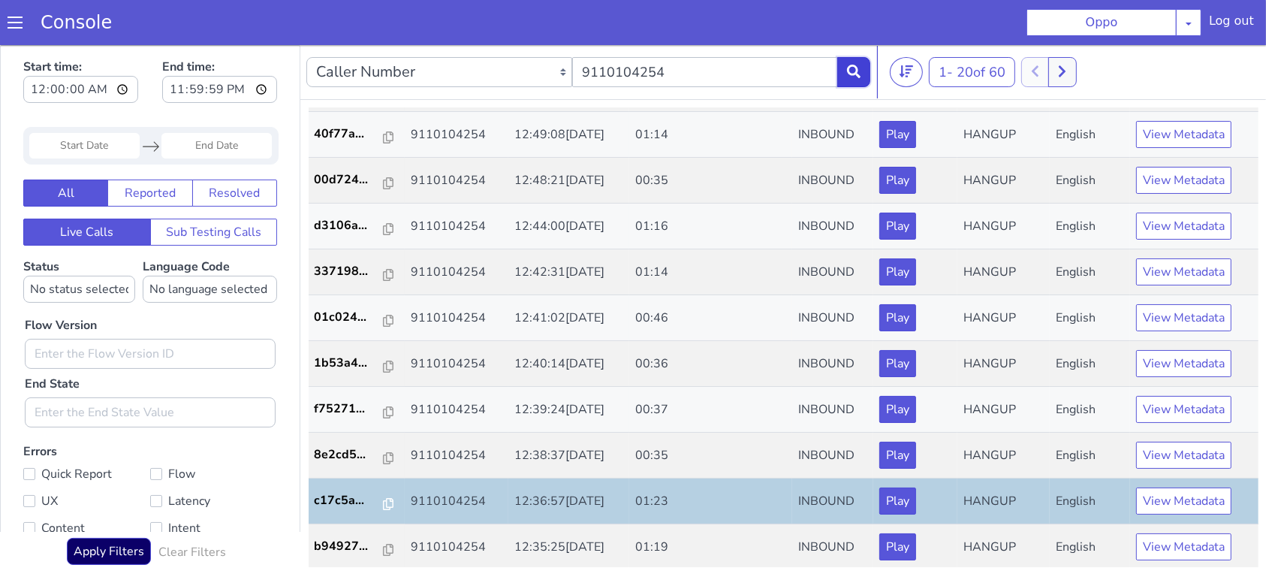
scroll to position [5, 0]
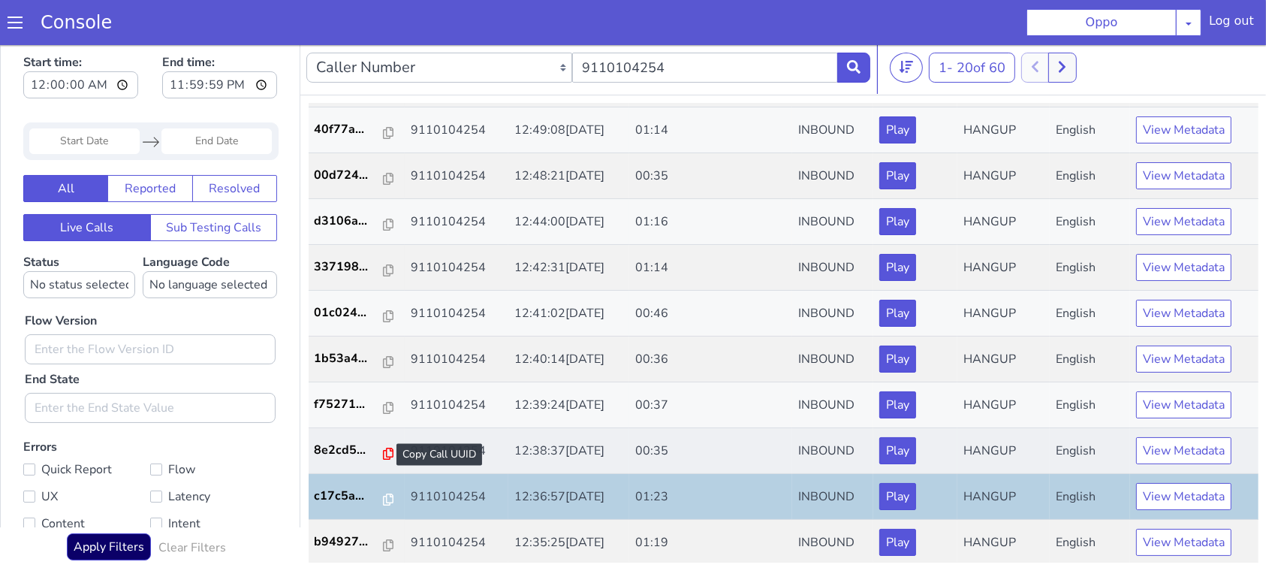
click at [383, 448] on icon at bounding box center [388, 454] width 11 height 12
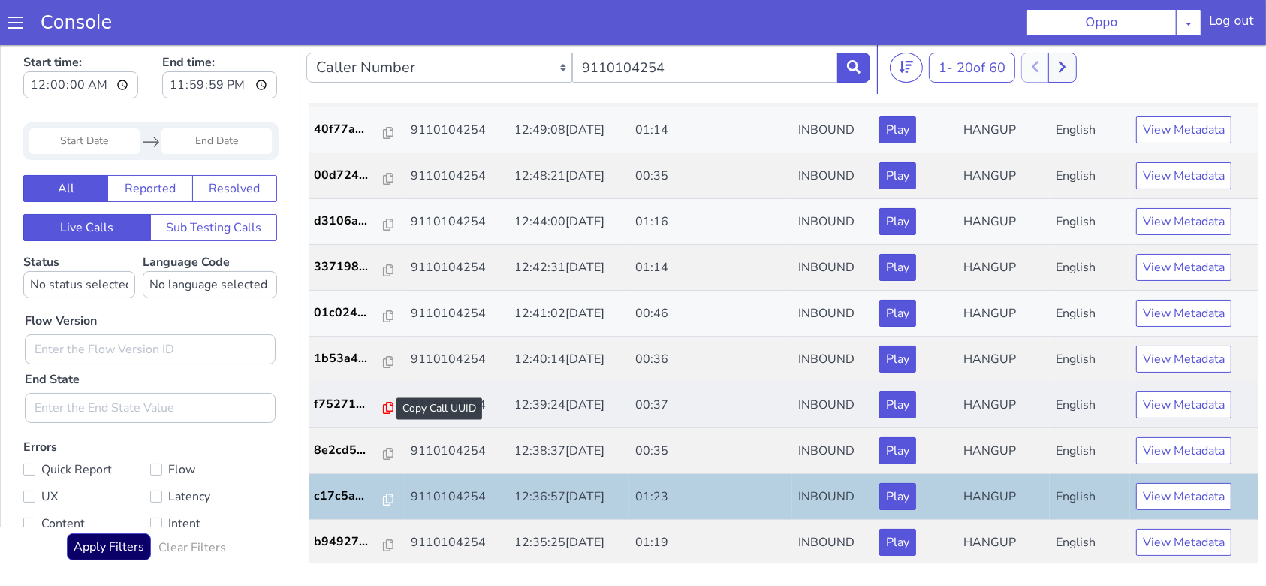
click at [383, 406] on icon at bounding box center [388, 408] width 11 height 12
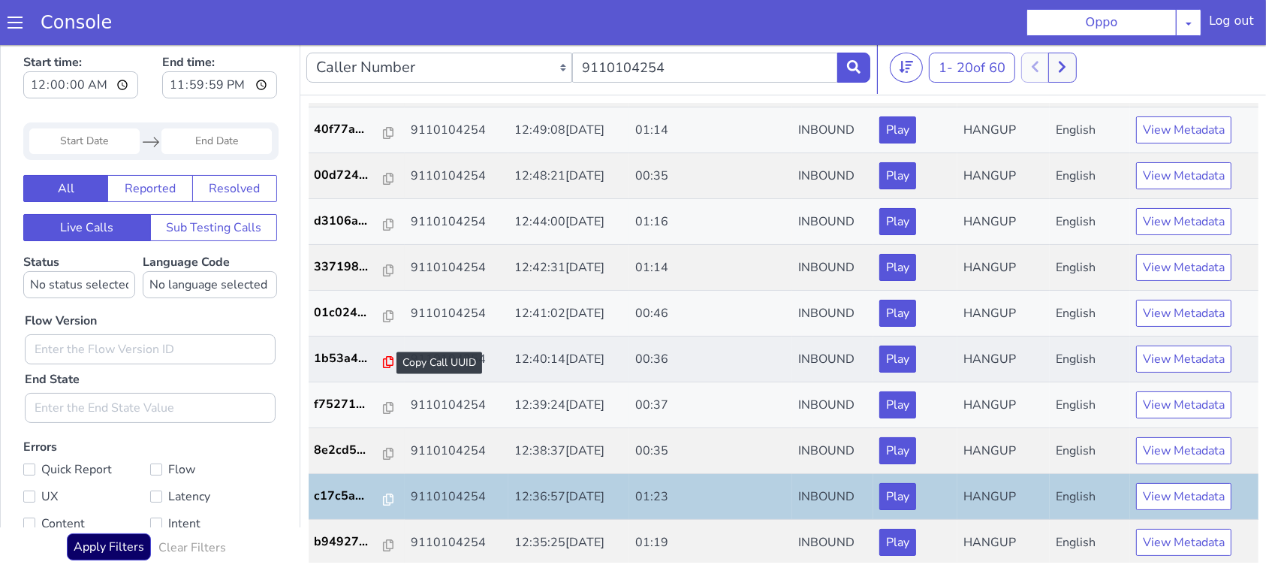
click at [383, 359] on icon at bounding box center [388, 362] width 11 height 12
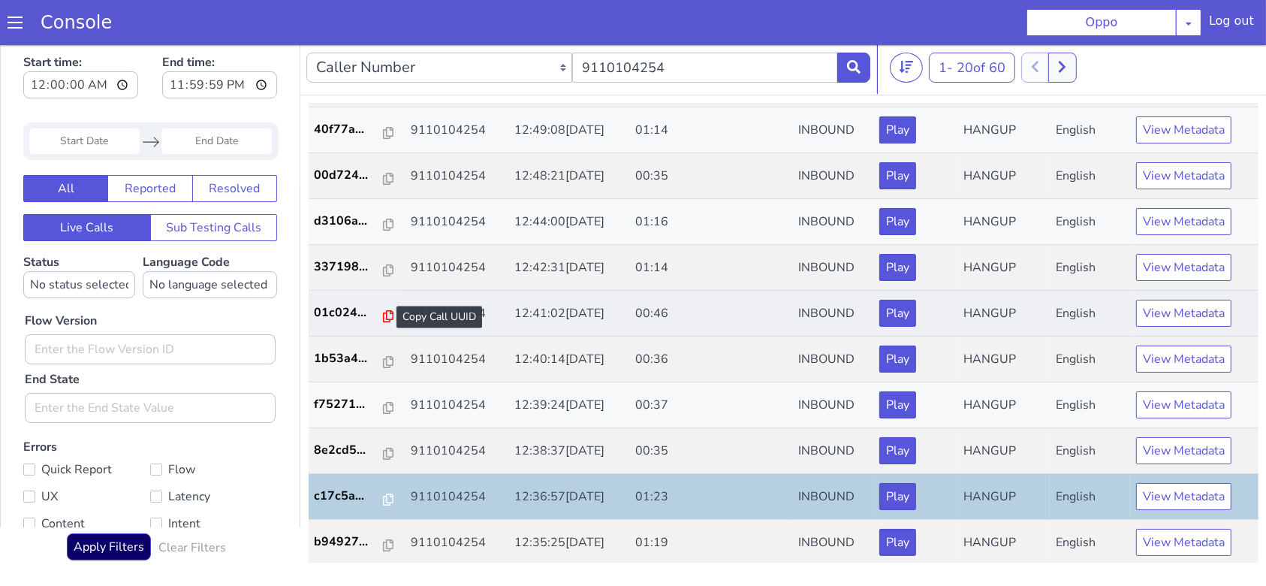
click at [383, 310] on icon at bounding box center [388, 316] width 11 height 12
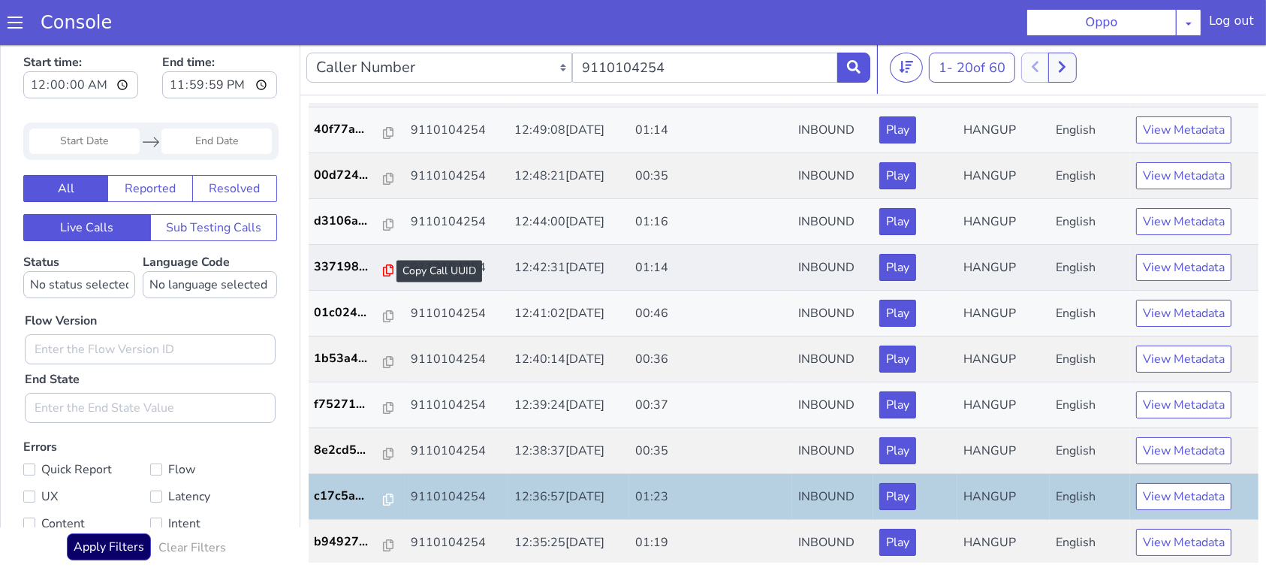
click at [383, 270] on icon at bounding box center [388, 270] width 11 height 12
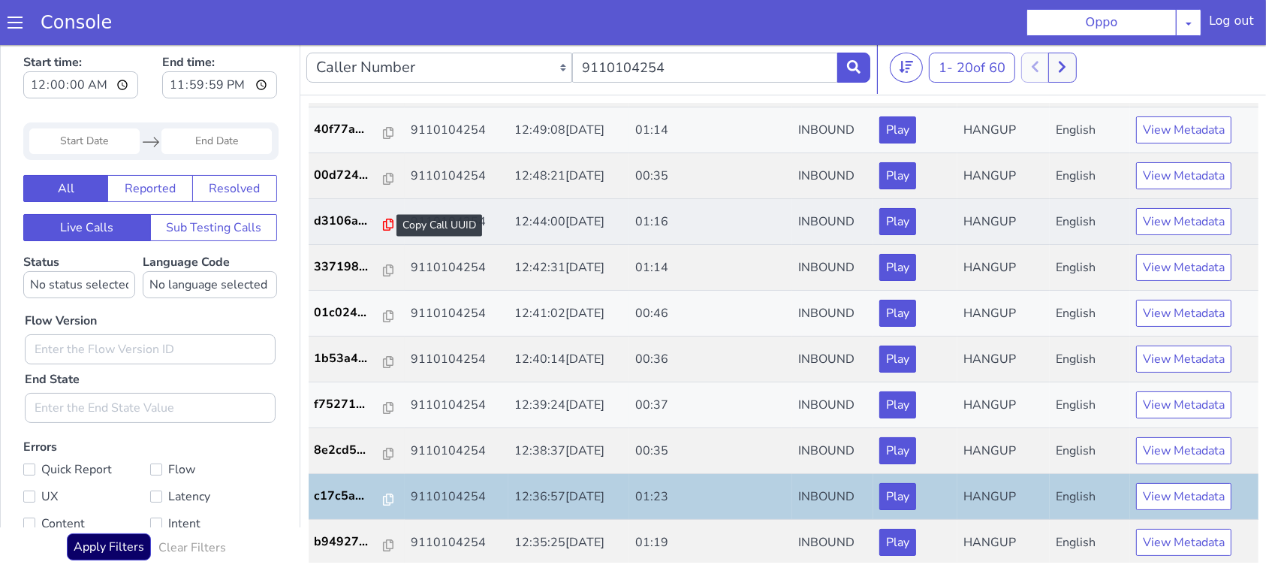
click at [384, 220] on icon at bounding box center [388, 225] width 11 height 12
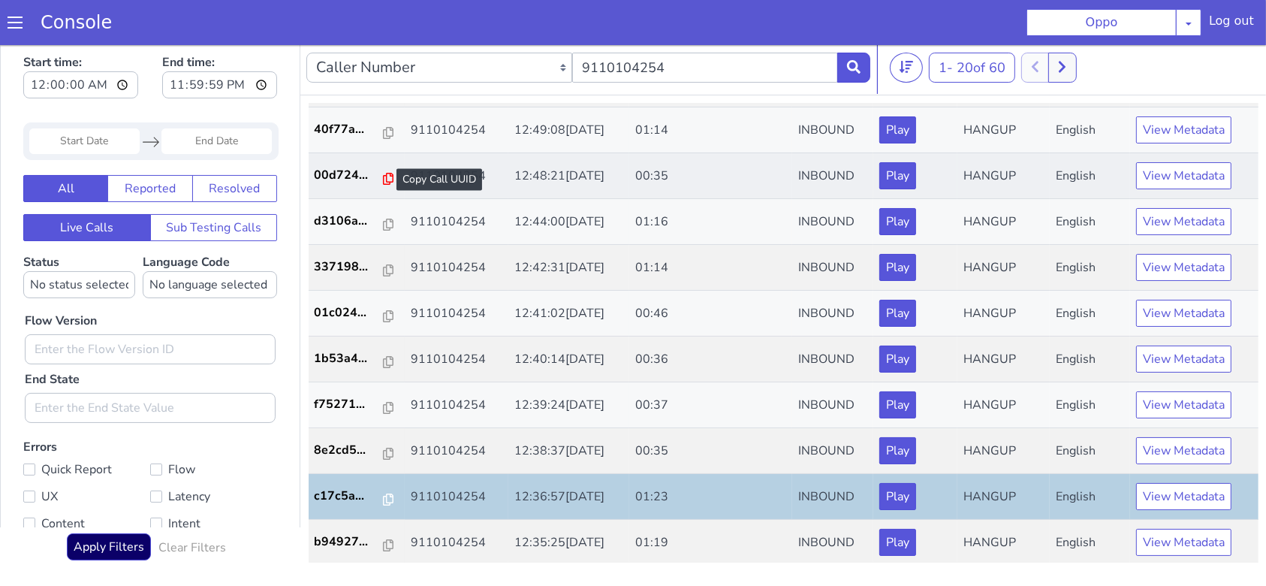
click at [383, 181] on icon at bounding box center [388, 179] width 11 height 12
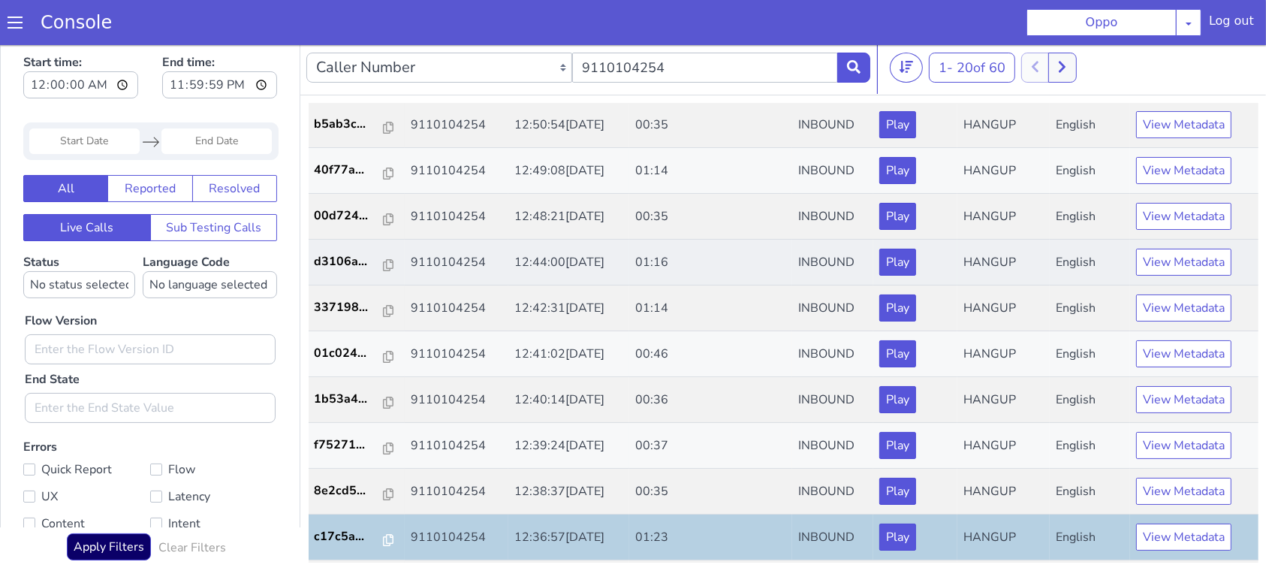
scroll to position [430, 0]
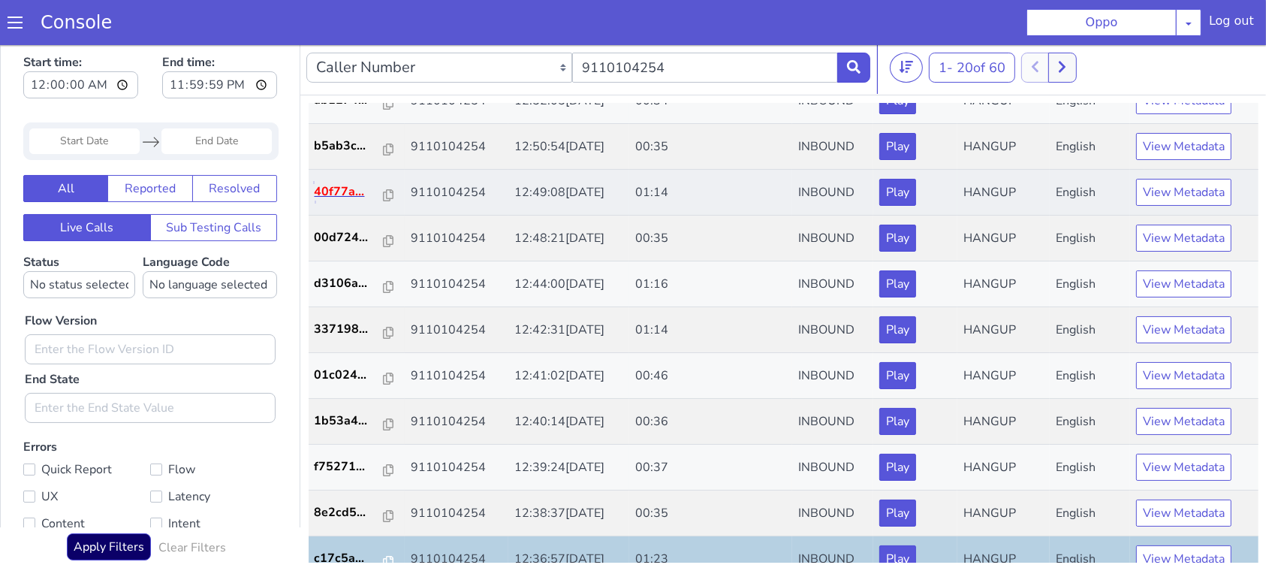
click at [341, 190] on p "40f77a..." at bounding box center [349, 191] width 69 height 18
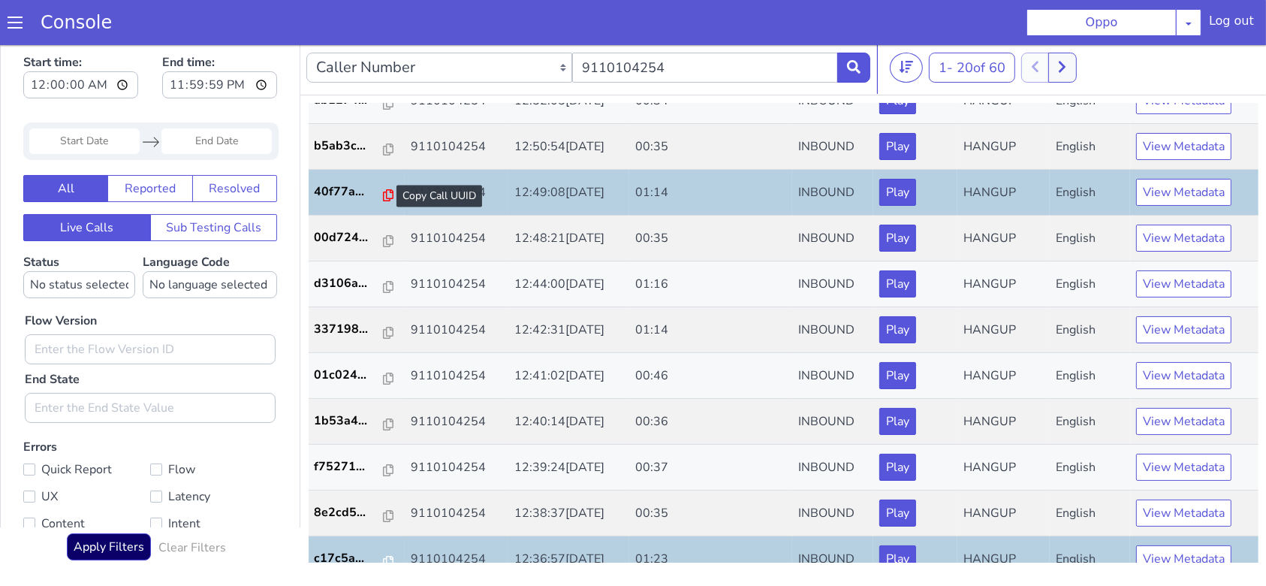
click at [383, 194] on icon at bounding box center [388, 195] width 11 height 12
click at [383, 143] on icon at bounding box center [388, 149] width 11 height 12
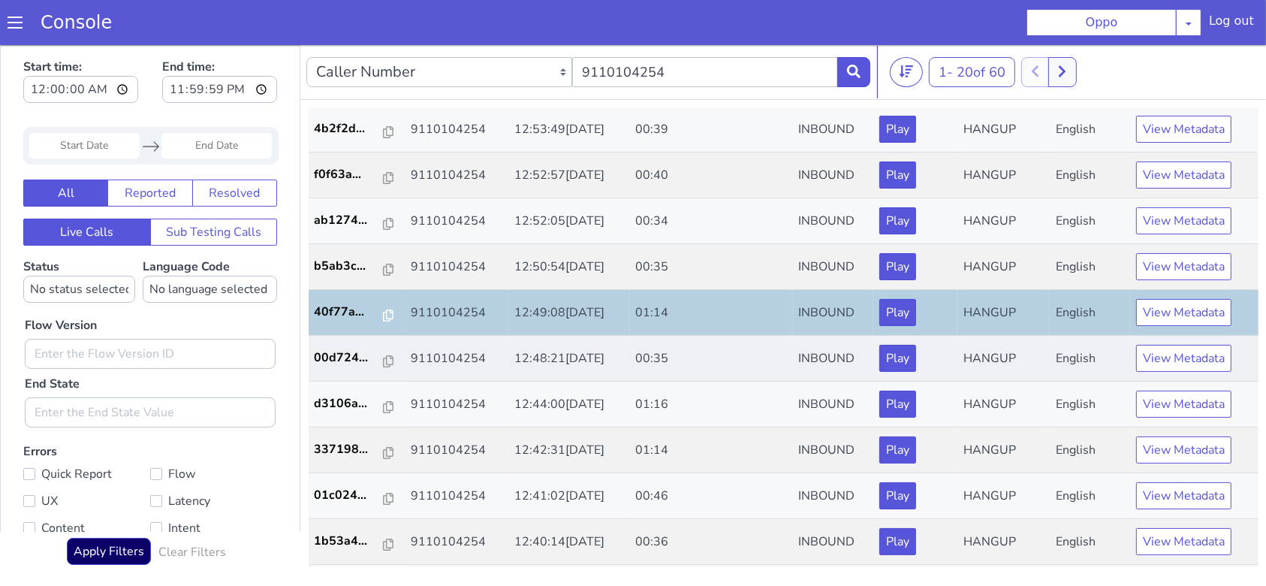
scroll to position [318, 0]
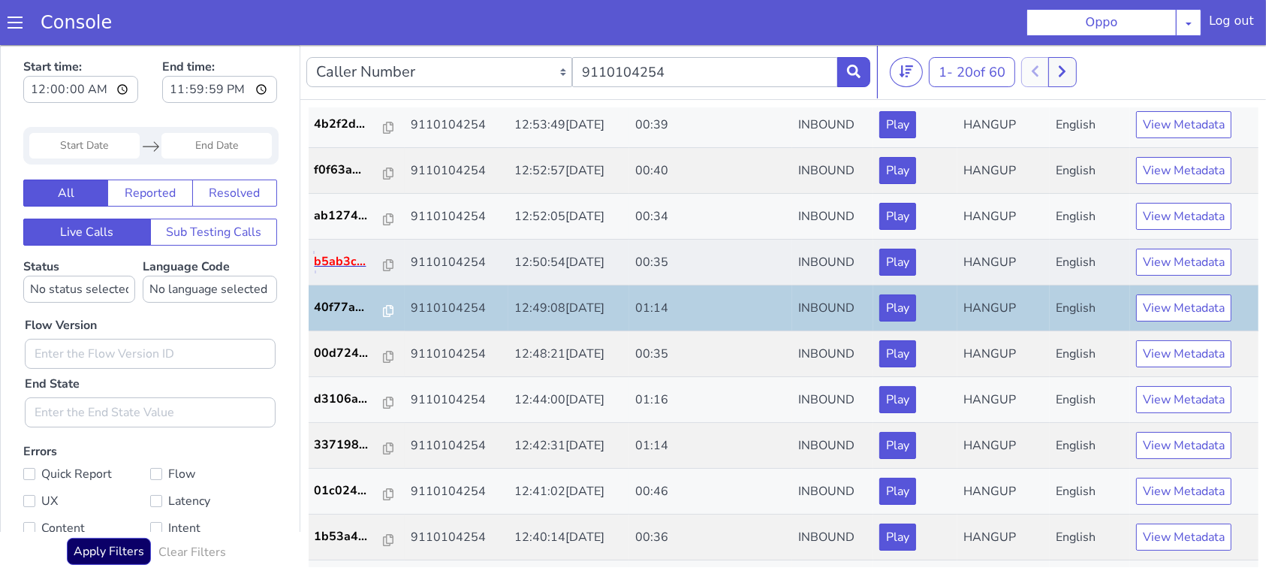
click at [330, 255] on p "b5ab3c..." at bounding box center [349, 261] width 69 height 18
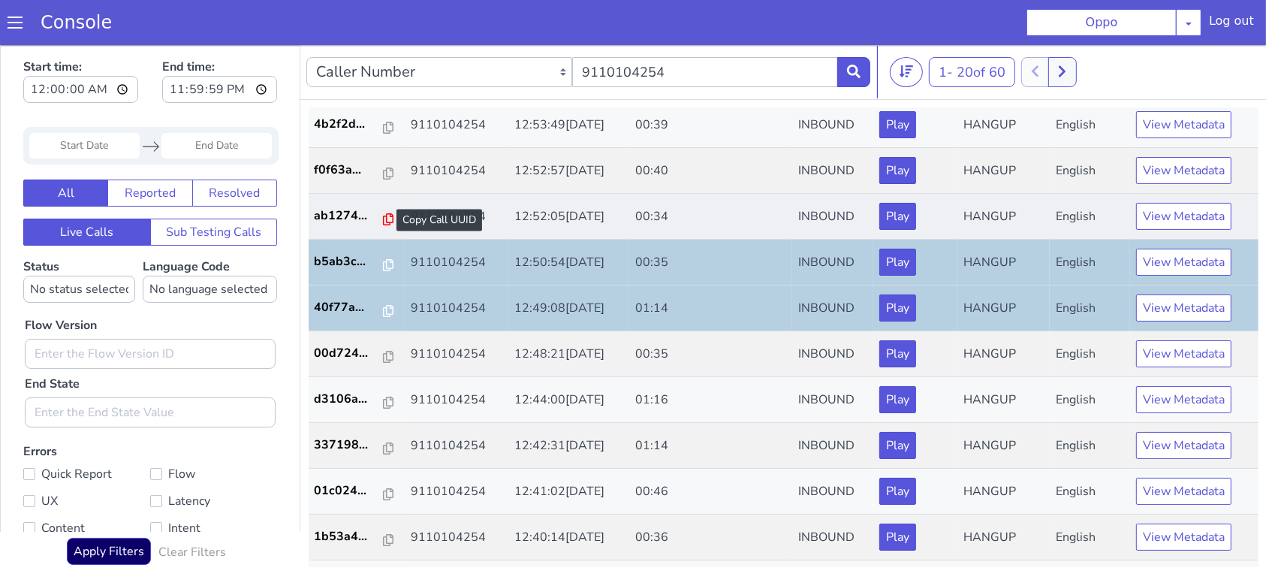
click at [383, 213] on icon at bounding box center [388, 219] width 11 height 12
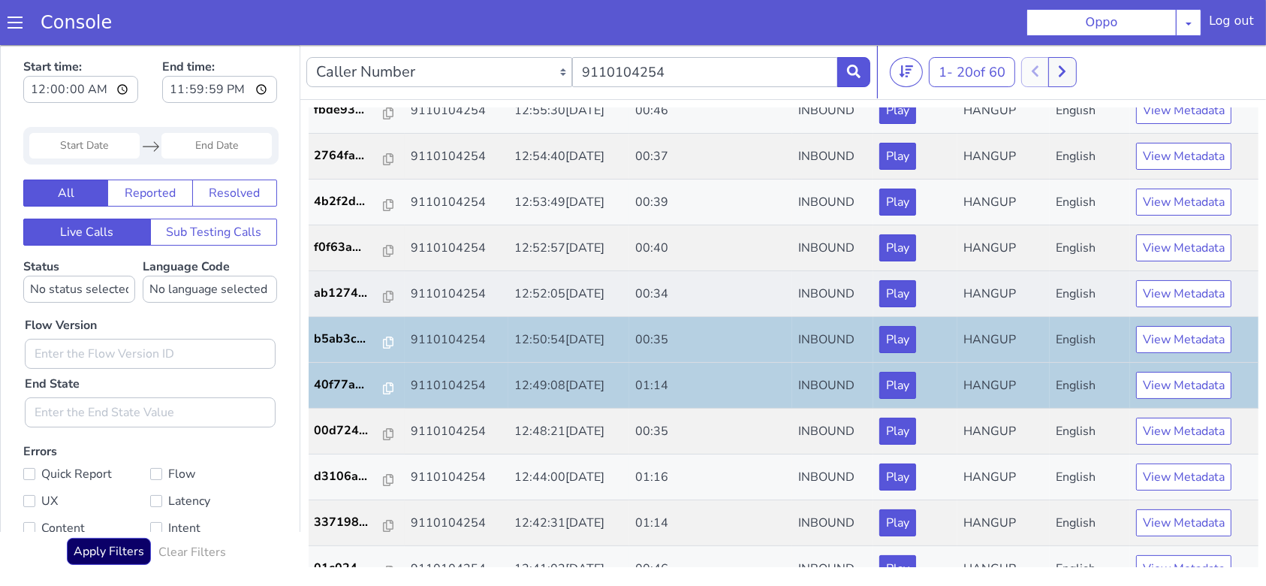
scroll to position [261, 0]
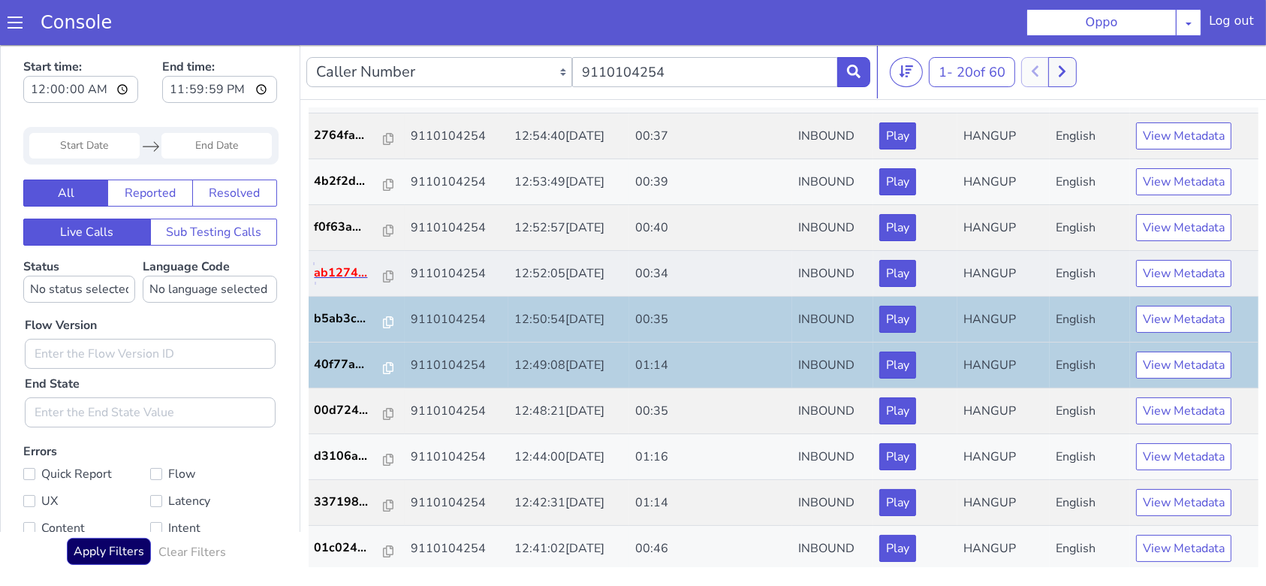
click at [346, 267] on p "ab1274..." at bounding box center [349, 272] width 69 height 18
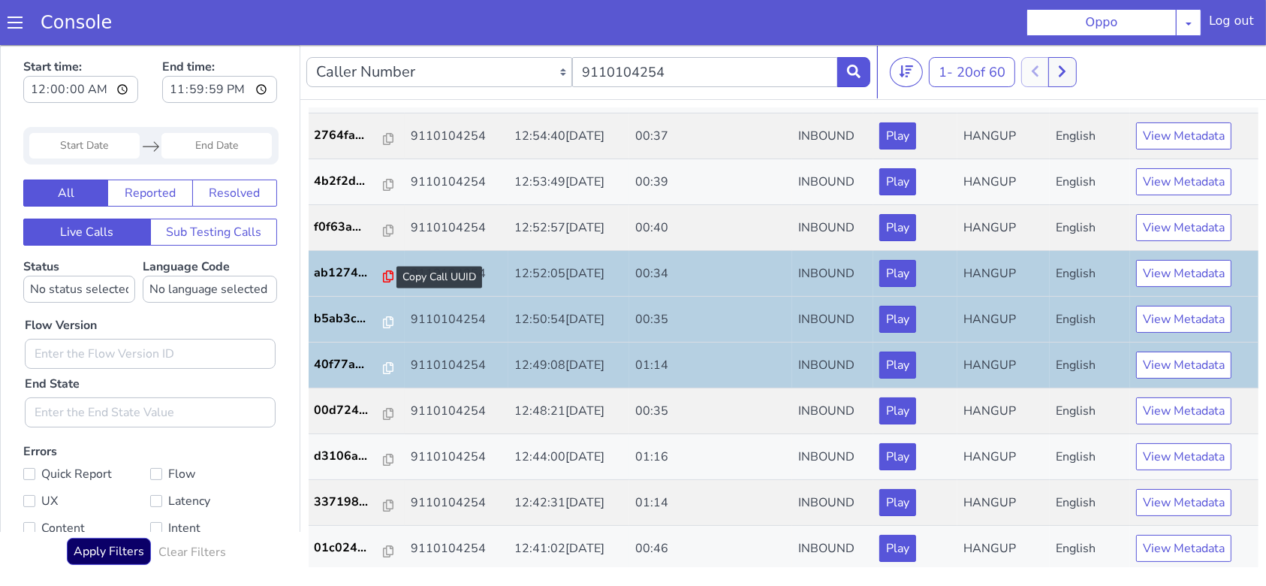
click at [383, 276] on icon at bounding box center [388, 276] width 11 height 12
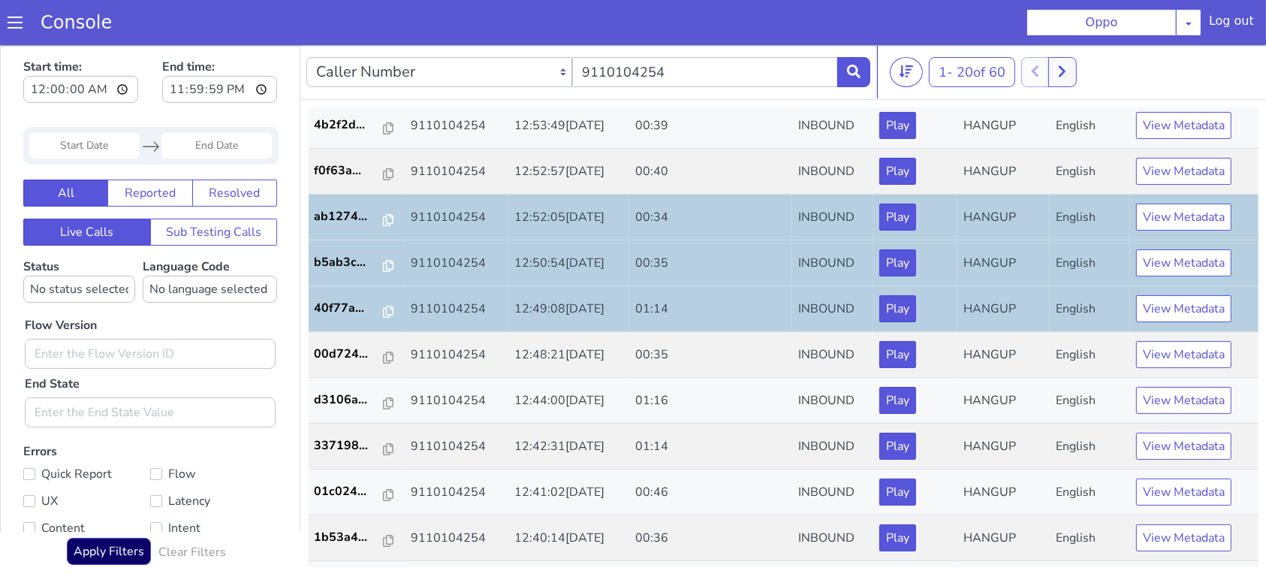
scroll to position [492, 0]
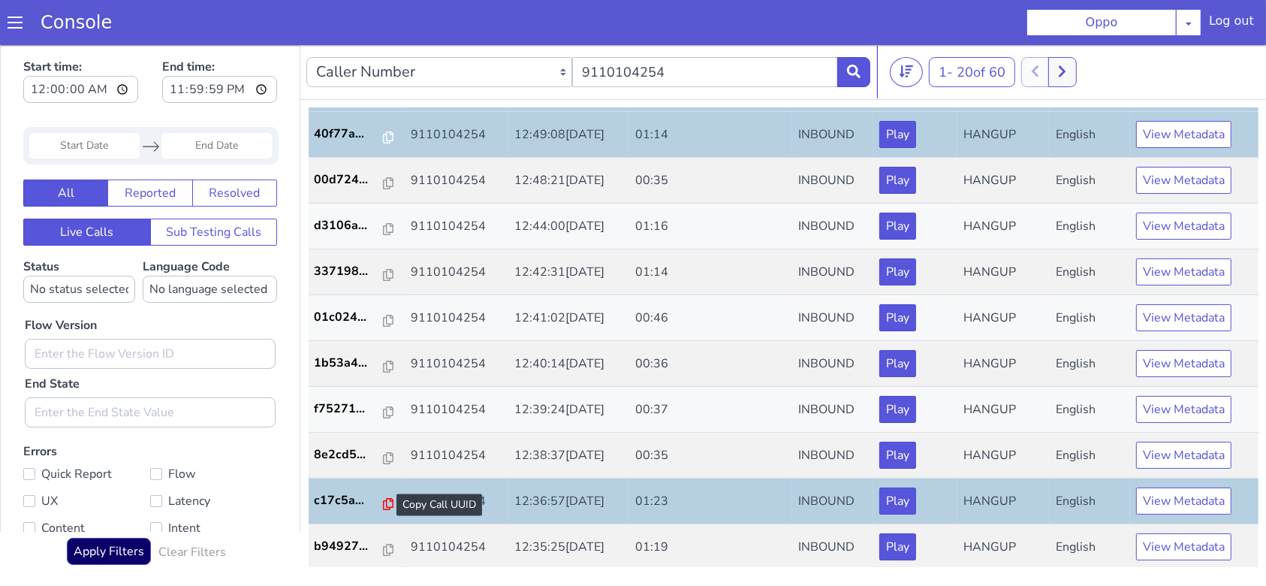
click at [383, 503] on icon at bounding box center [388, 503] width 11 height 12
click at [383, 454] on icon at bounding box center [388, 457] width 11 height 12
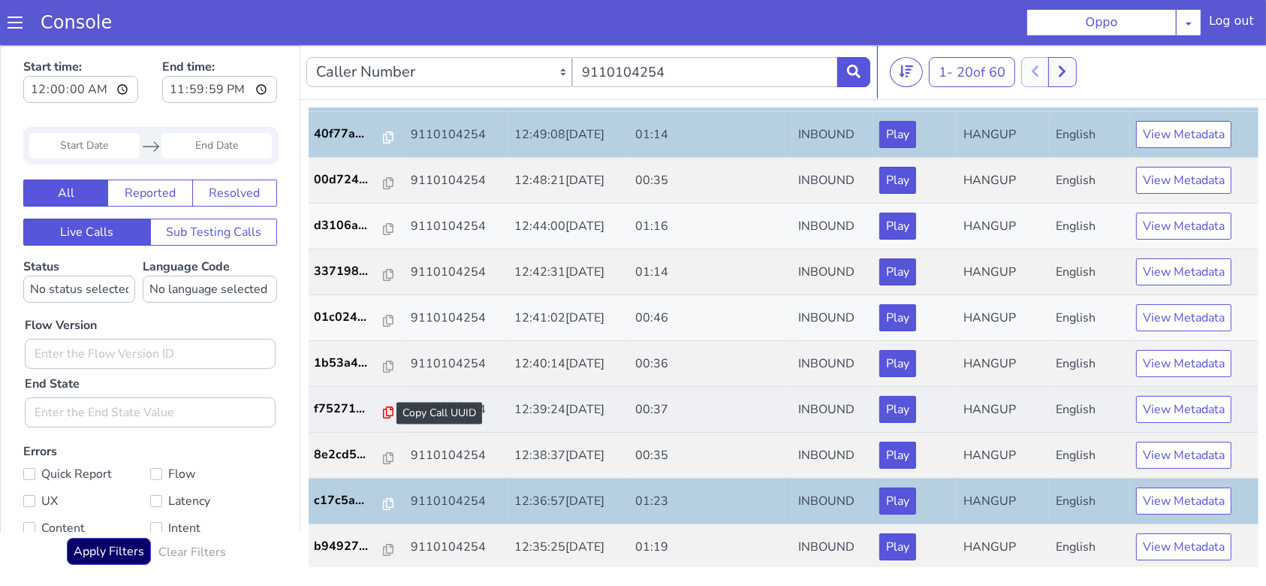
click at [383, 406] on icon at bounding box center [388, 412] width 11 height 12
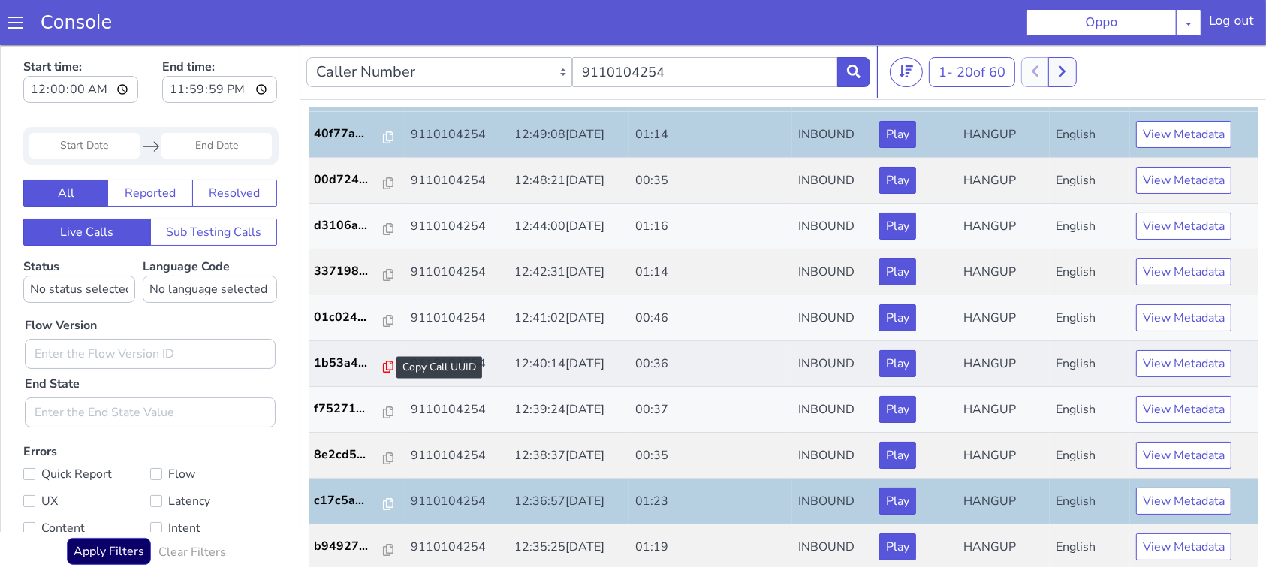
click at [383, 360] on icon at bounding box center [388, 366] width 11 height 12
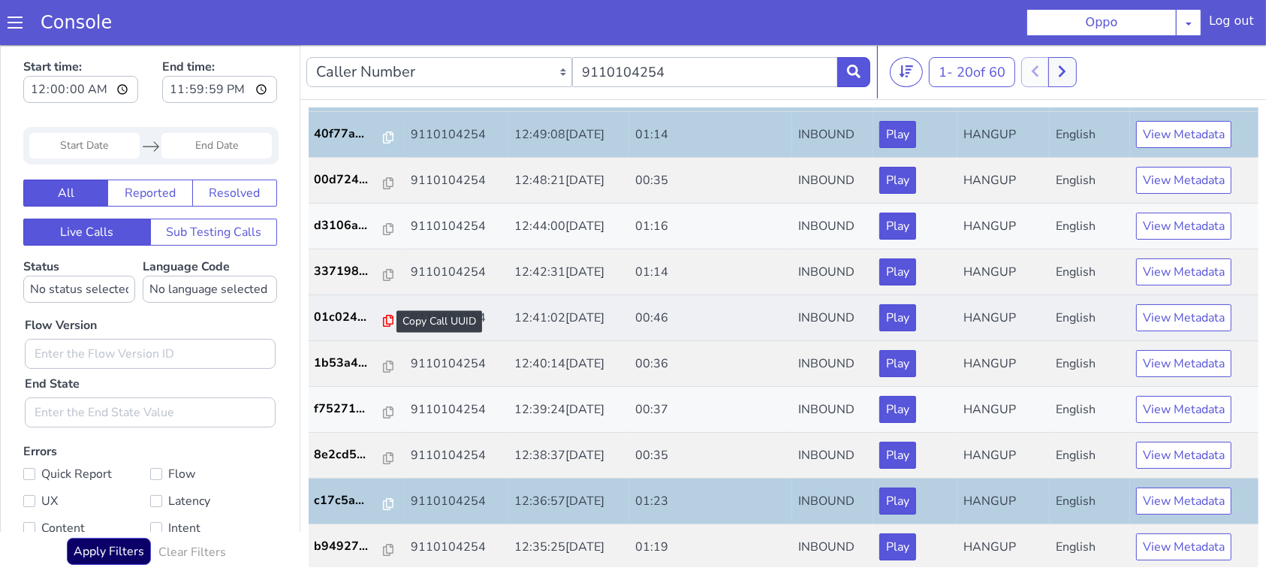
click at [383, 316] on icon at bounding box center [388, 320] width 11 height 12
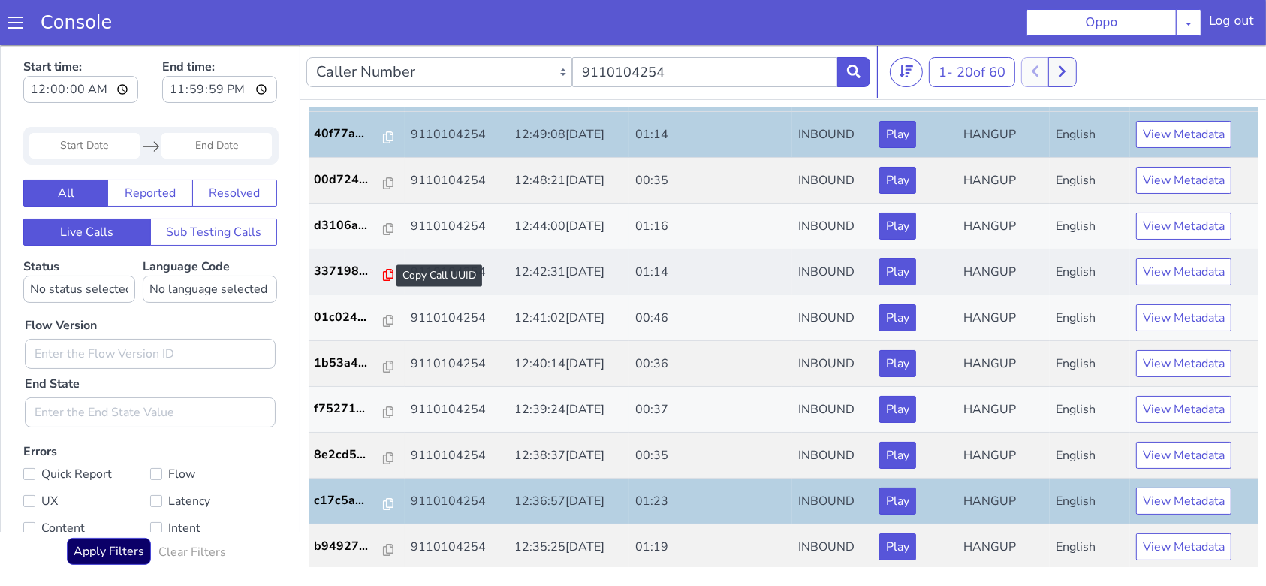
click at [383, 273] on icon at bounding box center [388, 274] width 11 height 12
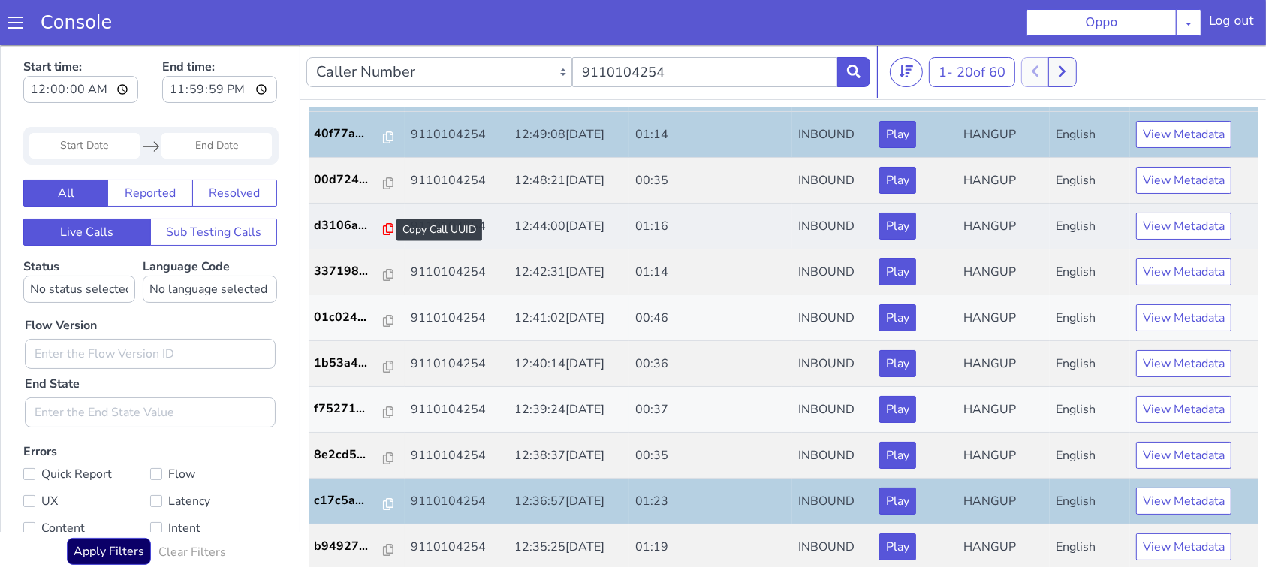
click at [383, 228] on icon at bounding box center [388, 228] width 11 height 12
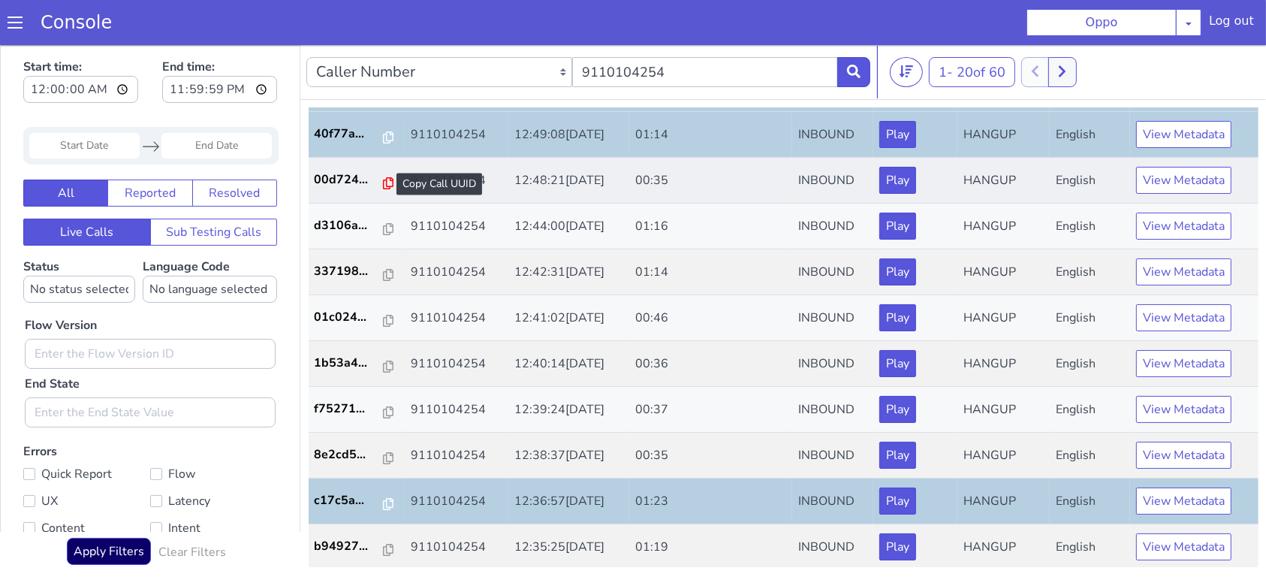
click at [383, 178] on icon at bounding box center [388, 182] width 11 height 12
click at [383, 136] on icon at bounding box center [388, 137] width 11 height 12
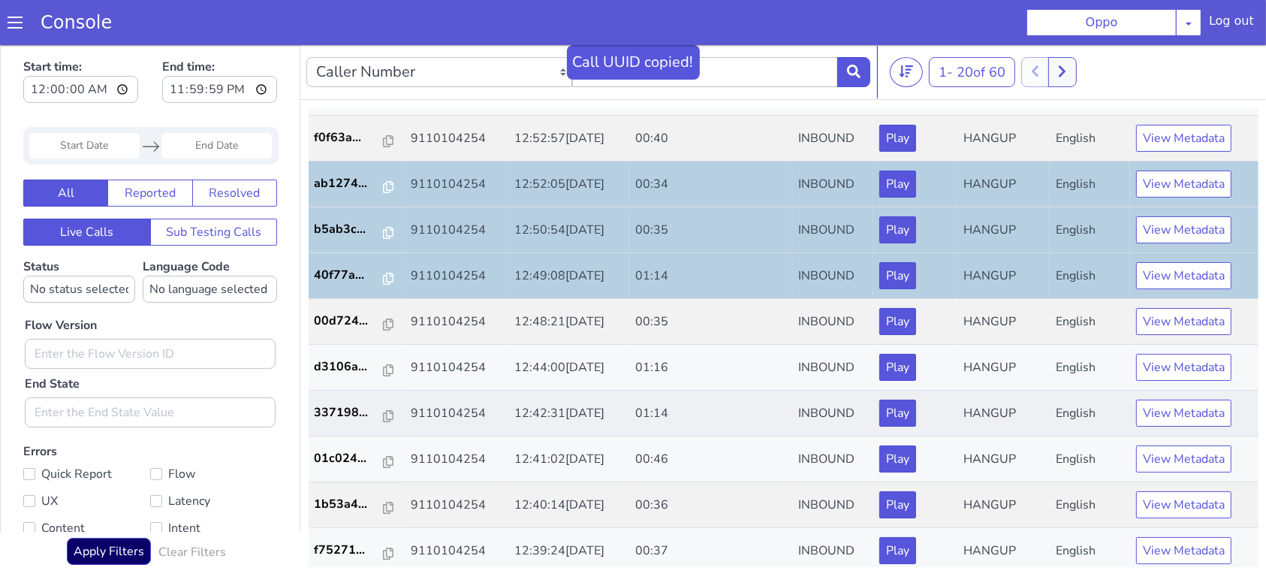
scroll to position [348, 0]
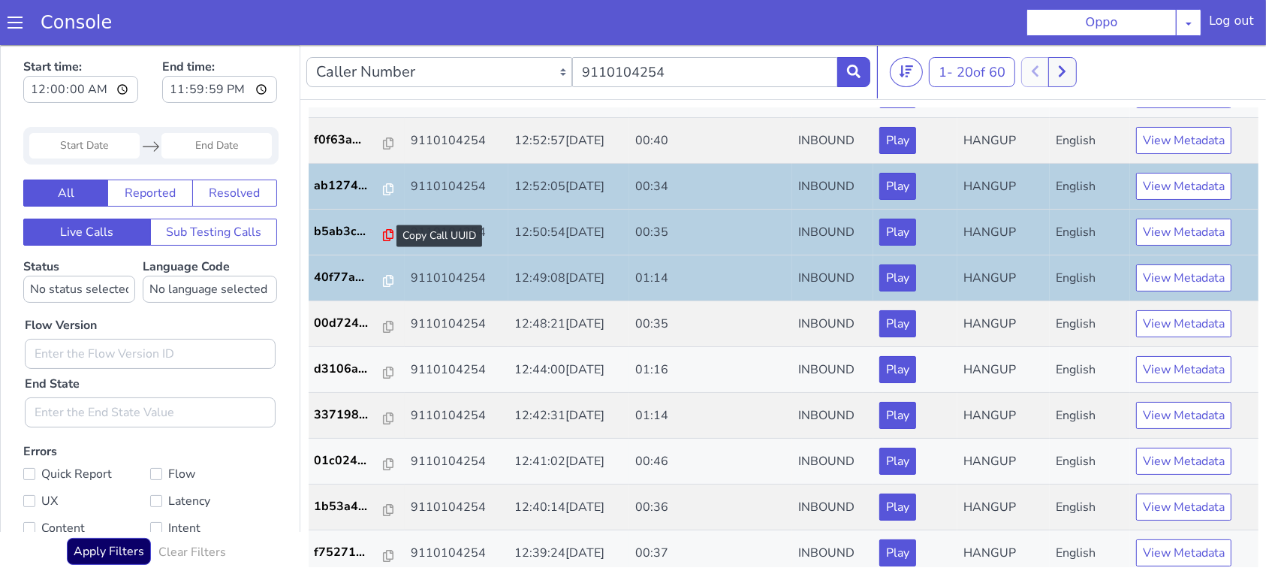
click at [383, 231] on icon at bounding box center [388, 234] width 11 height 12
click at [383, 184] on icon at bounding box center [388, 188] width 11 height 12
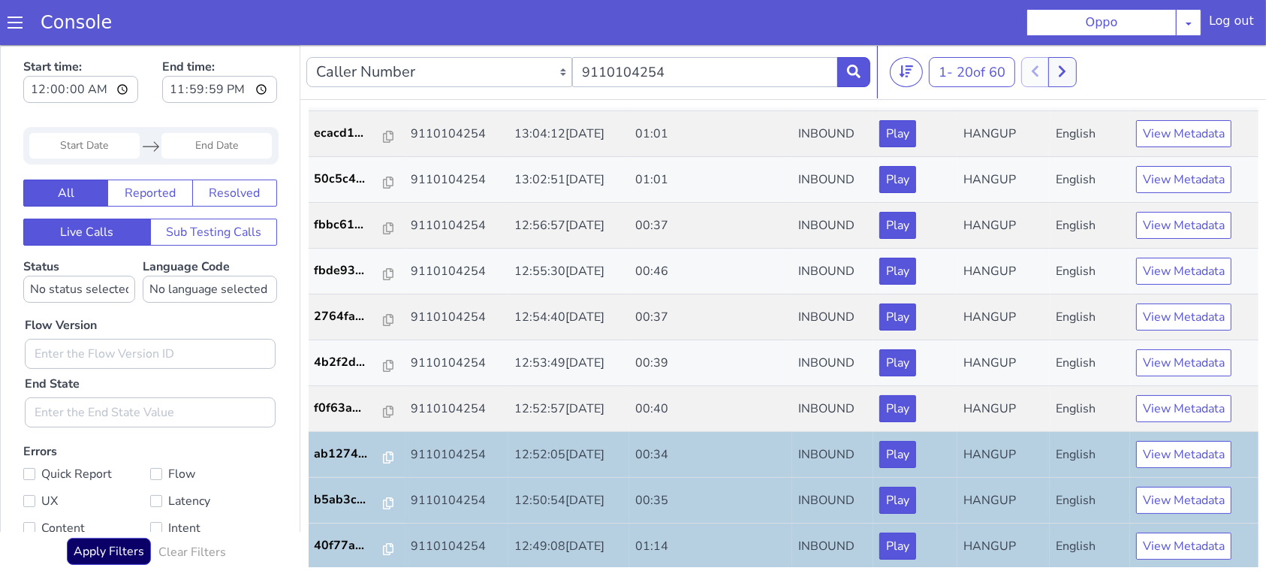
scroll to position [79, 0]
click at [383, 412] on icon at bounding box center [388, 412] width 11 height 12
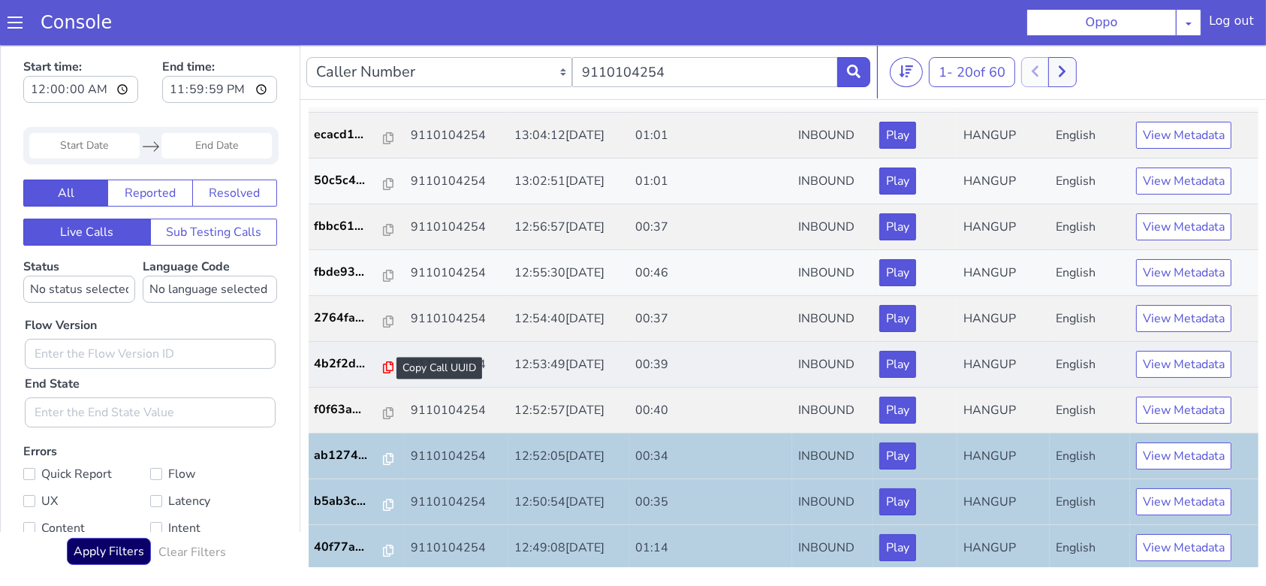
click at [383, 367] on icon at bounding box center [388, 366] width 11 height 12
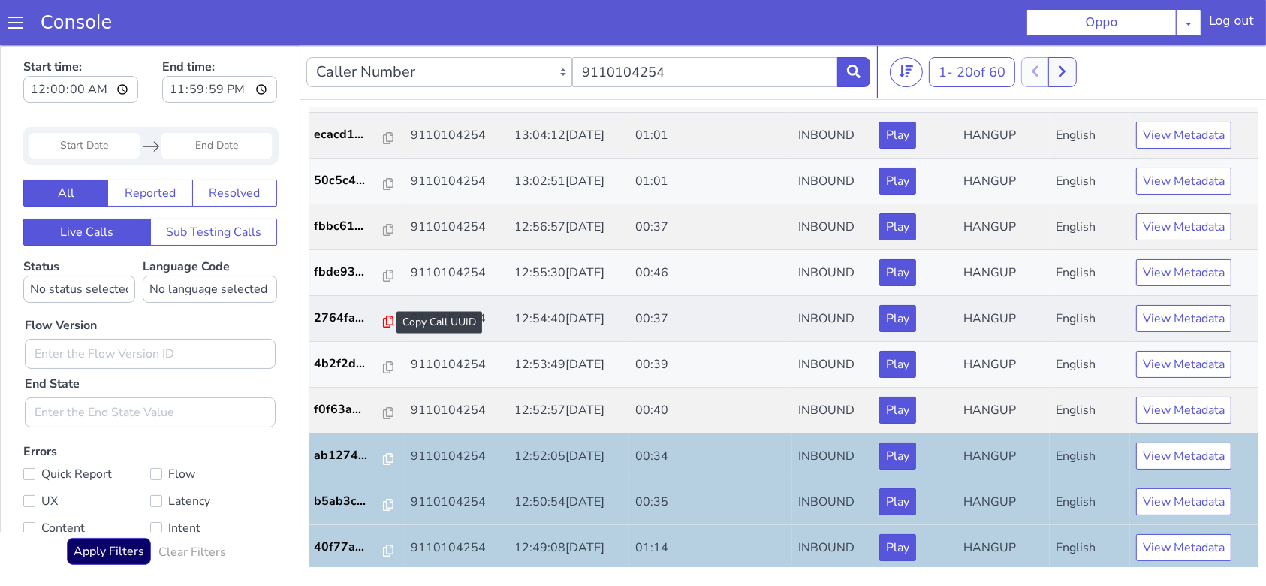
click at [383, 316] on icon at bounding box center [388, 321] width 11 height 12
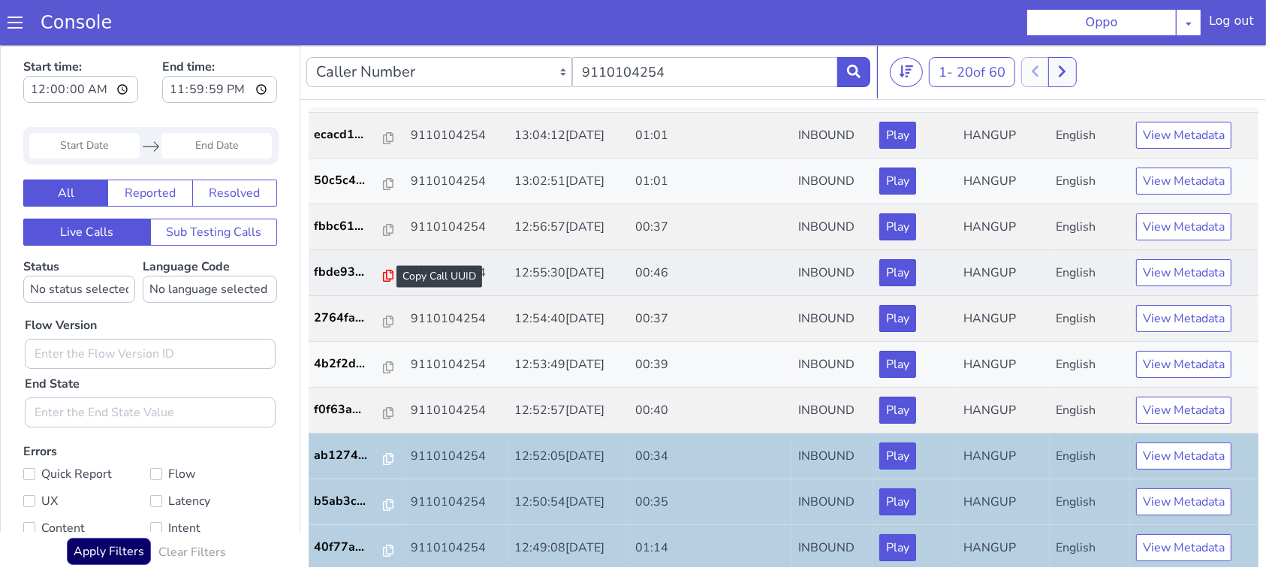
click at [383, 270] on icon at bounding box center [388, 275] width 11 height 12
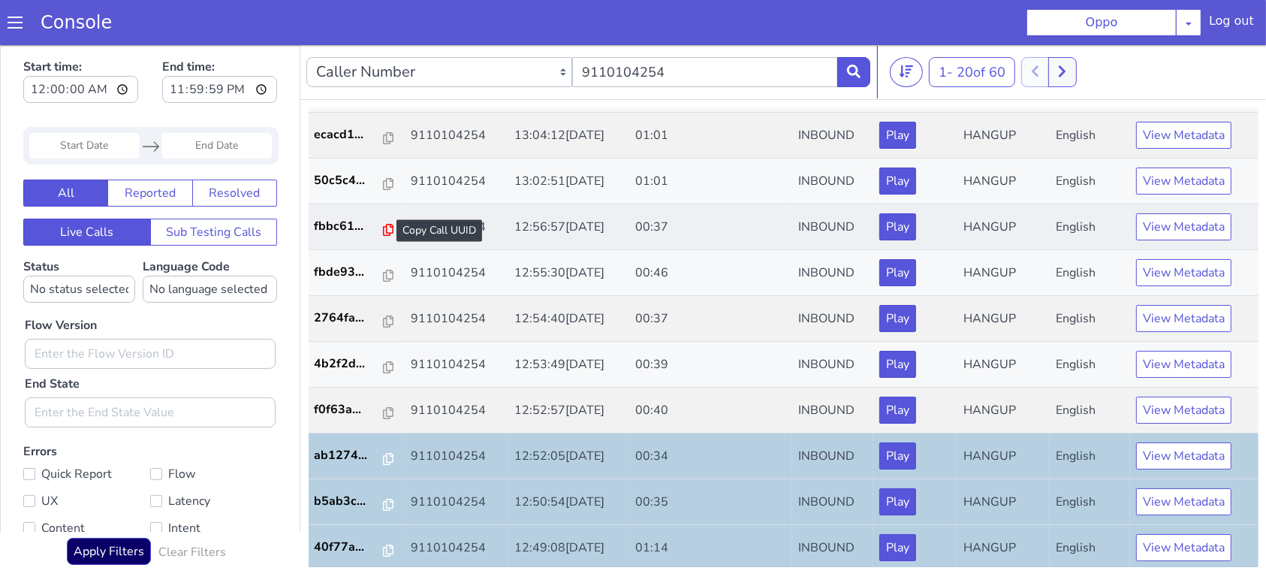
click at [384, 228] on icon at bounding box center [388, 229] width 11 height 12
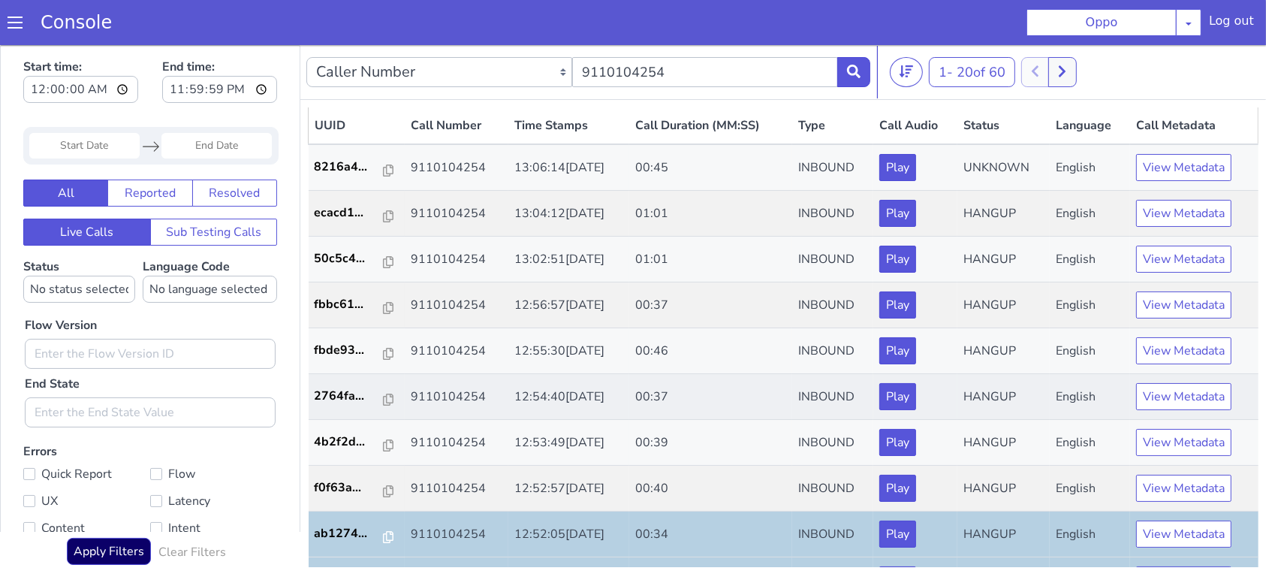
scroll to position [0, 0]
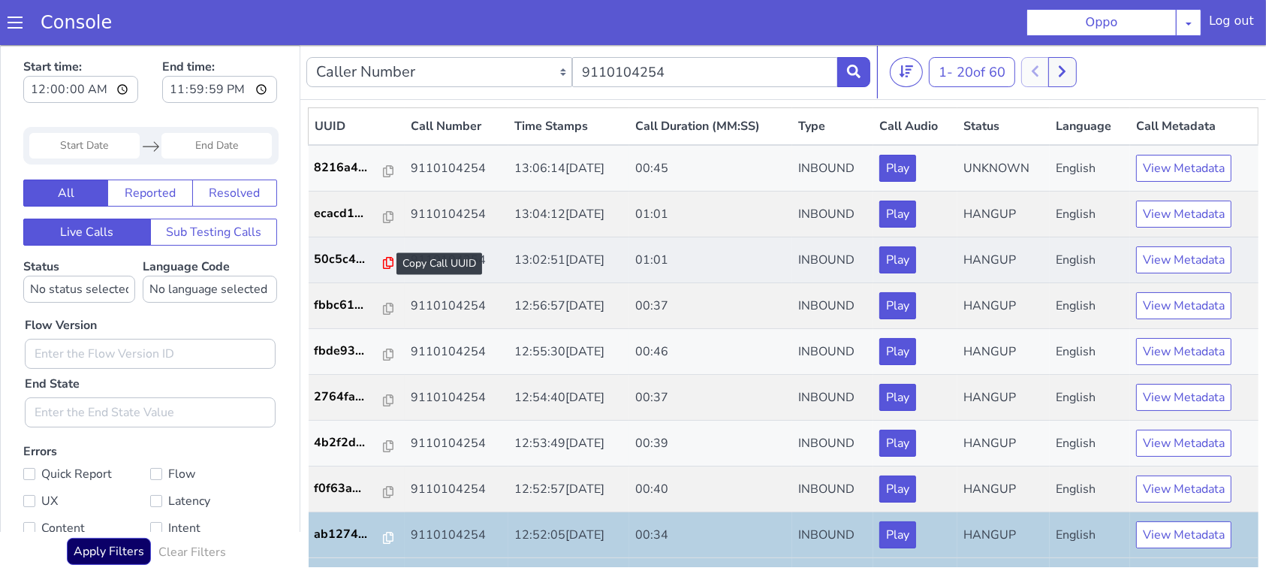
click at [383, 264] on icon at bounding box center [388, 262] width 11 height 12
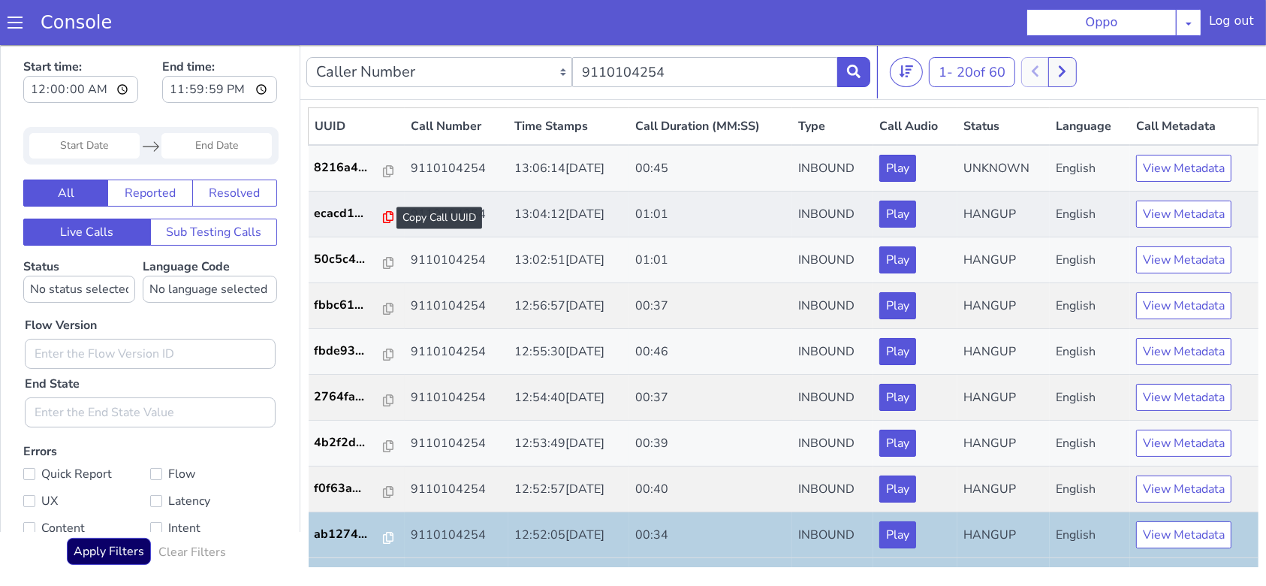
click at [384, 214] on icon at bounding box center [388, 216] width 11 height 12
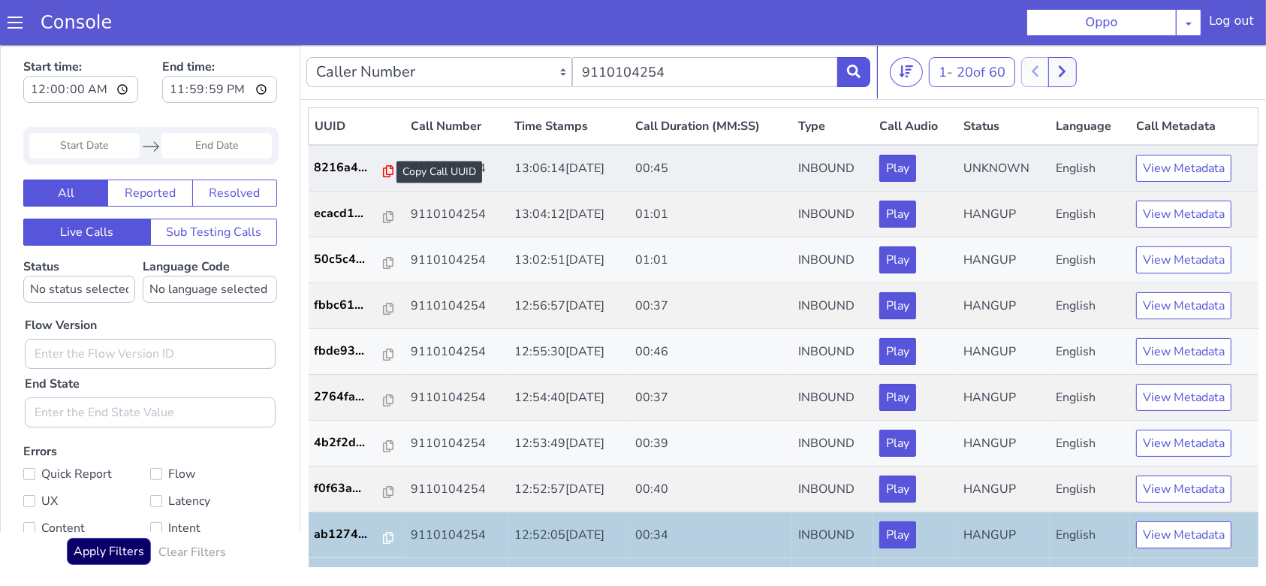
click at [383, 172] on icon at bounding box center [388, 170] width 11 height 12
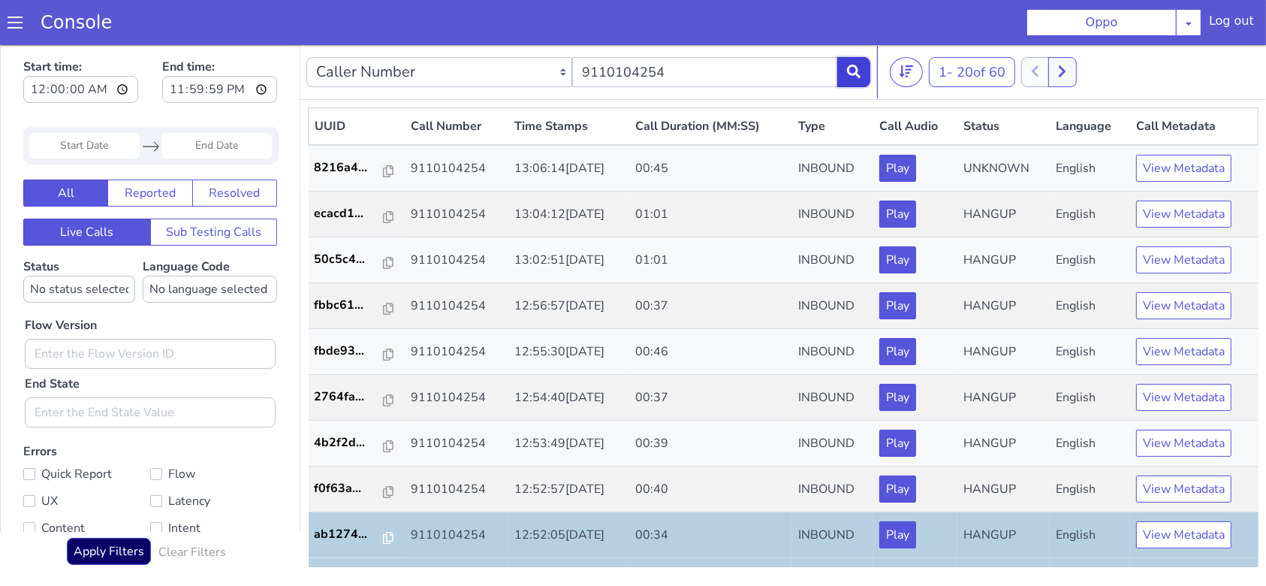
click at [853, 62] on button at bounding box center [853, 71] width 33 height 30
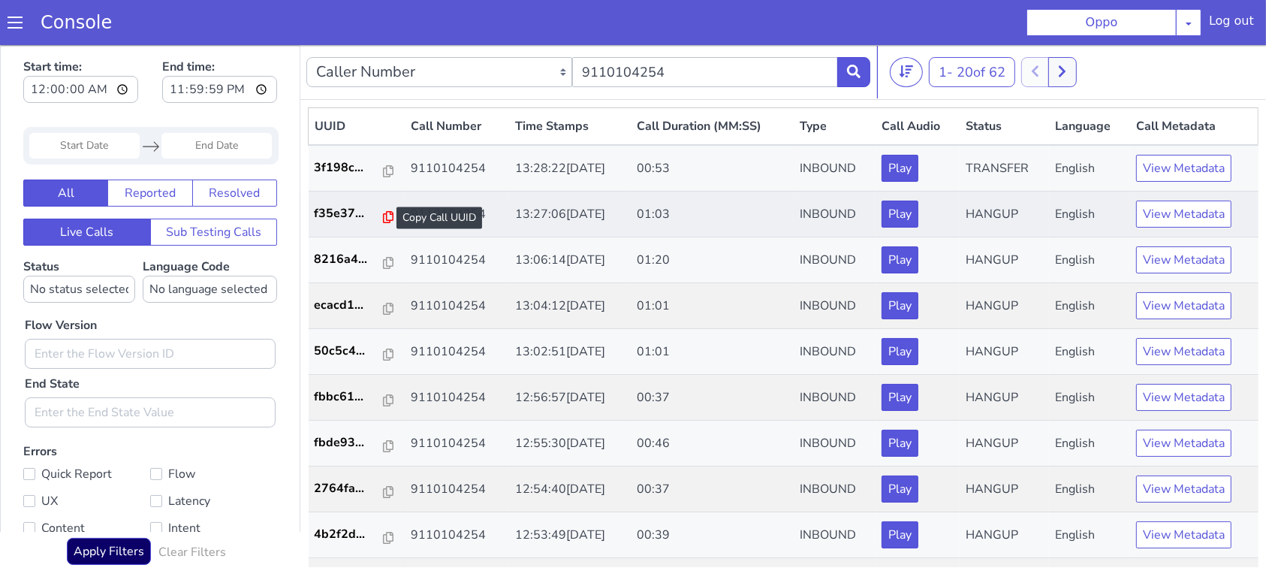
click at [383, 217] on icon at bounding box center [388, 216] width 11 height 12
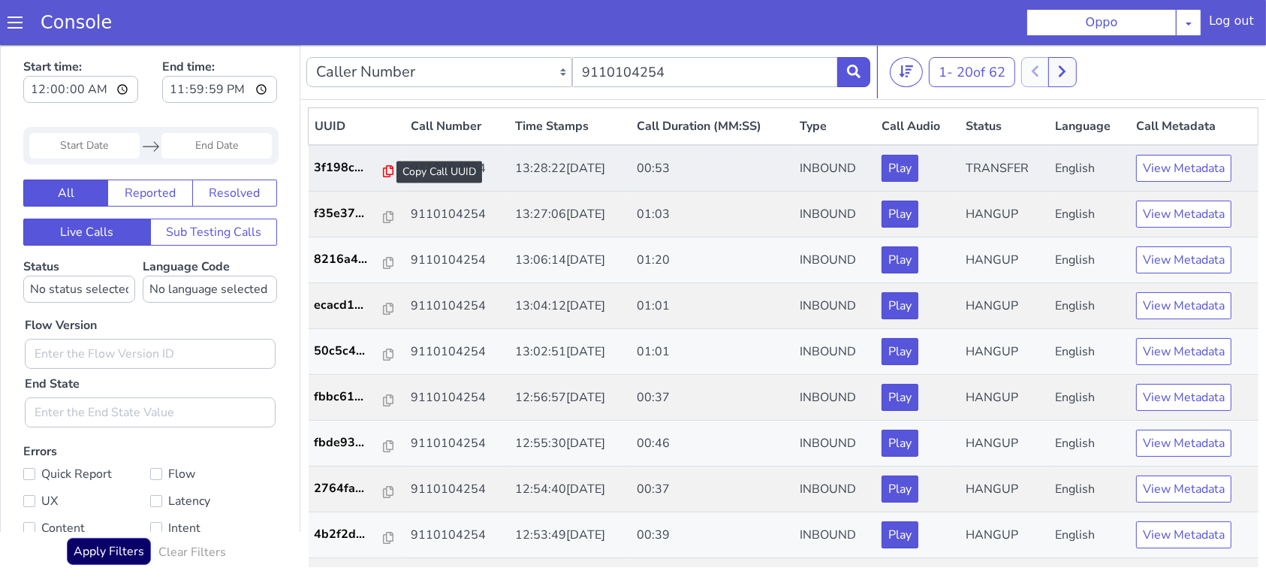
click at [383, 170] on icon at bounding box center [388, 170] width 11 height 12
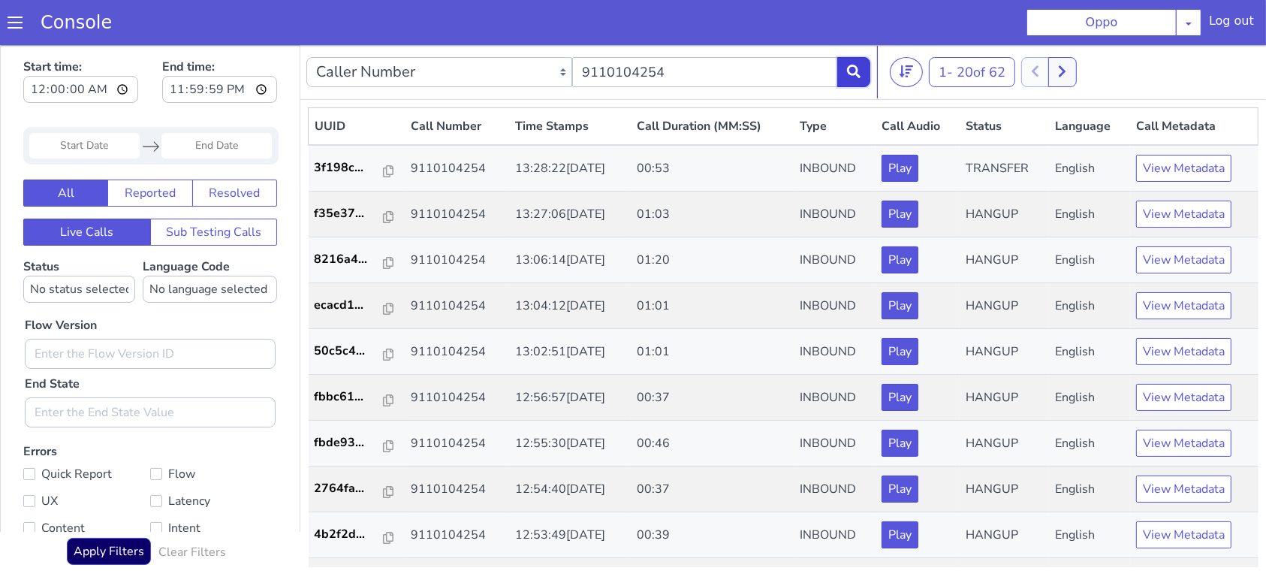
click at [854, 60] on button at bounding box center [853, 71] width 33 height 30
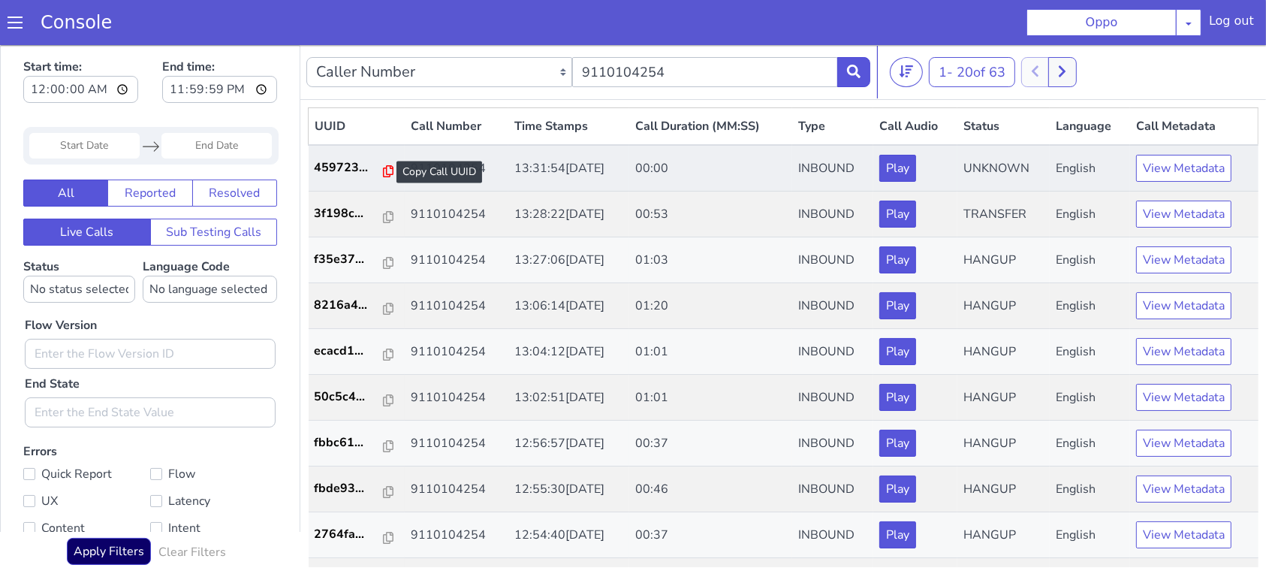
click at [383, 173] on icon at bounding box center [388, 170] width 11 height 12
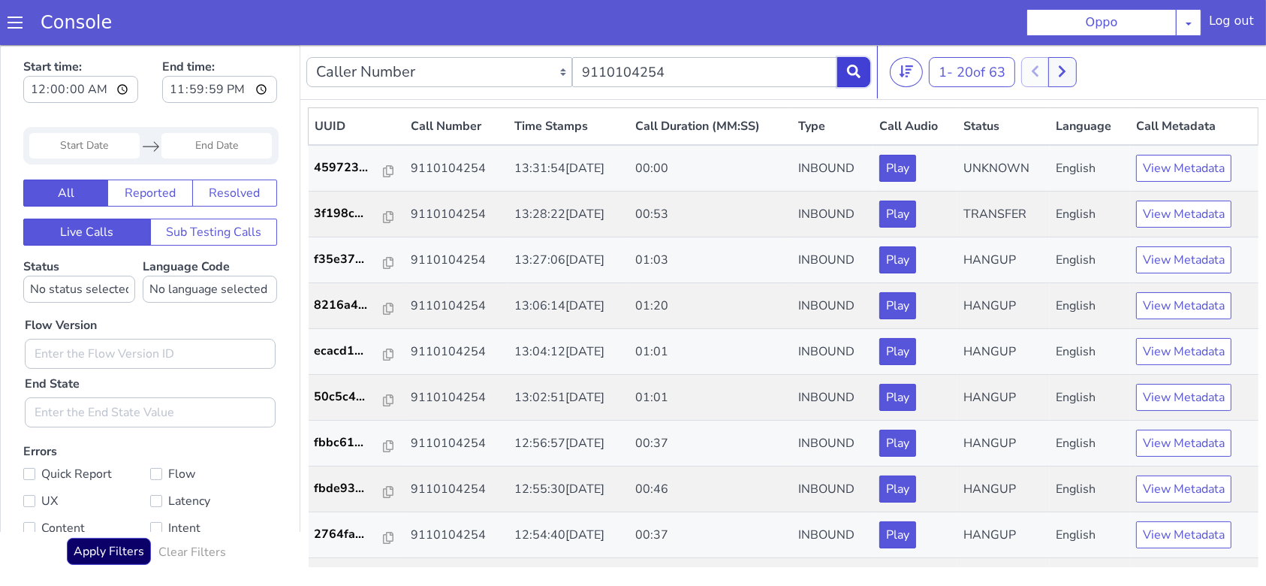
click at [844, 72] on button at bounding box center [853, 71] width 33 height 30
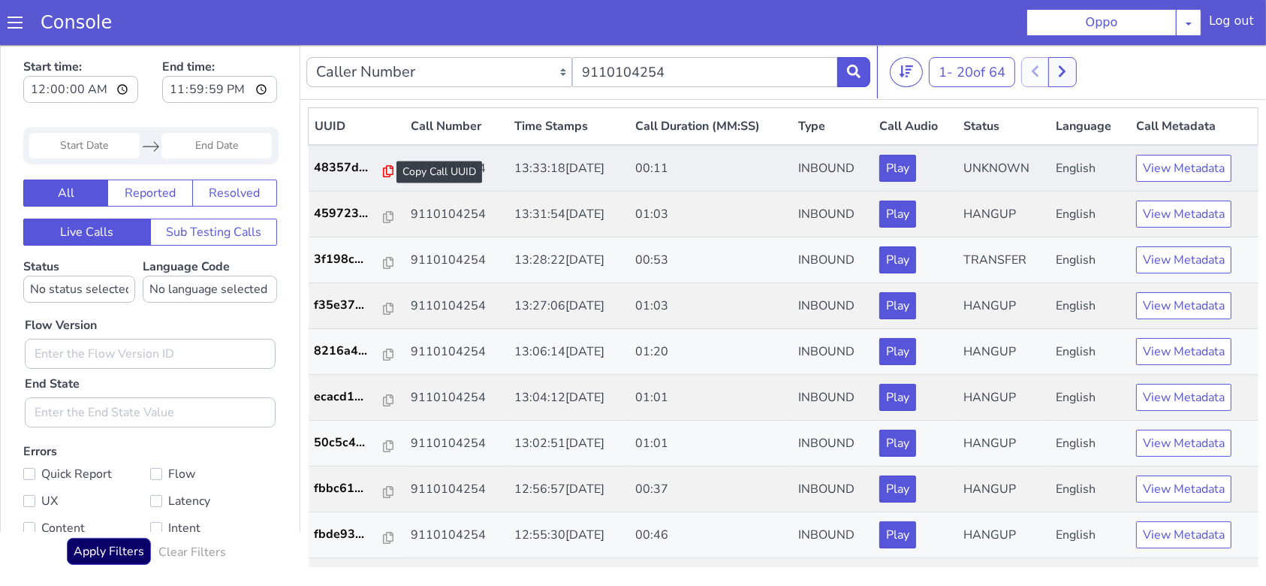
click at [384, 164] on icon at bounding box center [388, 170] width 11 height 12
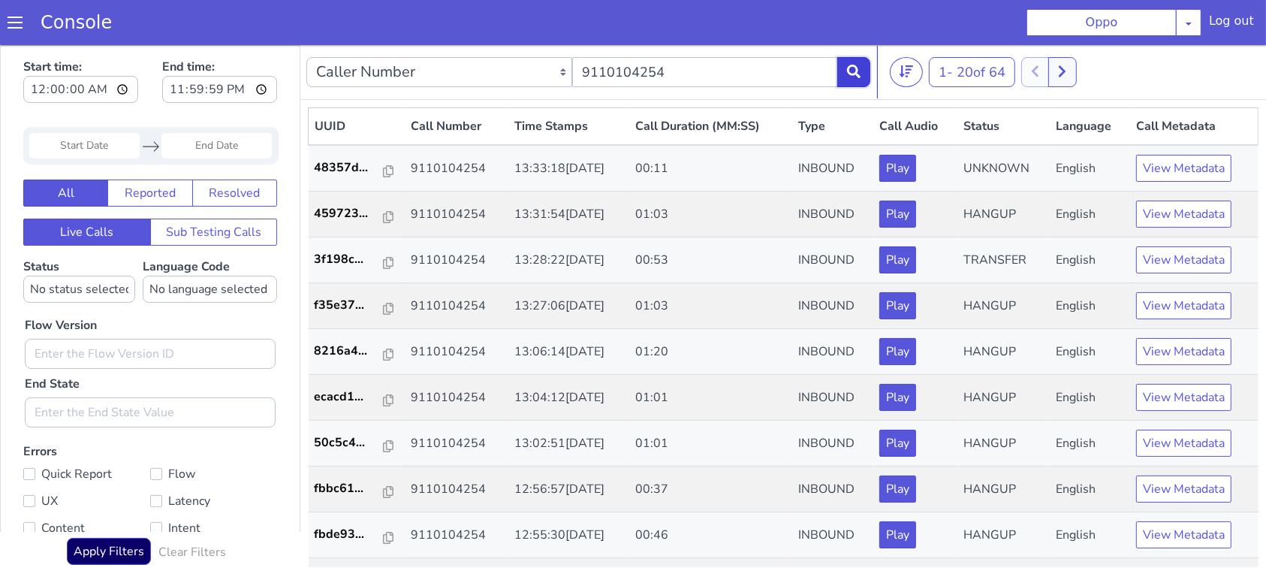
click at [863, 72] on button at bounding box center [853, 71] width 33 height 30
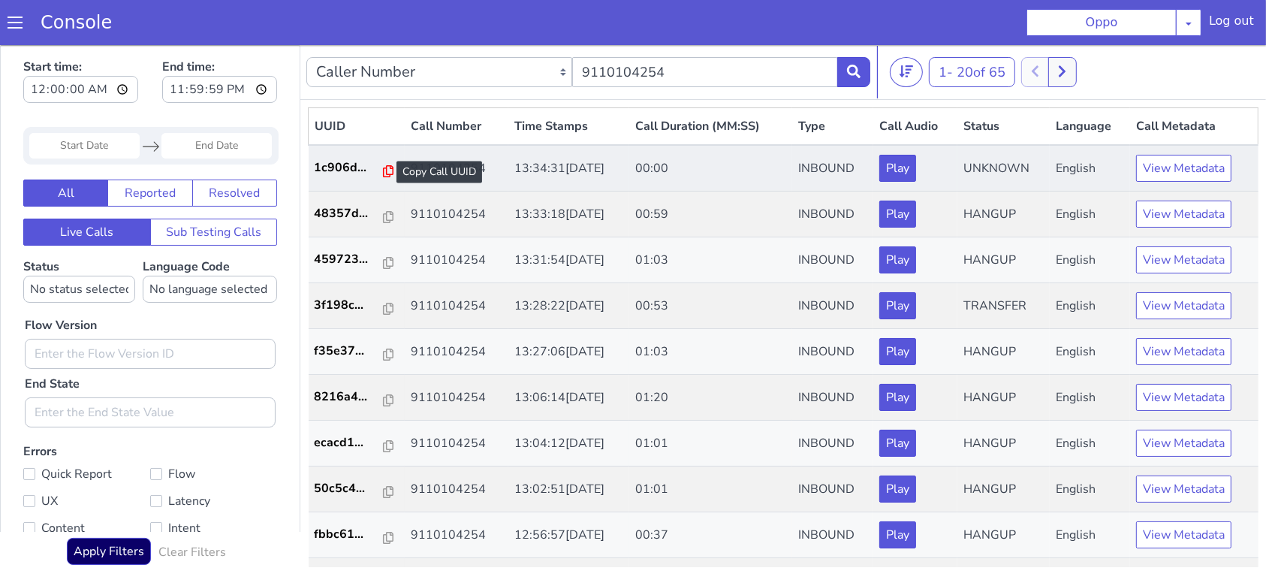
click at [383, 167] on icon at bounding box center [388, 170] width 11 height 12
click at [383, 163] on div at bounding box center [388, 171] width 11 height 18
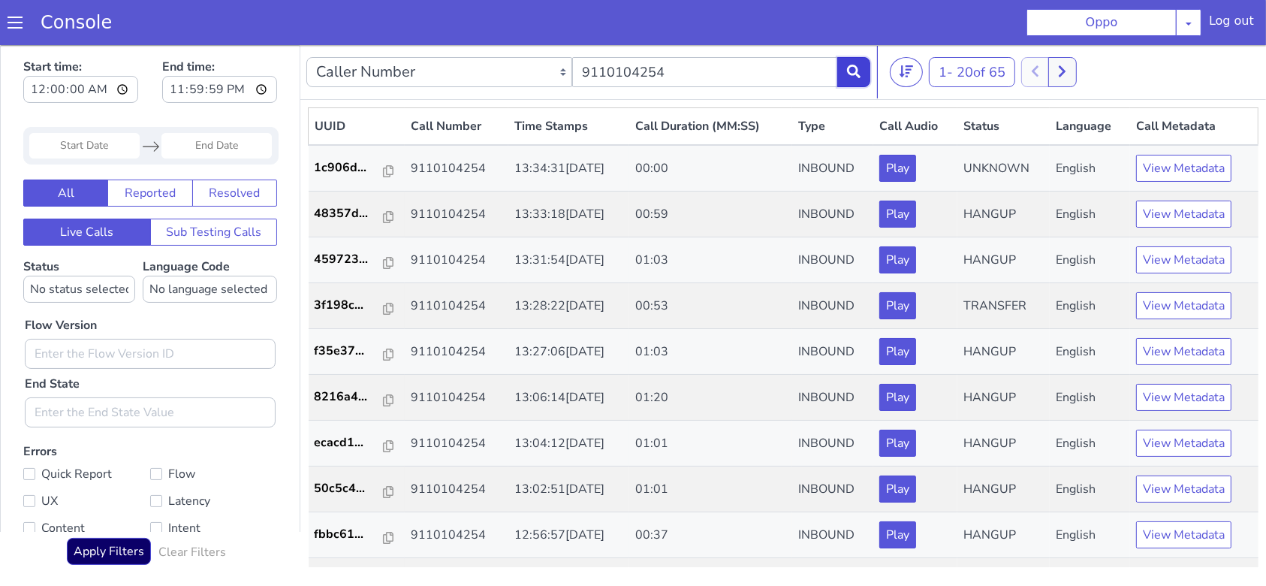
click at [856, 72] on icon at bounding box center [854, 71] width 14 height 14
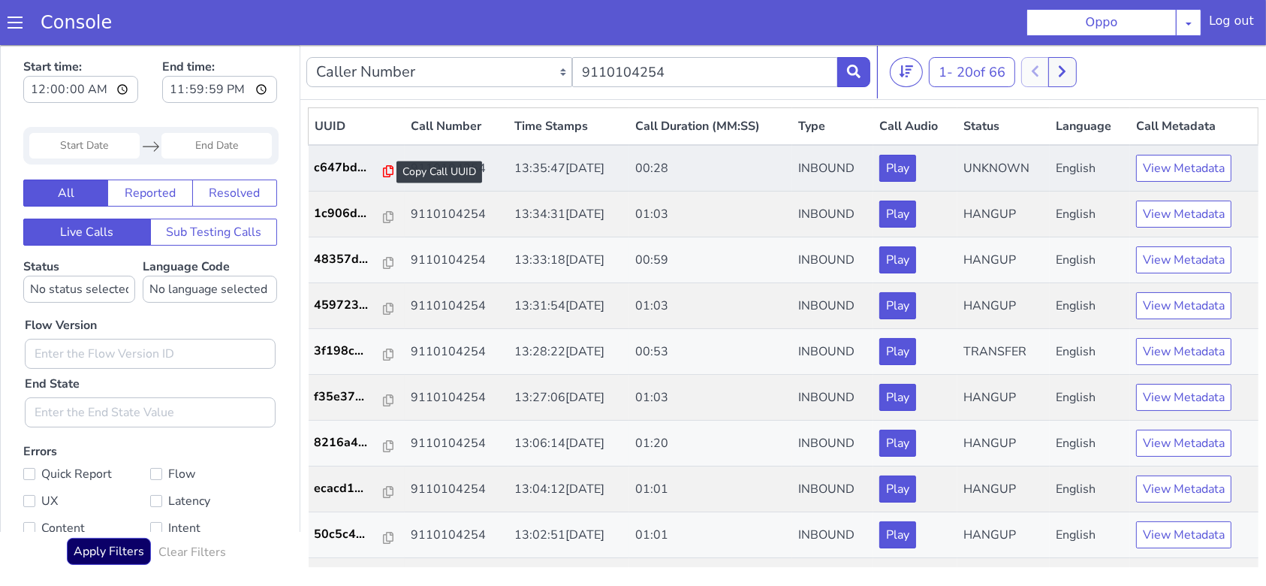
click at [383, 168] on icon at bounding box center [388, 170] width 11 height 12
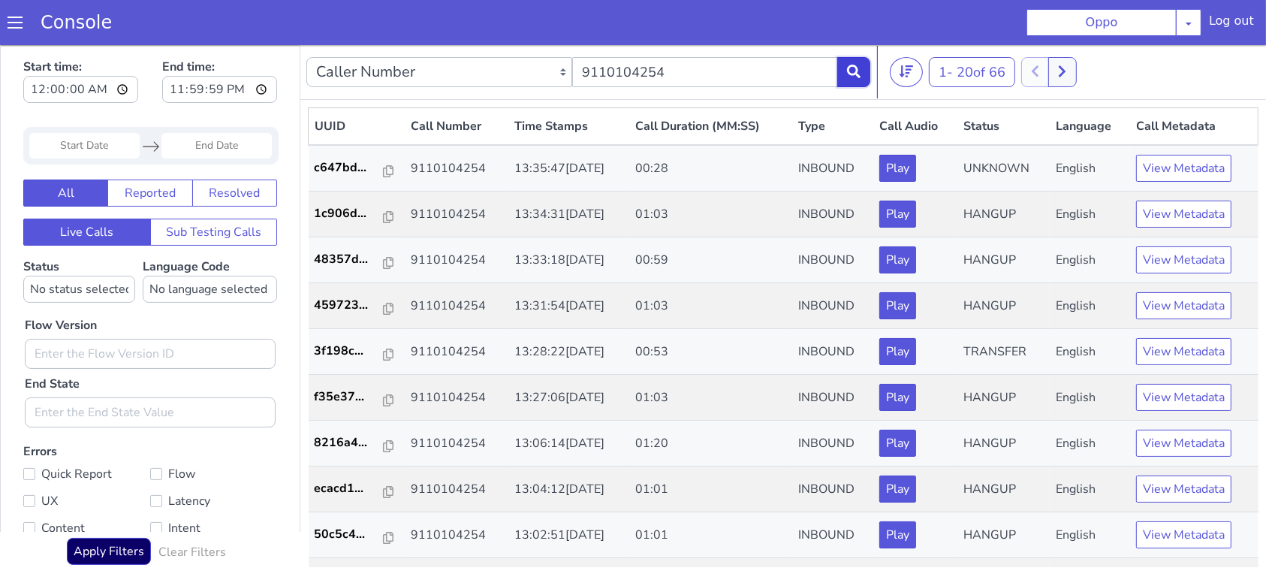
click at [852, 73] on icon at bounding box center [854, 71] width 14 height 14
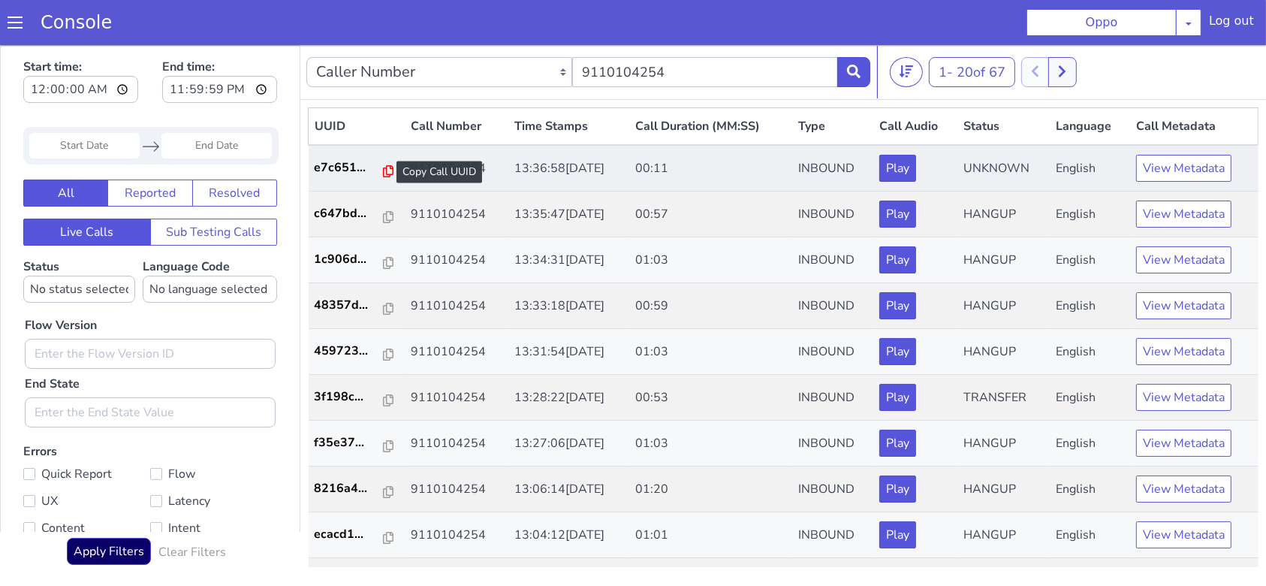
click at [383, 173] on icon at bounding box center [388, 170] width 11 height 12
